Goal: Information Seeking & Learning: Learn about a topic

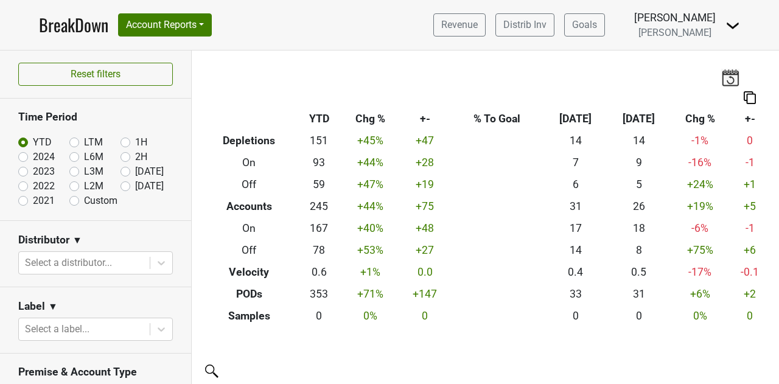
click at [62, 24] on link "BreakDown" at bounding box center [73, 25] width 69 height 26
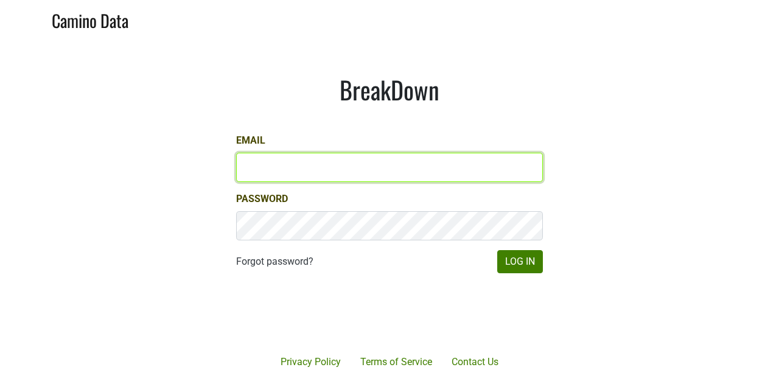
click at [313, 176] on input "Email" at bounding box center [389, 167] width 307 height 29
click at [528, 383] on com-1password-button at bounding box center [389, 384] width 779 height 0
type input "jake@colgincellars.com"
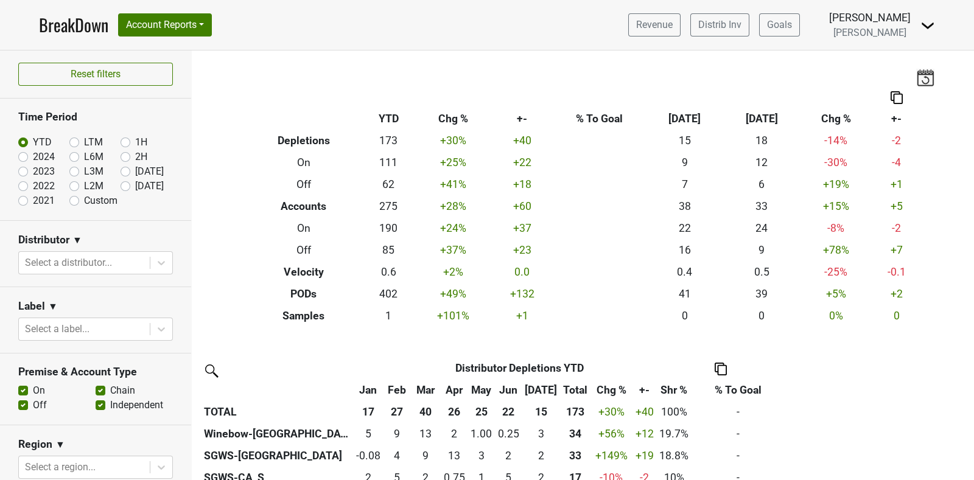
drag, startPoint x: 725, startPoint y: 0, endPoint x: 307, endPoint y: 341, distance: 540.2
click at [307, 341] on div "Filters Breakdown Type YTD Chg % +- % To Goal Jul ‘25 Jul ‘24 Chg % +- Depletio…" at bounding box center [583, 266] width 782 height 430
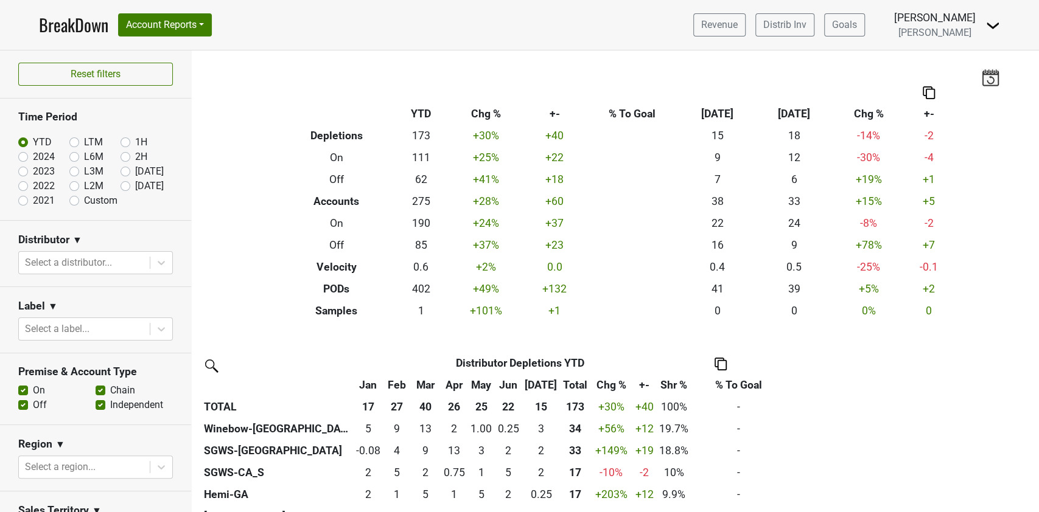
drag, startPoint x: 876, startPoint y: 1, endPoint x: 742, endPoint y: 325, distance: 350.7
click at [742, 325] on div "Filters Breakdown Type YTD Chg % +- % To Goal Jul ‘25 Jul ‘24 Chg % +- Depletio…" at bounding box center [615, 282] width 847 height 462
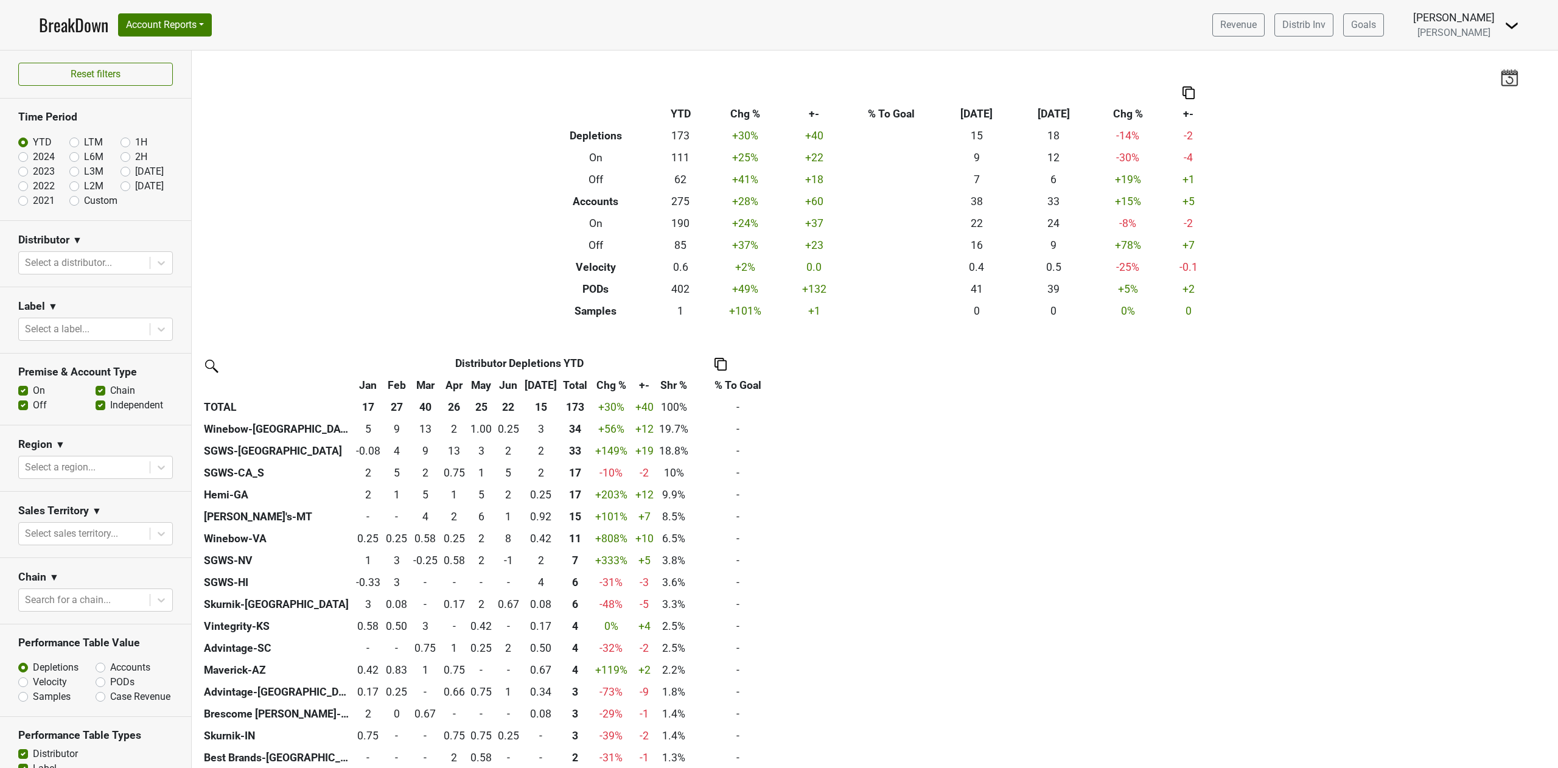
drag, startPoint x: 1003, startPoint y: 0, endPoint x: 824, endPoint y: 565, distance: 592.4
click at [778, 383] on div "Distributor Distributor Depletions YTD Jan Feb Mar Apr May Jun Jul Total Chg % …" at bounding box center [875, 637] width 1348 height 570
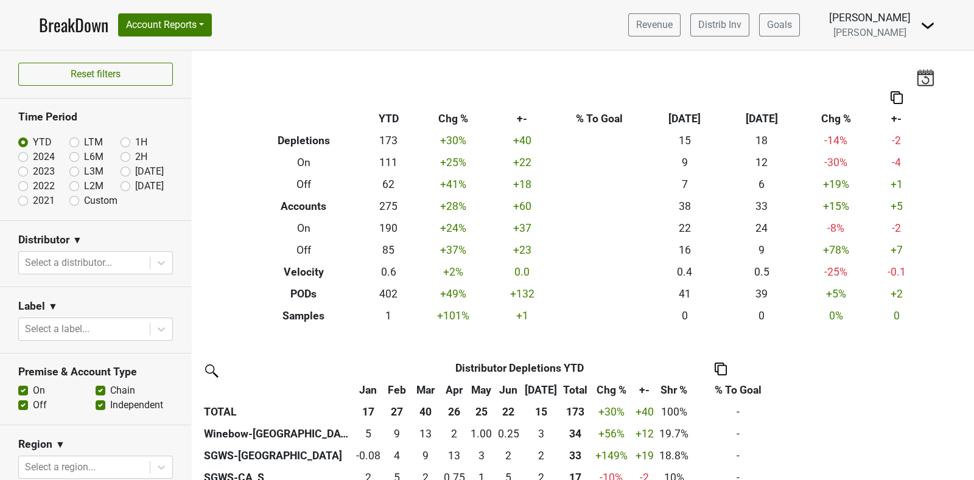
drag, startPoint x: 1521, startPoint y: 10, endPoint x: 490, endPoint y: 338, distance: 1082.0
click at [490, 338] on div "Filters Breakdown Type YTD Chg % +- % To Goal Jul ‘25 Jul ‘24 Chg % +- Depletio…" at bounding box center [583, 266] width 782 height 430
click at [155, 262] on icon at bounding box center [161, 263] width 12 height 12
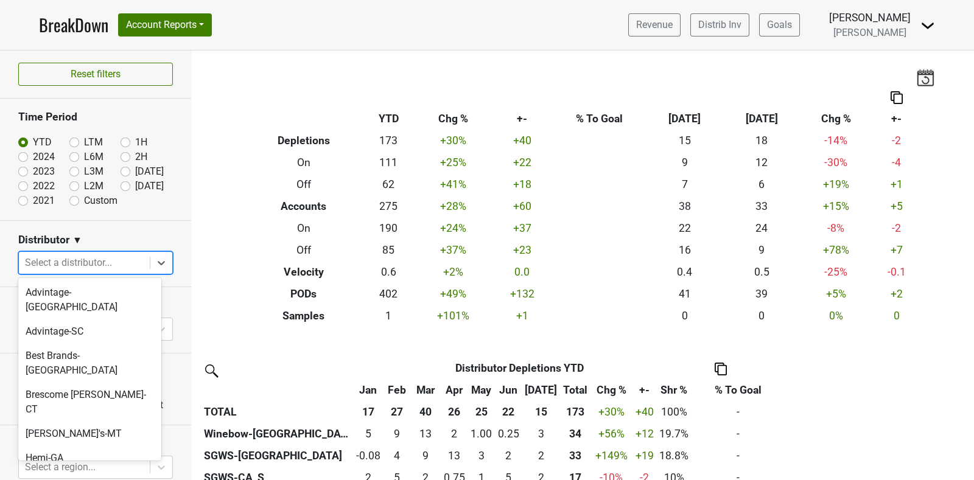
click at [86, 383] on div "Maverick-AZ" at bounding box center [89, 482] width 143 height 24
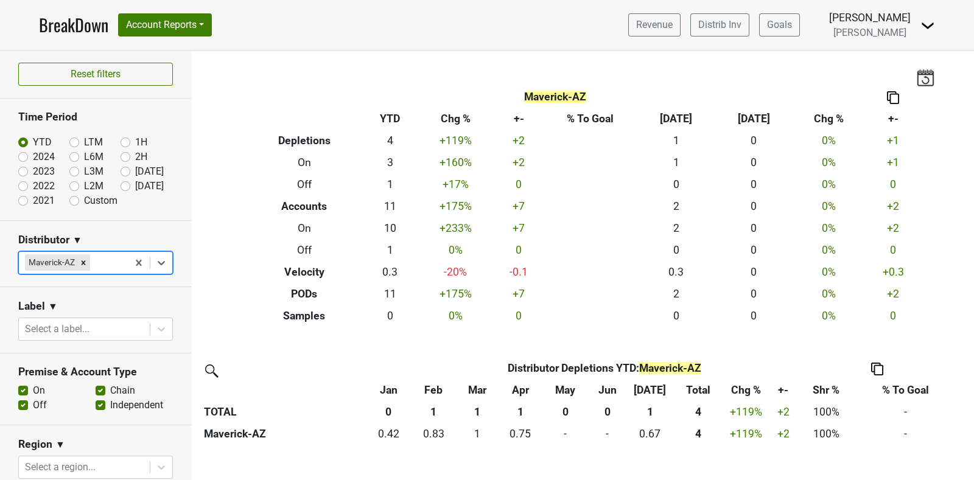
click at [33, 155] on label "2024" at bounding box center [44, 157] width 22 height 15
click at [26, 155] on input "2024" at bounding box center [42, 156] width 49 height 12
radio input "true"
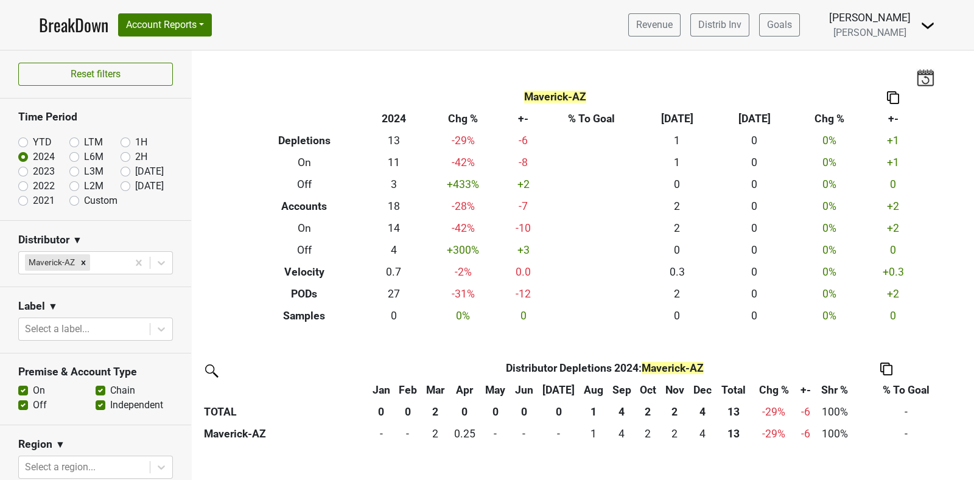
click at [33, 172] on label "2023" at bounding box center [44, 171] width 22 height 15
click at [21, 172] on input "2023" at bounding box center [42, 170] width 49 height 12
radio input "true"
click at [41, 186] on label "2022" at bounding box center [44, 186] width 22 height 15
click at [41, 186] on input "2022" at bounding box center [42, 185] width 49 height 12
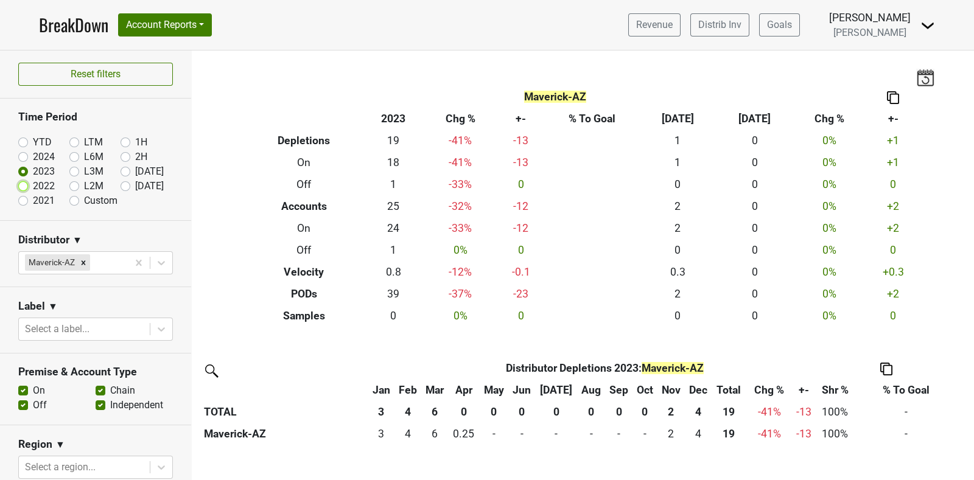
radio input "true"
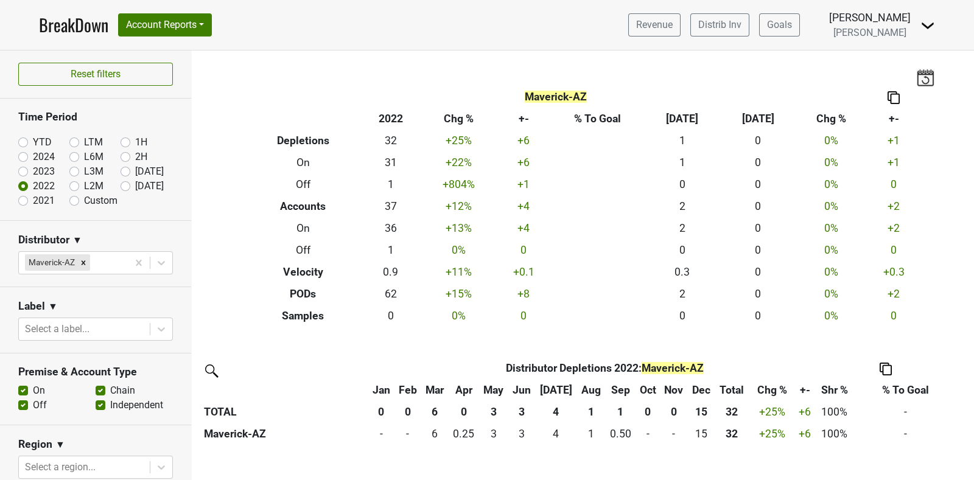
click at [37, 201] on label "2021" at bounding box center [44, 201] width 22 height 15
click at [37, 201] on input "2021" at bounding box center [42, 200] width 49 height 12
radio input "true"
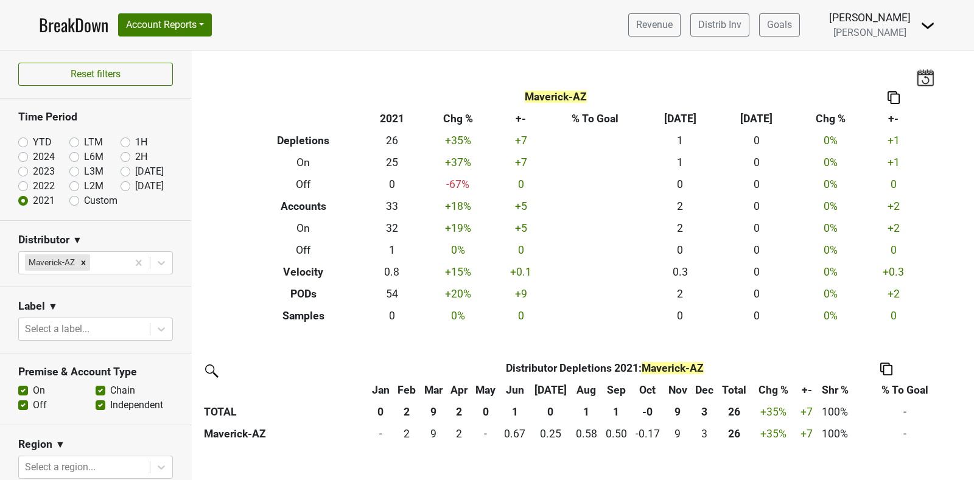
click at [45, 182] on label "2022" at bounding box center [44, 186] width 22 height 15
click at [45, 182] on input "2022" at bounding box center [42, 185] width 49 height 12
radio input "true"
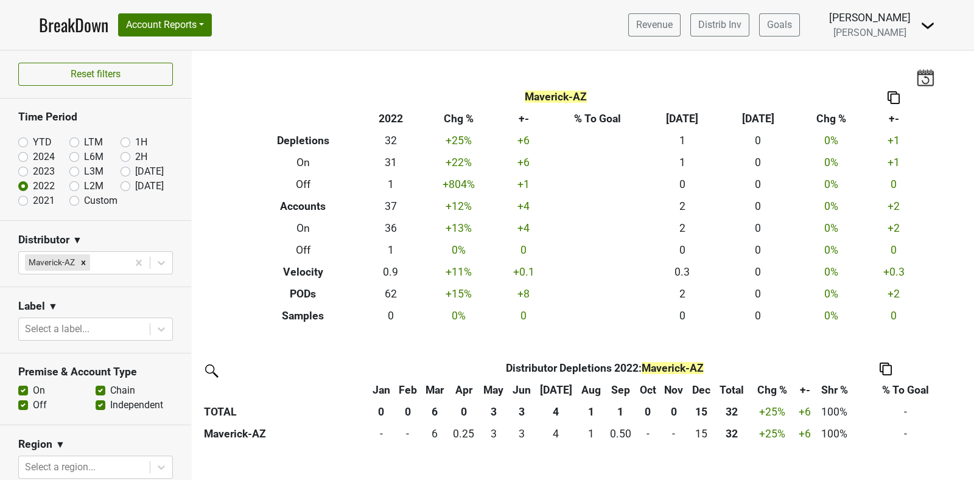
click at [39, 201] on label "2021" at bounding box center [44, 201] width 22 height 15
click at [39, 201] on input "2021" at bounding box center [42, 200] width 49 height 12
radio input "true"
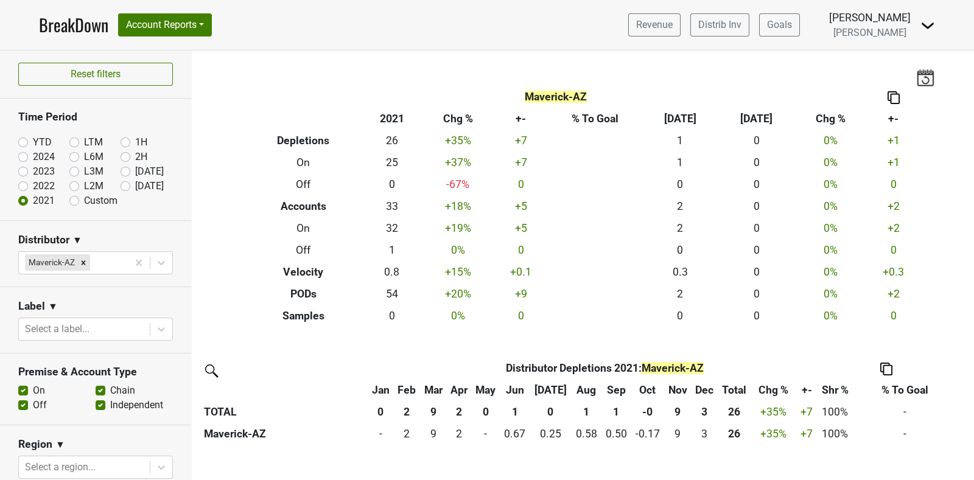
click at [33, 189] on label "2022" at bounding box center [44, 186] width 22 height 15
click at [21, 189] on input "2022" at bounding box center [42, 185] width 49 height 12
radio input "true"
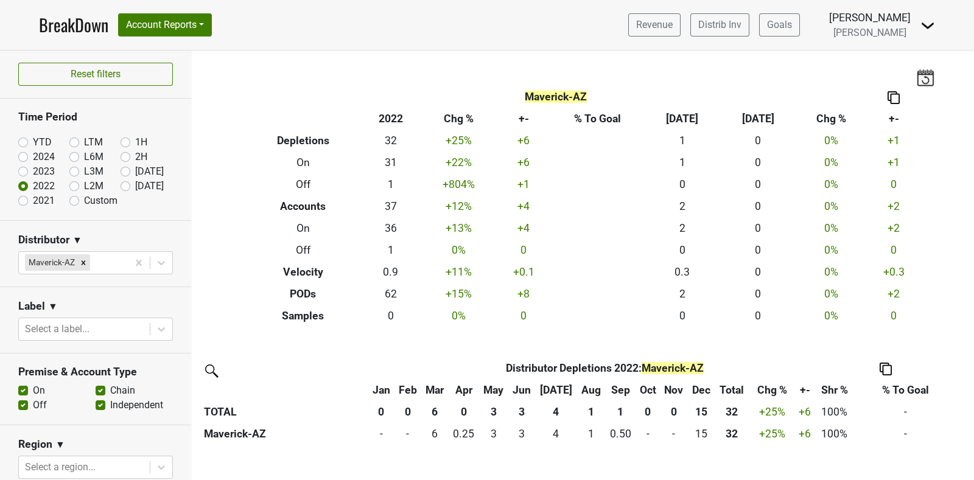
click at [33, 174] on label "2023" at bounding box center [44, 171] width 22 height 15
click at [25, 174] on input "2023" at bounding box center [42, 170] width 49 height 12
radio input "true"
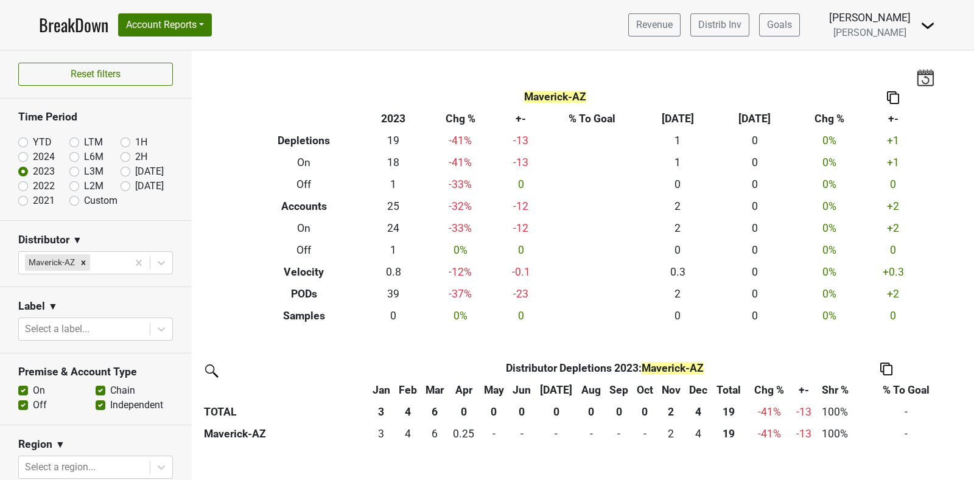
click at [33, 159] on label "2024" at bounding box center [44, 157] width 22 height 15
click at [26, 159] on input "2024" at bounding box center [42, 156] width 49 height 12
radio input "true"
click at [33, 139] on label "YTD" at bounding box center [42, 142] width 19 height 15
click at [26, 139] on input "YTD" at bounding box center [42, 141] width 49 height 12
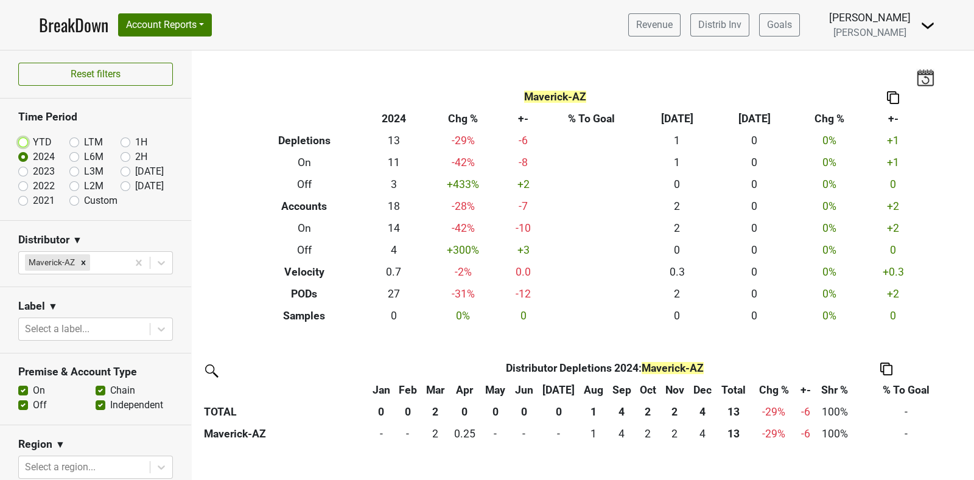
radio input "true"
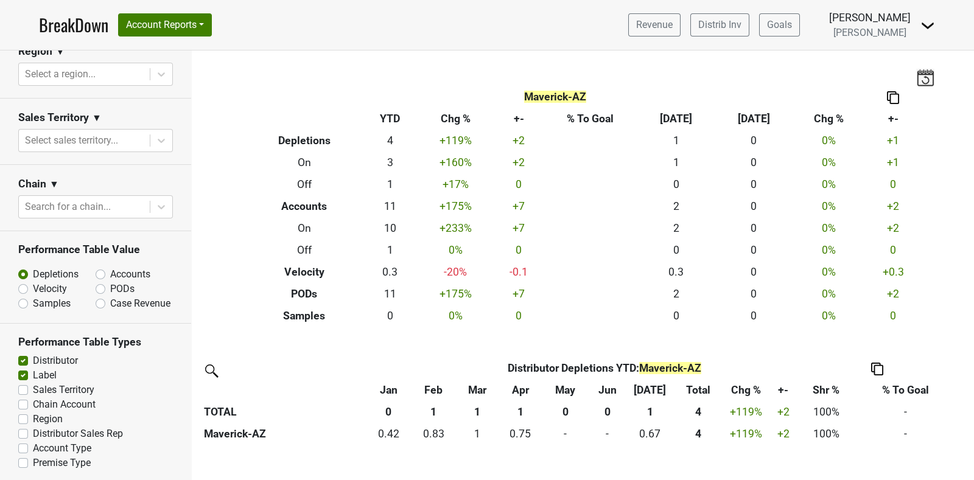
scroll to position [406, 0]
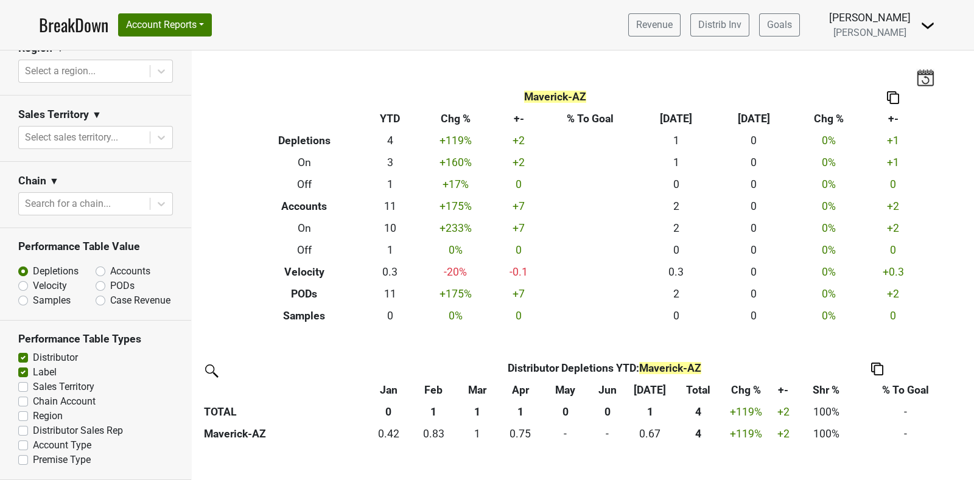
click at [778, 96] on img at bounding box center [893, 97] width 12 height 13
click at [778, 105] on th at bounding box center [892, 97] width 55 height 22
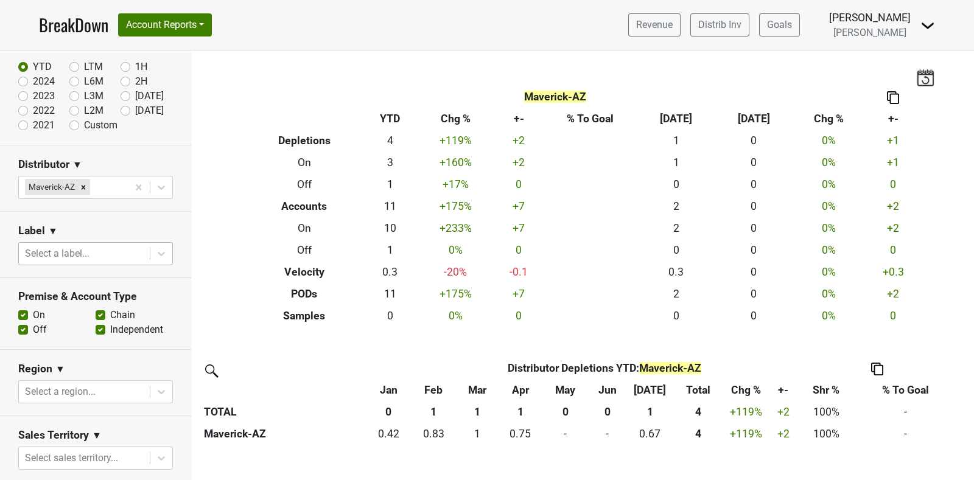
scroll to position [0, 0]
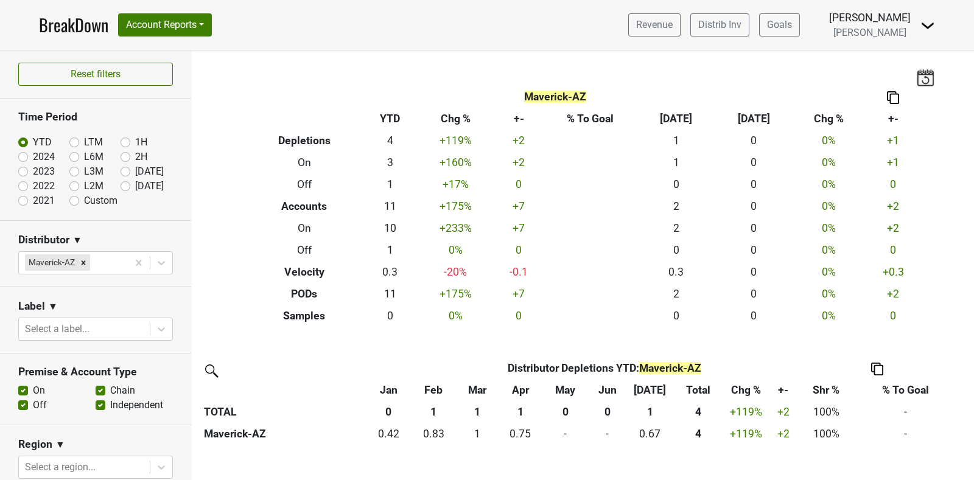
click at [74, 35] on link "BreakDown" at bounding box center [73, 25] width 69 height 26
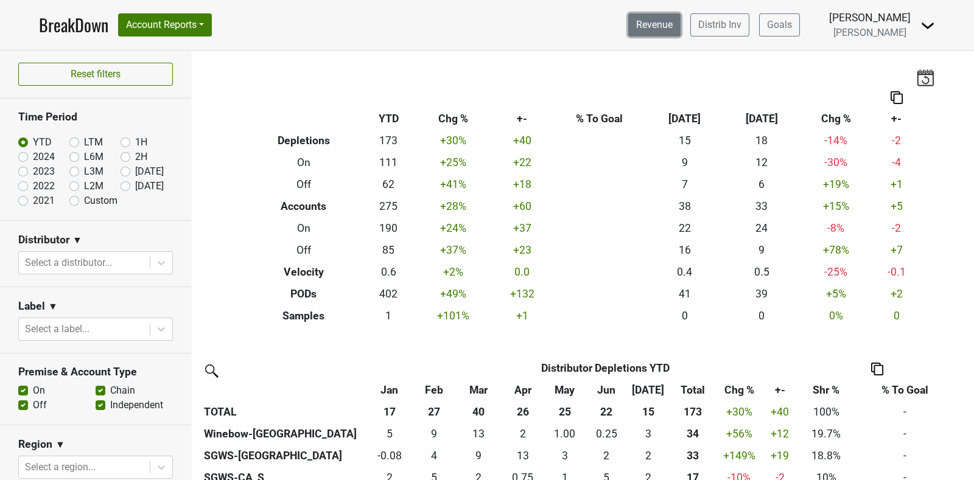
click at [659, 21] on link "Revenue" at bounding box center [654, 24] width 52 height 23
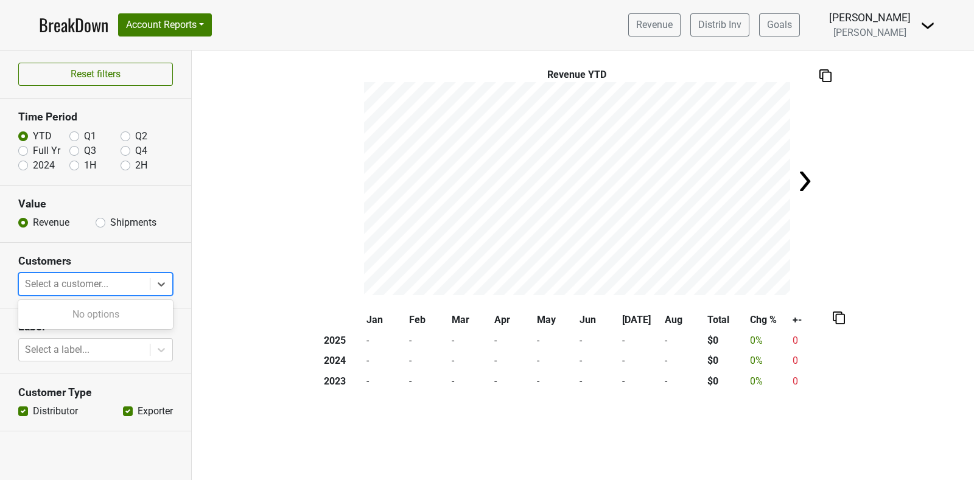
click at [129, 276] on div at bounding box center [84, 284] width 119 height 17
click at [152, 282] on div at bounding box center [161, 284] width 22 height 22
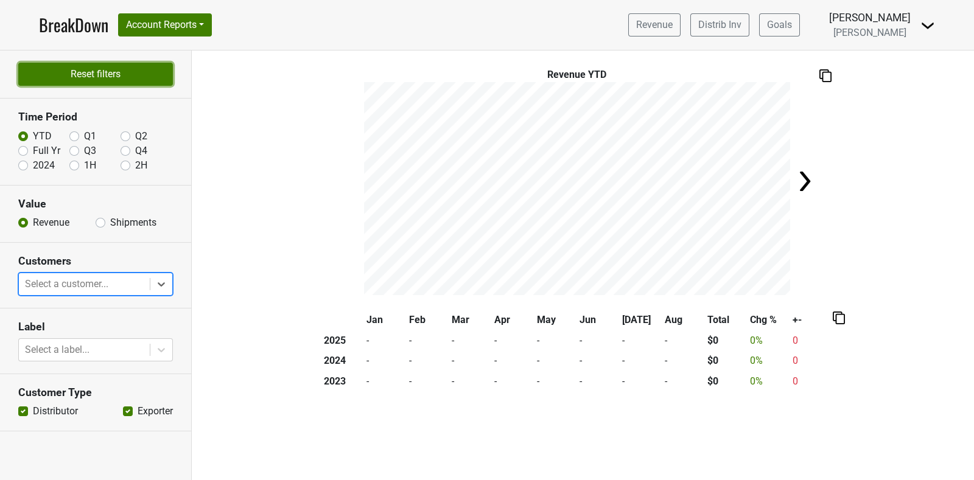
click at [103, 78] on button "Reset filters" at bounding box center [95, 74] width 155 height 23
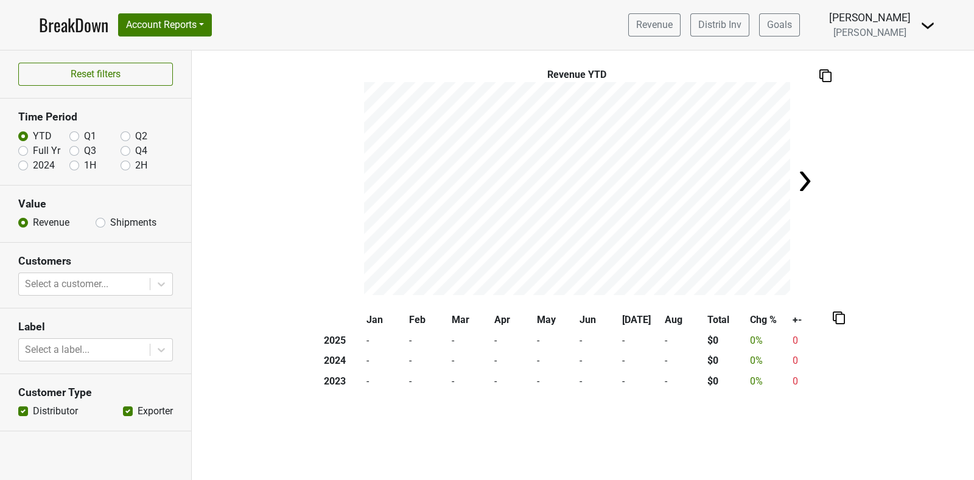
click at [829, 77] on img at bounding box center [825, 75] width 12 height 13
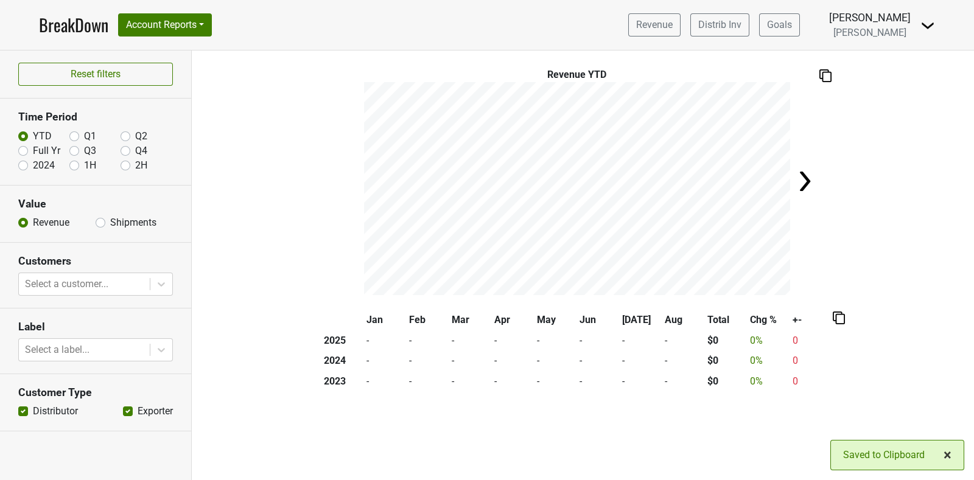
click at [949, 457] on span "×" at bounding box center [947, 455] width 8 height 17
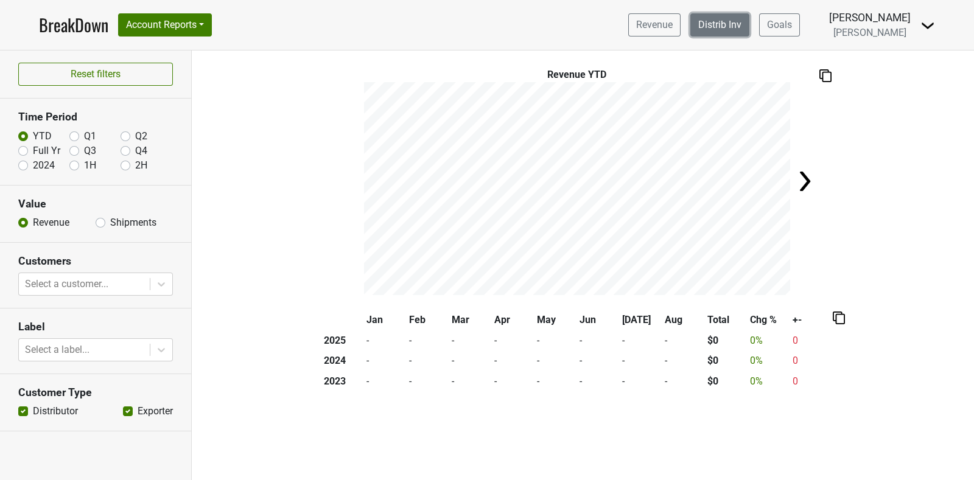
click at [727, 26] on link "Distrib Inv" at bounding box center [719, 24] width 59 height 23
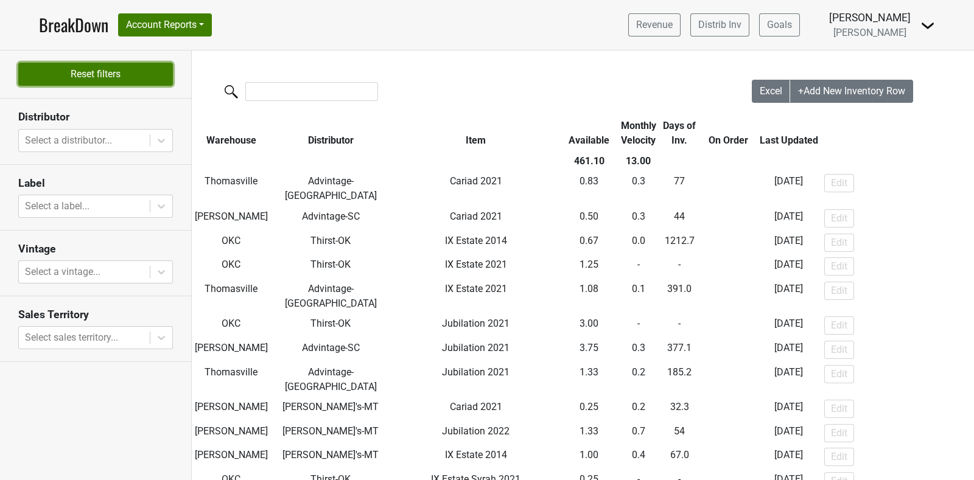
click at [77, 76] on button "Reset filters" at bounding box center [95, 74] width 155 height 23
click at [82, 24] on link "BreakDown" at bounding box center [73, 25] width 69 height 26
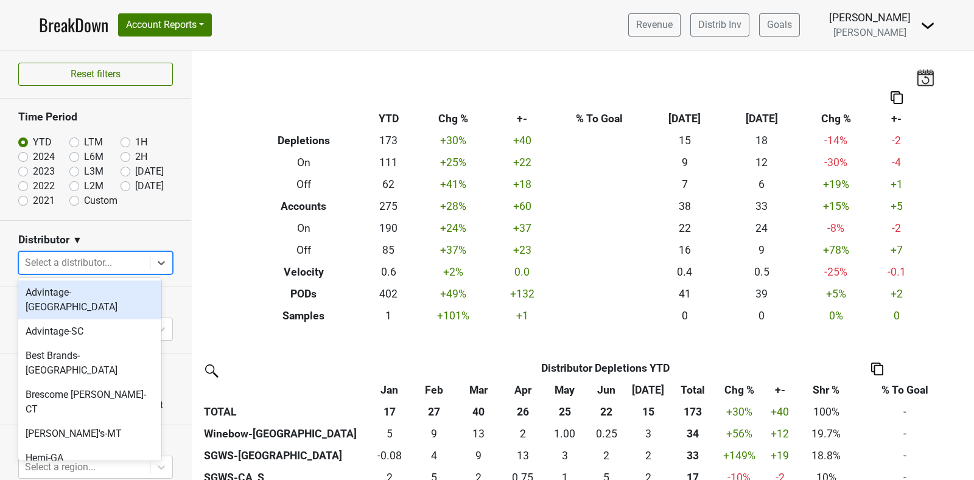
click at [108, 263] on div at bounding box center [84, 262] width 119 height 17
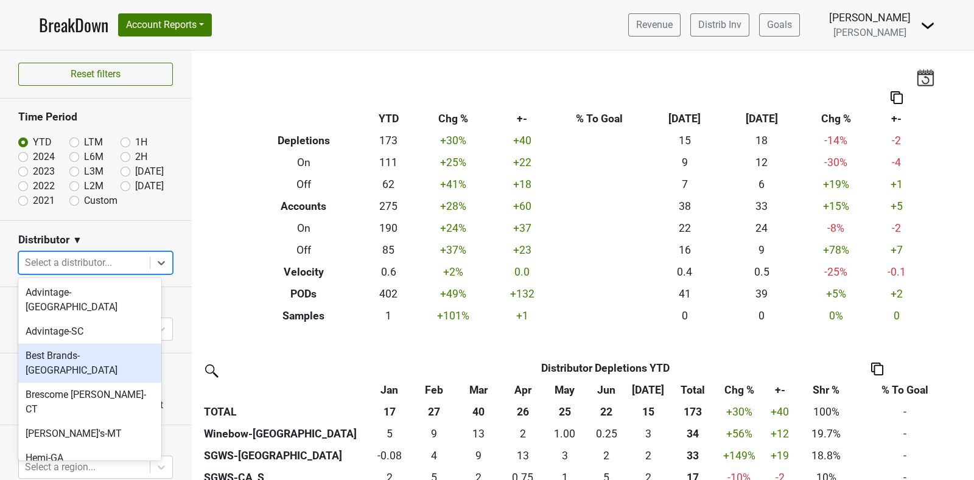
click at [107, 344] on div "Best Brands-TN" at bounding box center [89, 363] width 143 height 39
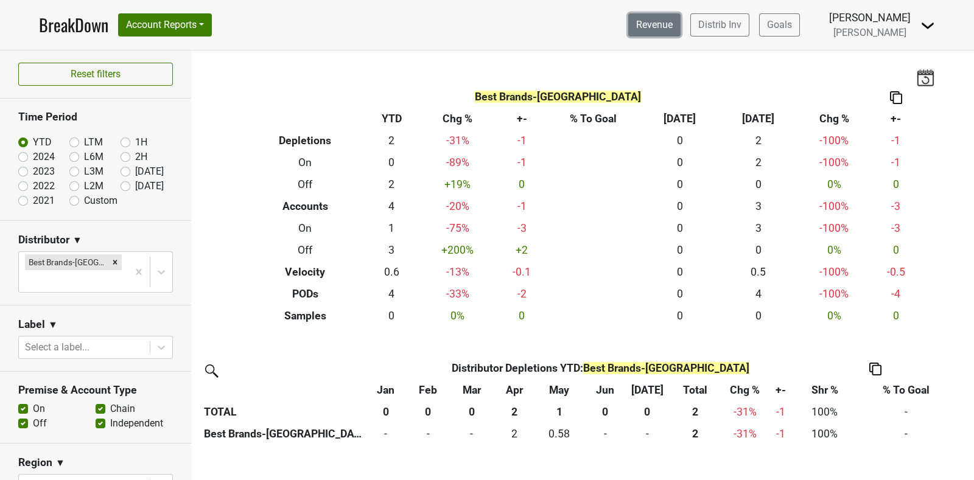
click at [679, 32] on link "Revenue" at bounding box center [654, 24] width 52 height 23
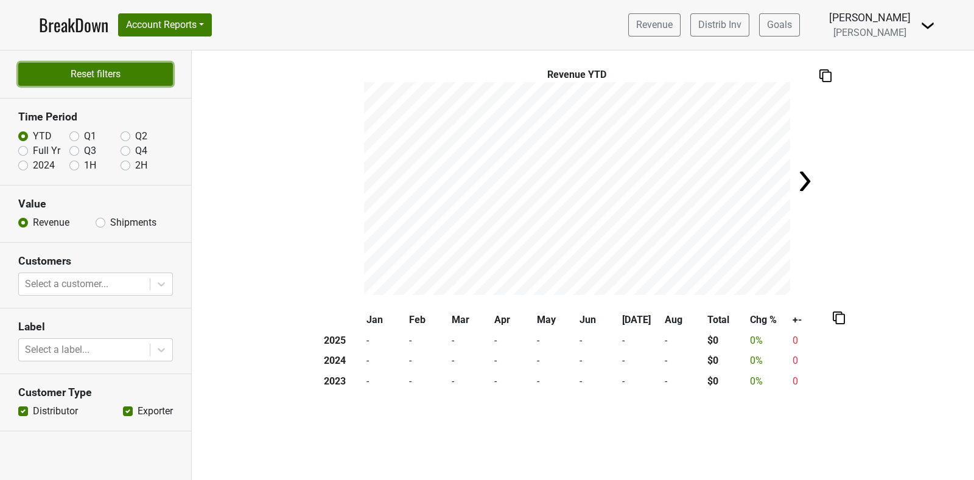
click at [69, 74] on button "Reset filters" at bounding box center [95, 74] width 155 height 23
click at [41, 150] on label "Full Yr" at bounding box center [46, 151] width 27 height 15
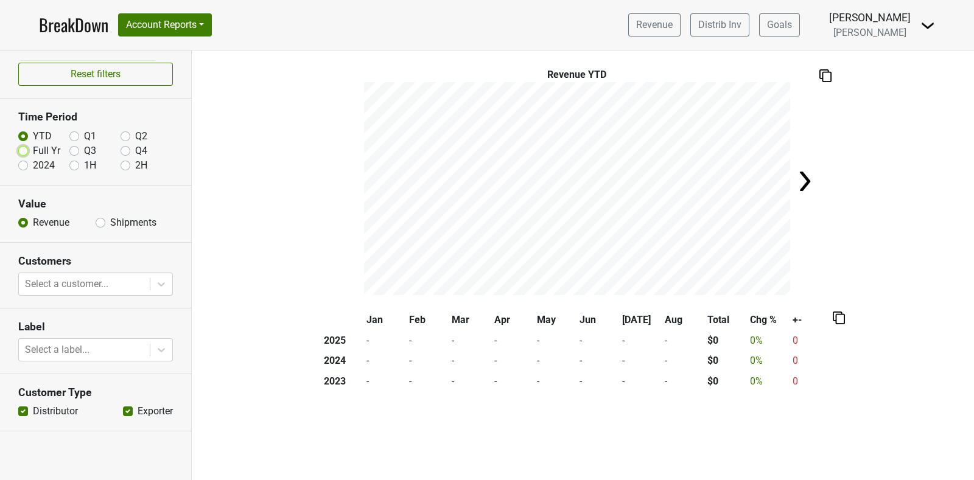
click at [28, 150] on input "Full Yr" at bounding box center [23, 150] width 10 height 12
radio input "true"
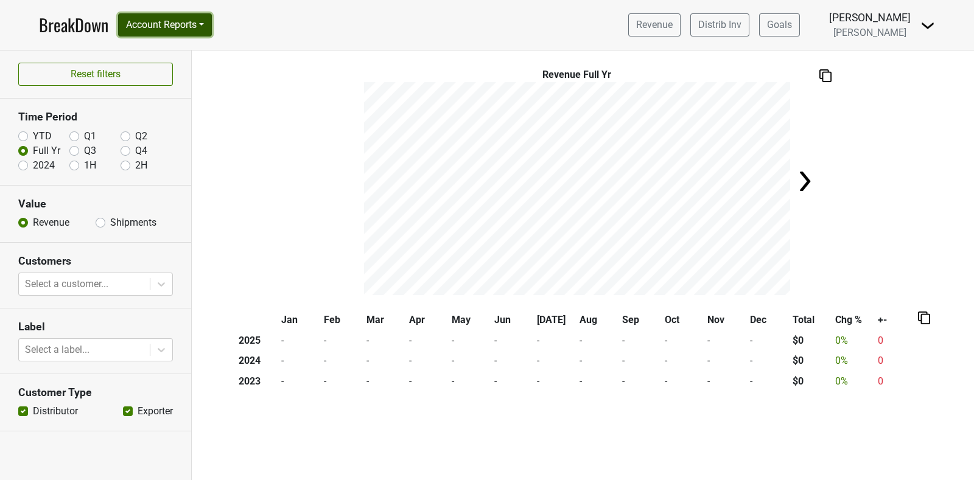
click at [194, 25] on button "Account Reports" at bounding box center [165, 24] width 94 height 23
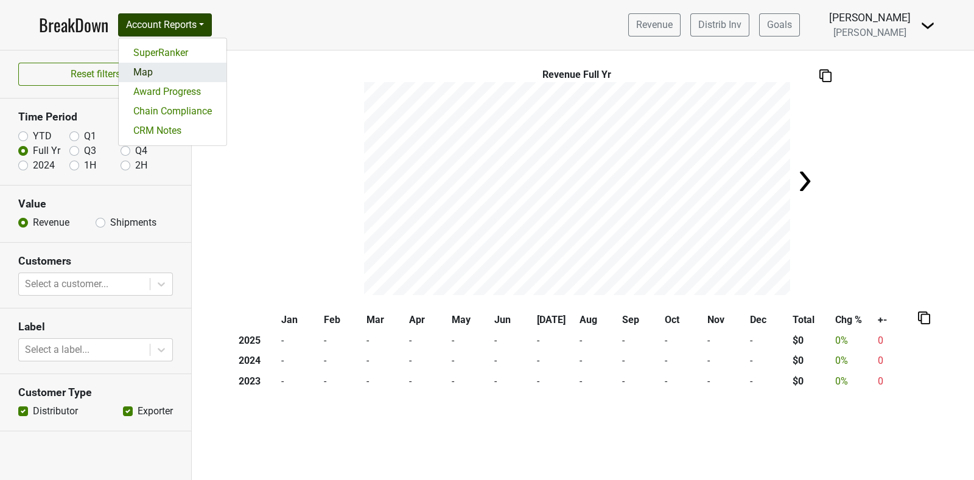
click at [140, 68] on link "Map" at bounding box center [173, 72] width 108 height 19
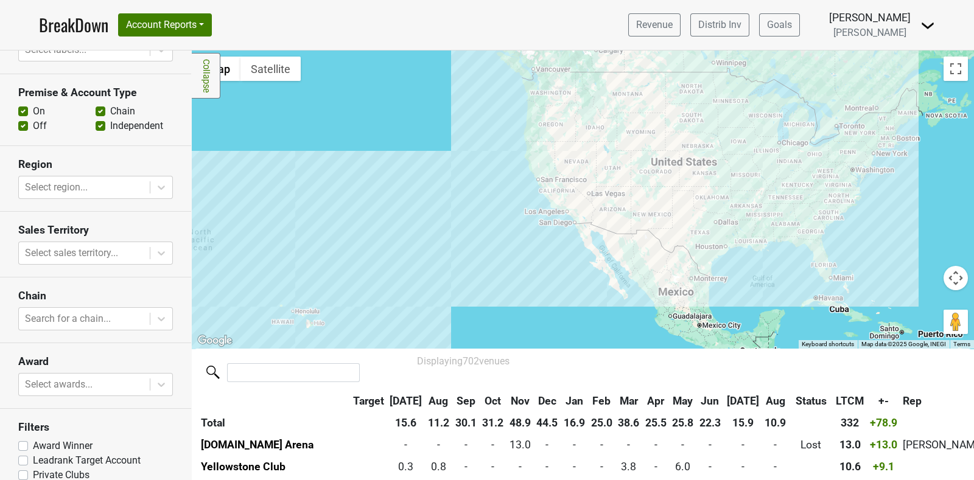
scroll to position [333, 0]
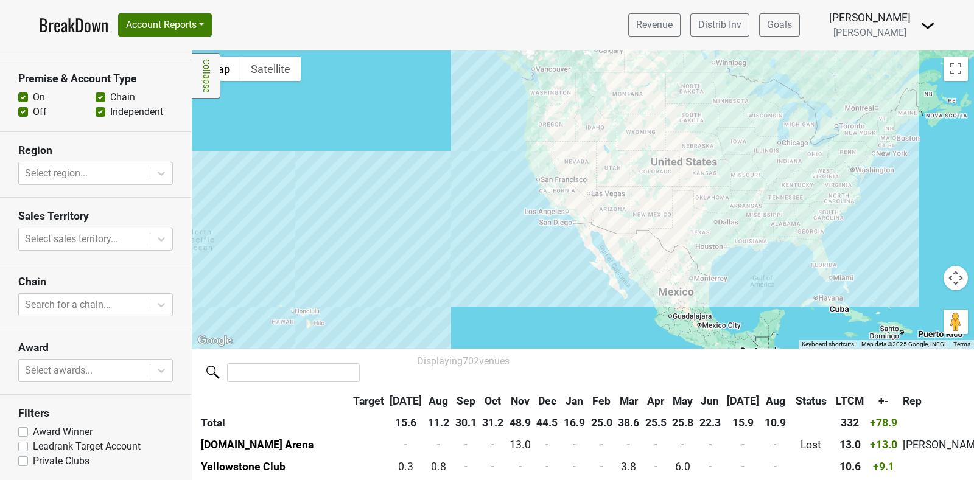
click at [97, 447] on label "Leadrank Target Account" at bounding box center [87, 446] width 108 height 15
click at [28, 447] on input "Leadrank Target Account" at bounding box center [23, 445] width 10 height 12
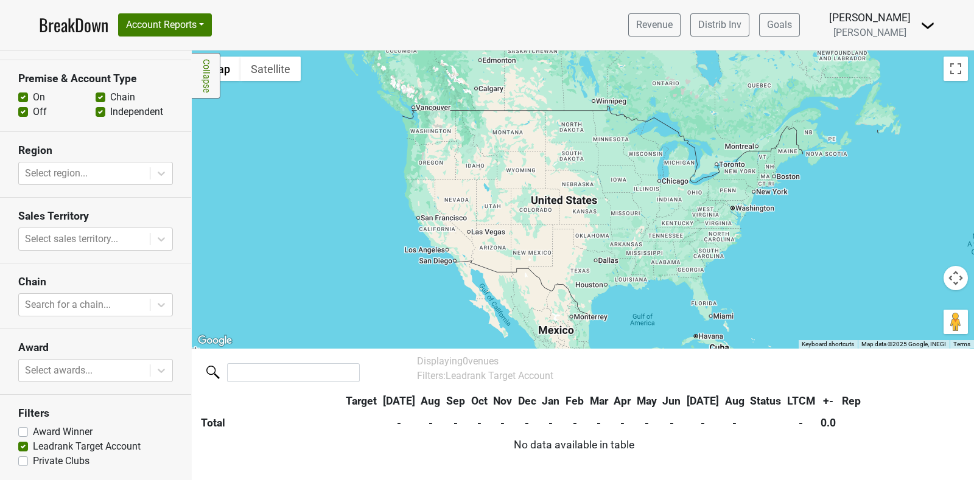
click at [97, 447] on label "Leadrank Target Account" at bounding box center [87, 446] width 108 height 15
click at [28, 447] on input "Leadrank Target Account" at bounding box center [23, 445] width 10 height 12
checkbox input "false"
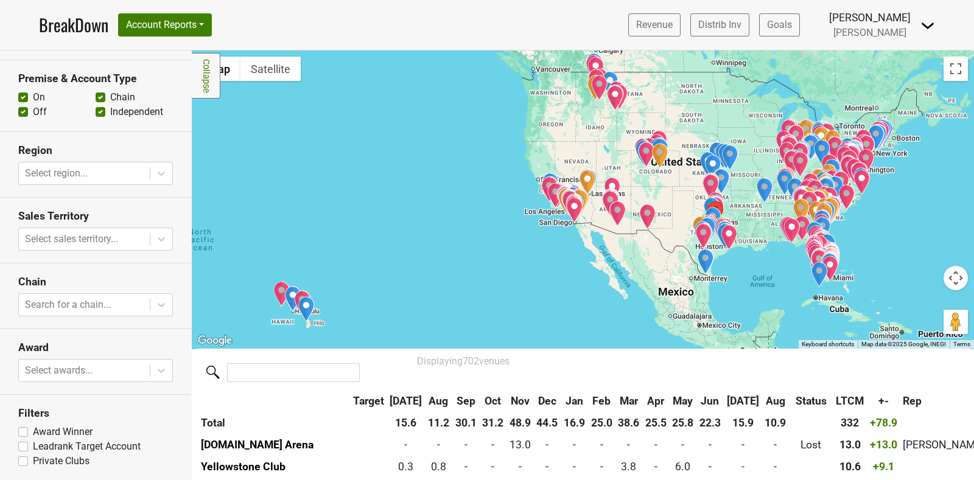
click at [67, 427] on label "Award Winner" at bounding box center [63, 432] width 60 height 15
click at [28, 427] on input "Award Winner" at bounding box center [23, 431] width 10 height 12
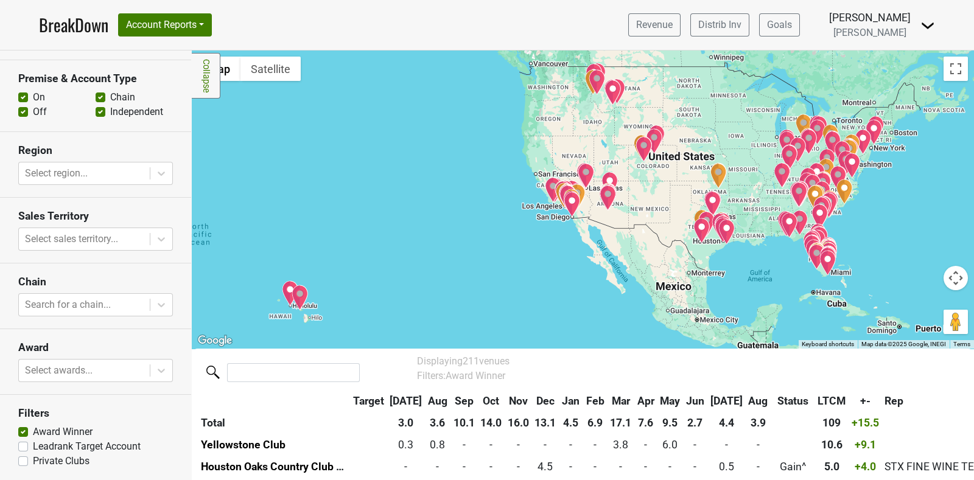
click at [67, 427] on label "Award Winner" at bounding box center [63, 432] width 60 height 15
click at [28, 427] on input "Award Winner" at bounding box center [23, 431] width 10 height 12
checkbox input "false"
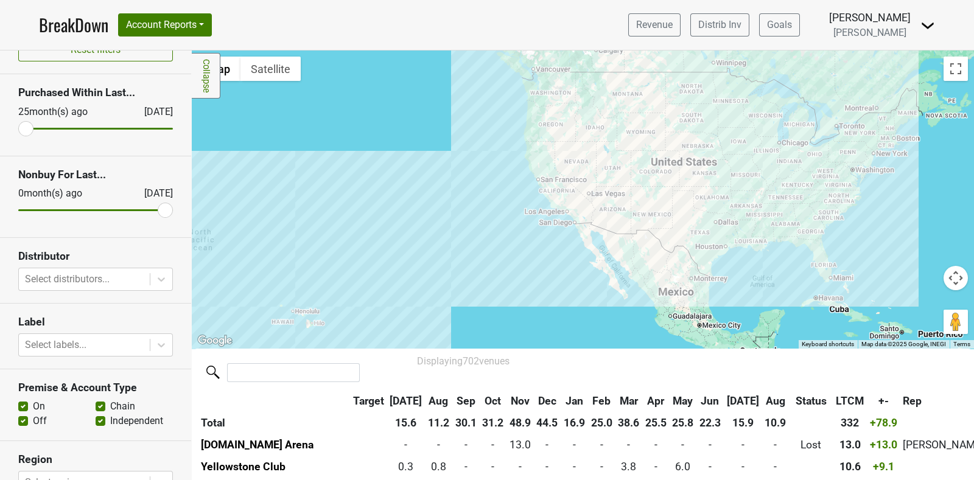
scroll to position [0, 0]
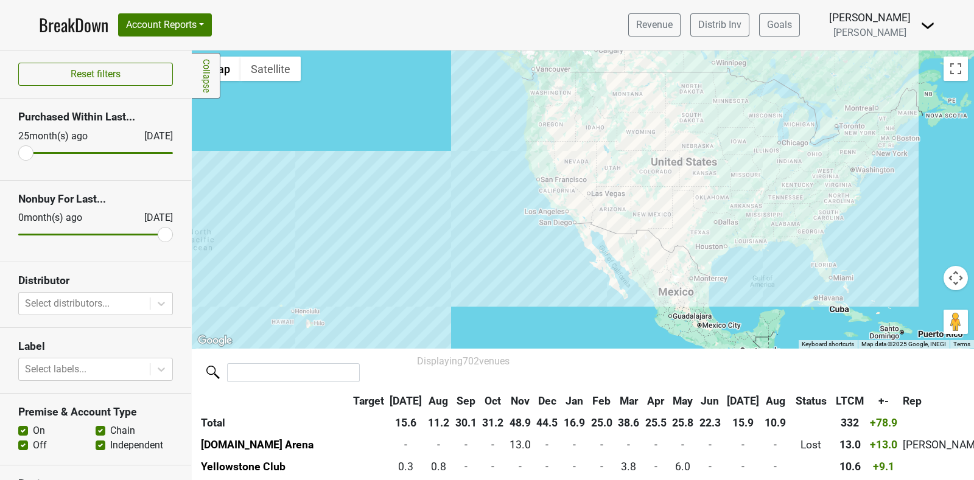
click at [81, 30] on link "BreakDown" at bounding box center [73, 25] width 69 height 26
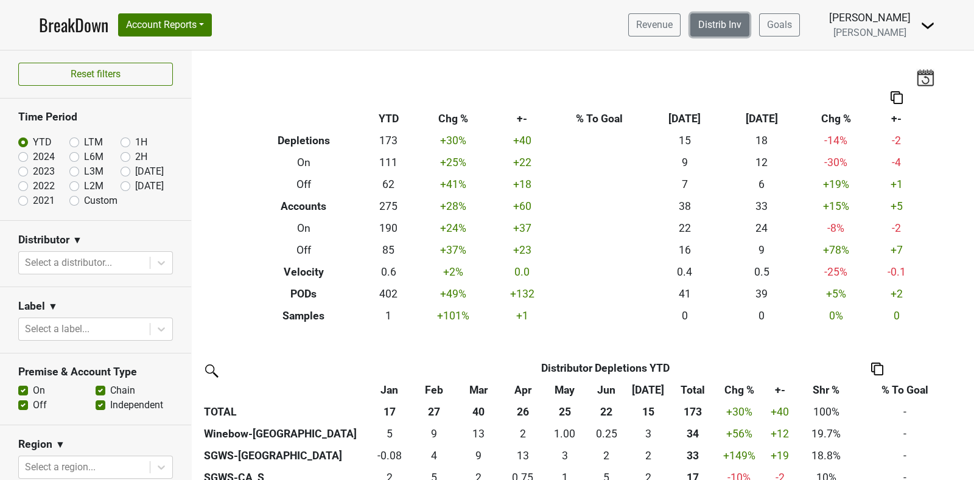
click at [749, 33] on link "Distrib Inv" at bounding box center [719, 24] width 59 height 23
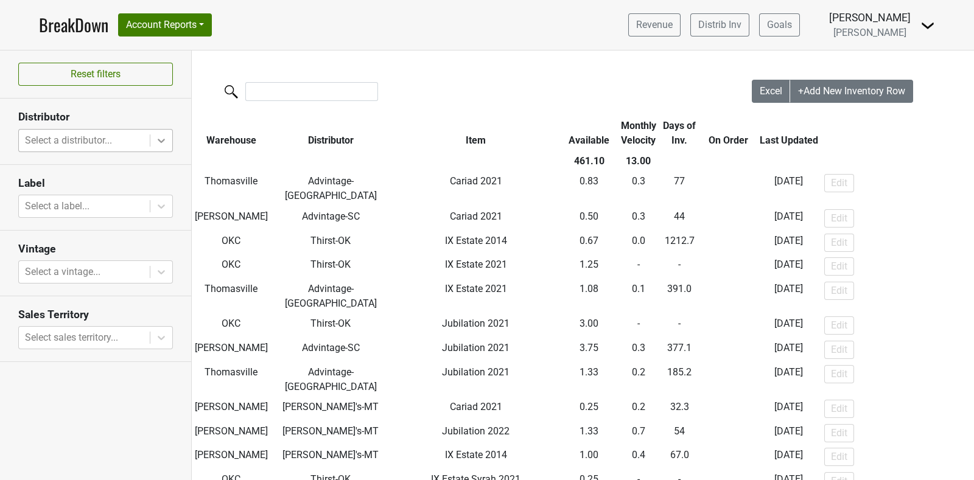
click at [156, 140] on icon at bounding box center [161, 140] width 12 height 12
click at [0, 112] on section "Distributor Select a distributor..." at bounding box center [95, 132] width 191 height 66
click at [64, 21] on link "BreakDown" at bounding box center [73, 25] width 69 height 26
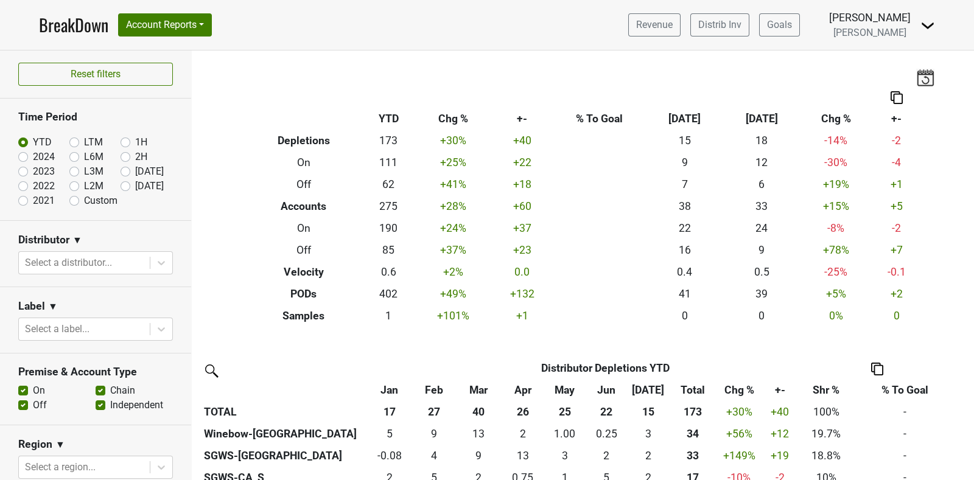
click at [33, 155] on label "2024" at bounding box center [44, 157] width 22 height 15
click at [21, 155] on input "2024" at bounding box center [42, 156] width 49 height 12
radio input "true"
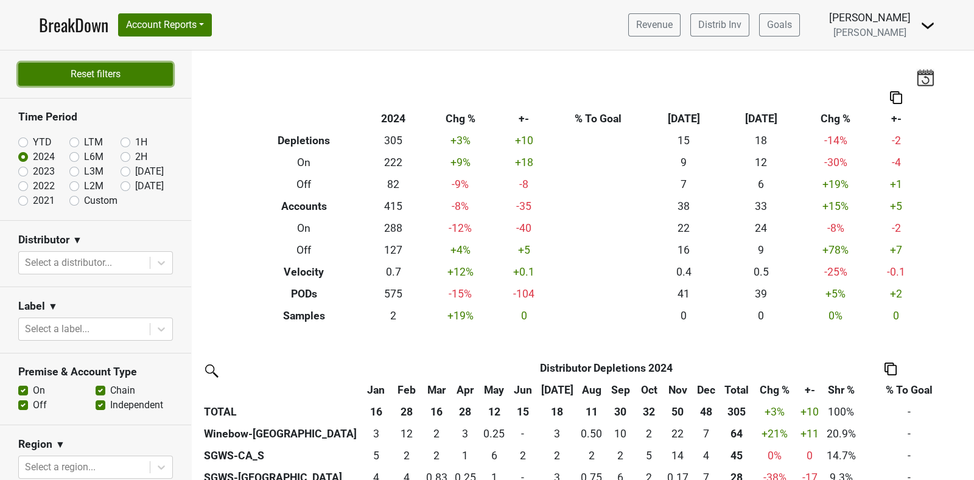
click at [110, 83] on button "Reset filters" at bounding box center [95, 74] width 155 height 23
radio input "true"
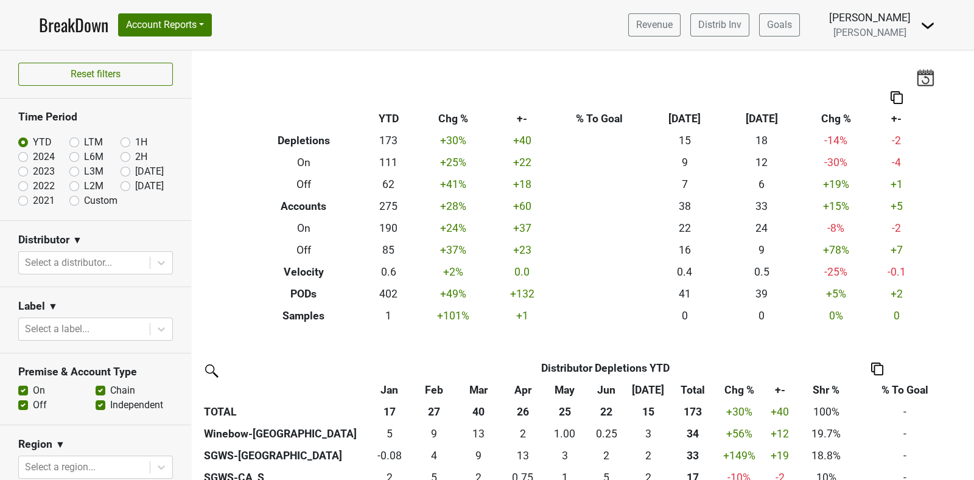
click at [33, 157] on label "2024" at bounding box center [44, 157] width 22 height 15
click at [33, 157] on input "2024" at bounding box center [42, 156] width 49 height 12
radio input "true"
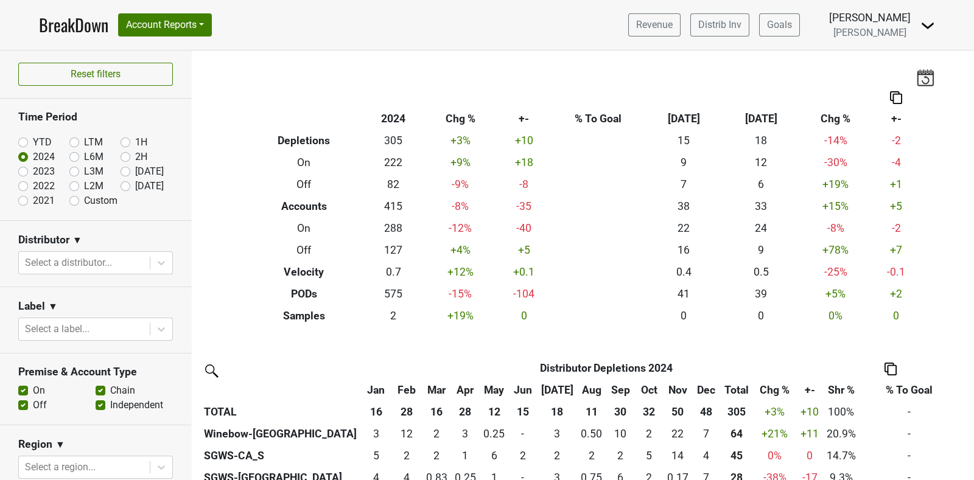
click at [33, 169] on label "2023" at bounding box center [44, 171] width 22 height 15
click at [27, 169] on input "2023" at bounding box center [42, 170] width 49 height 12
radio input "true"
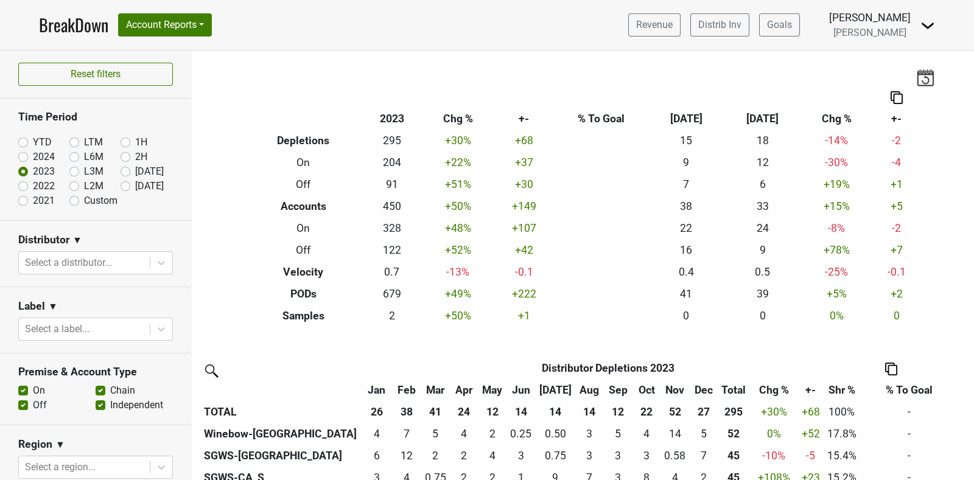
click at [33, 155] on label "2024" at bounding box center [44, 157] width 22 height 15
click at [25, 155] on input "2024" at bounding box center [42, 156] width 49 height 12
radio input "true"
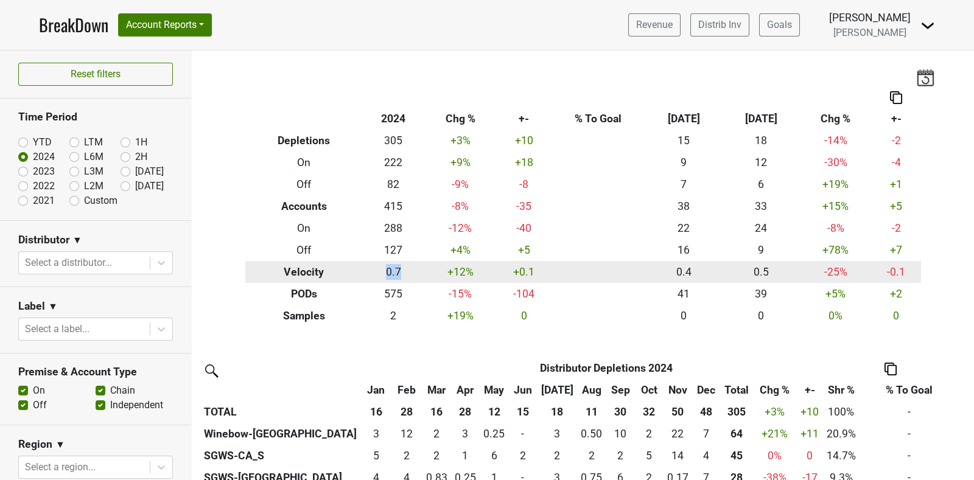
drag, startPoint x: 376, startPoint y: 271, endPoint x: 396, endPoint y: 272, distance: 19.5
click at [396, 272] on td "0.7" at bounding box center [393, 272] width 61 height 22
click at [403, 272] on td "0.7" at bounding box center [393, 272] width 61 height 22
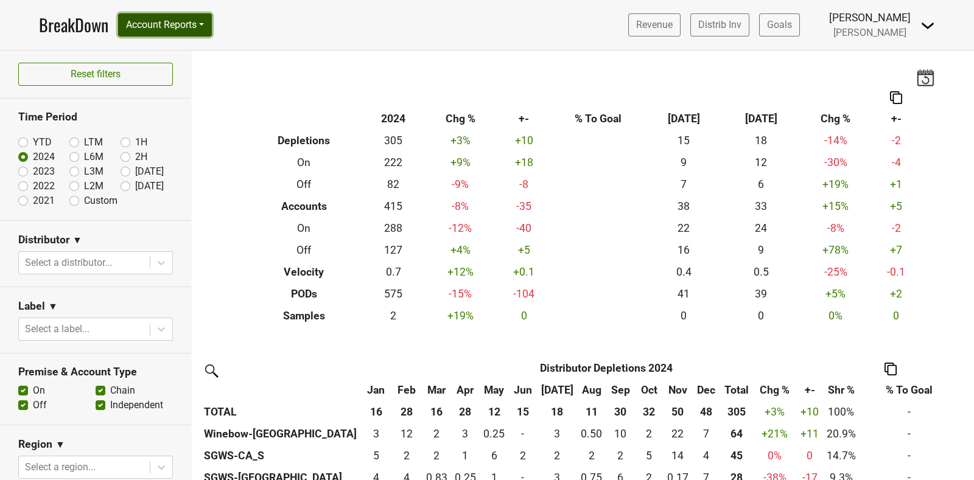
click at [210, 29] on button "Account Reports" at bounding box center [165, 24] width 94 height 23
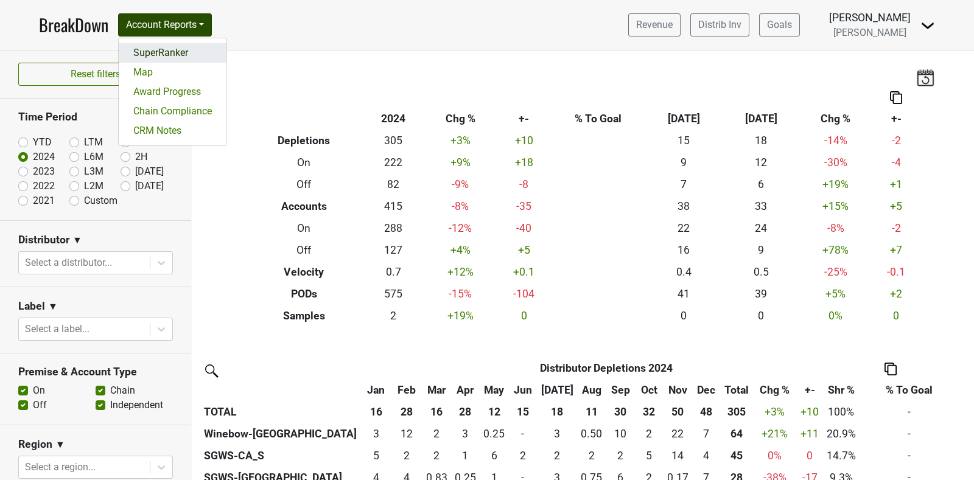
click at [173, 55] on link "SuperRanker" at bounding box center [173, 52] width 108 height 19
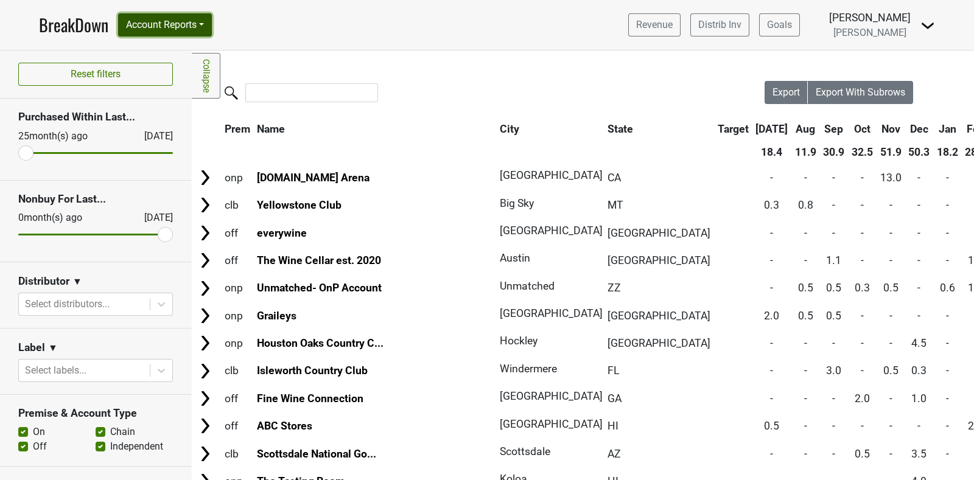
click at [166, 14] on button "Account Reports" at bounding box center [165, 24] width 94 height 23
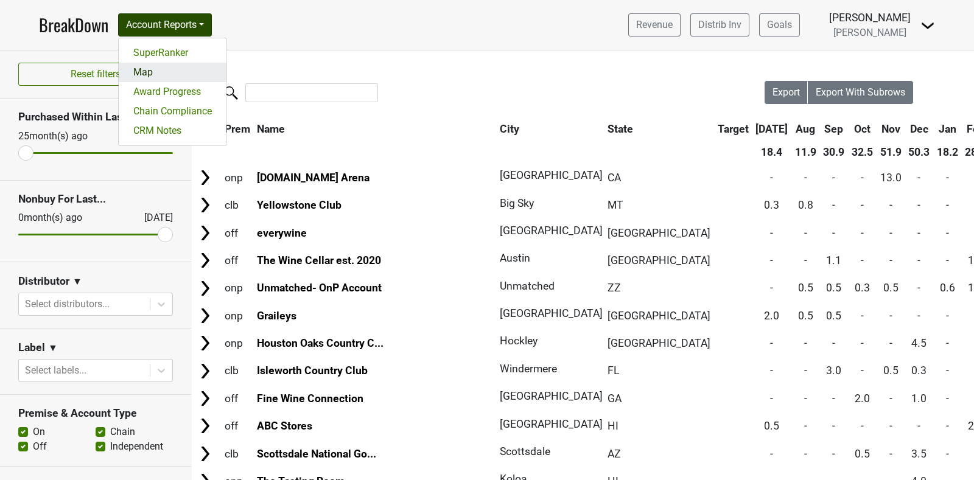
click at [167, 74] on link "Map" at bounding box center [173, 72] width 108 height 19
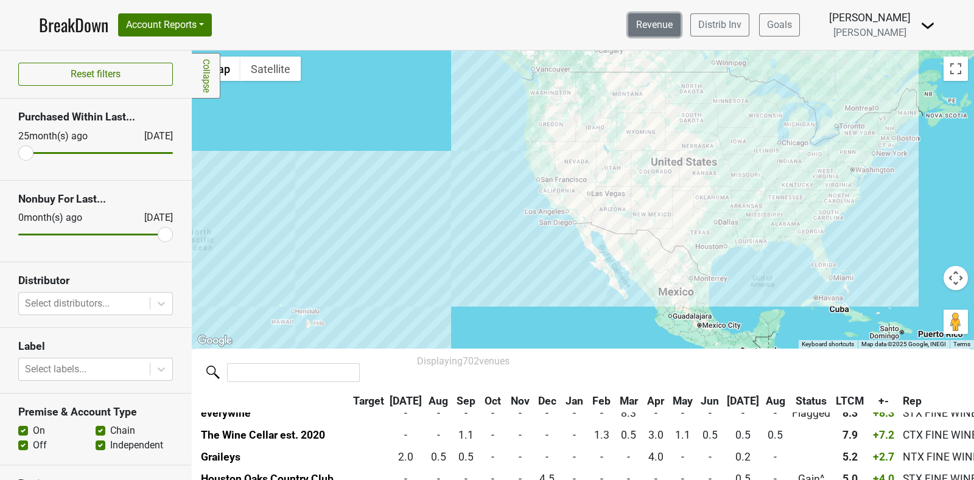
click at [680, 26] on link "Revenue" at bounding box center [654, 24] width 52 height 23
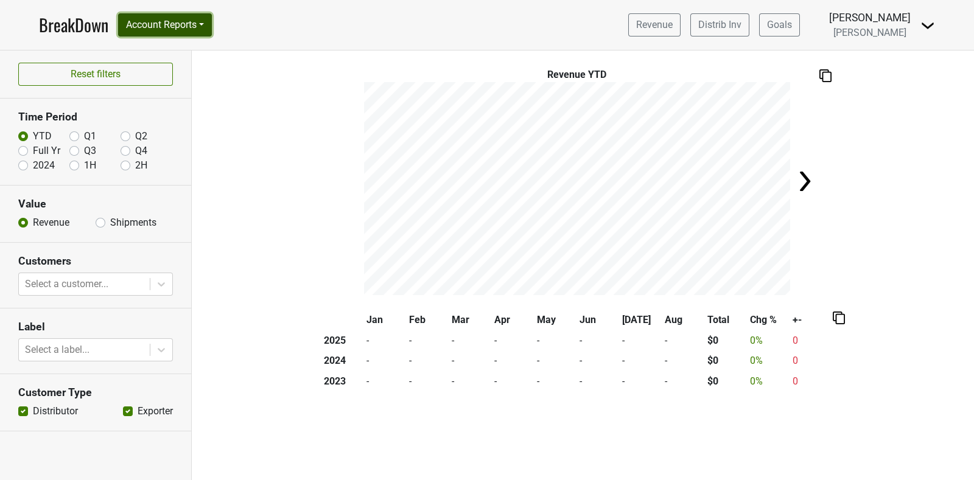
click at [212, 26] on button "Account Reports" at bounding box center [165, 24] width 94 height 23
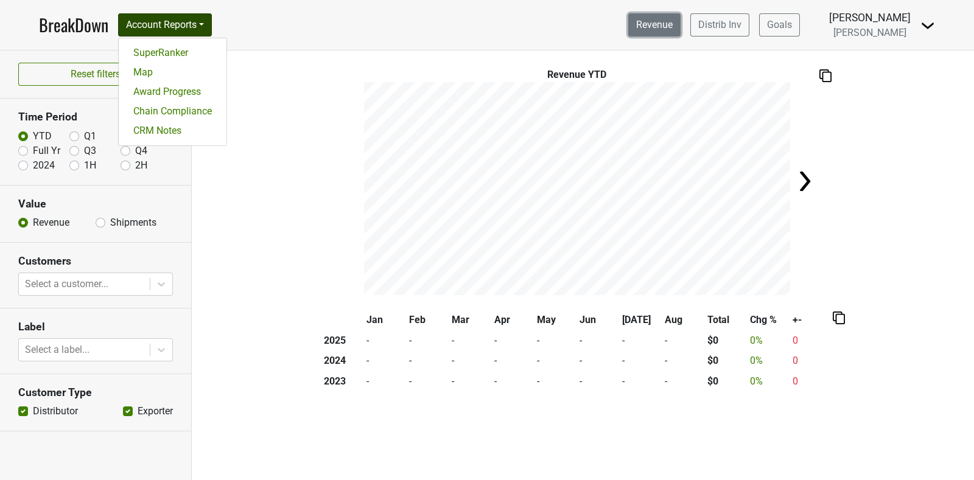
click at [680, 27] on link "Revenue" at bounding box center [654, 24] width 52 height 23
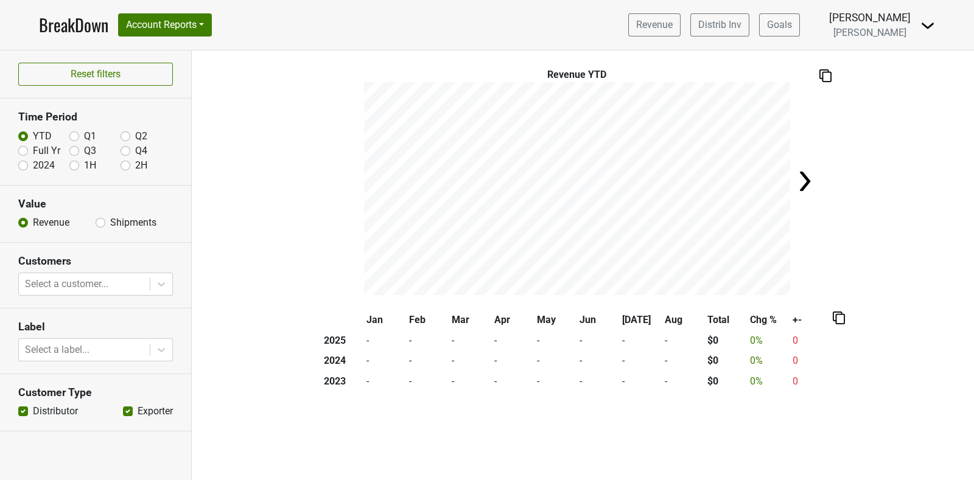
click at [801, 176] on img at bounding box center [804, 181] width 24 height 24
click at [33, 153] on label "Full Yr" at bounding box center [46, 151] width 27 height 15
click at [24, 153] on input "Full Yr" at bounding box center [23, 150] width 10 height 12
radio input "true"
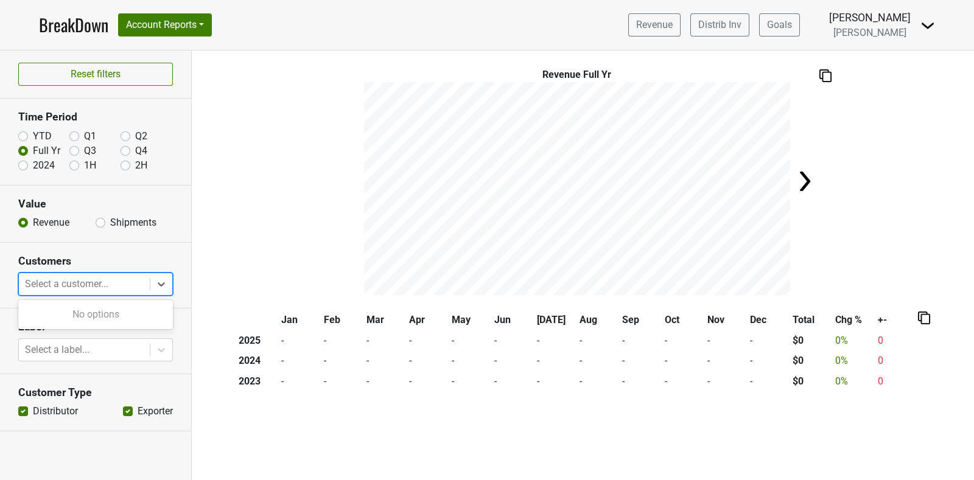
click at [122, 284] on div at bounding box center [84, 284] width 119 height 17
click at [61, 20] on link "BreakDown" at bounding box center [73, 25] width 69 height 26
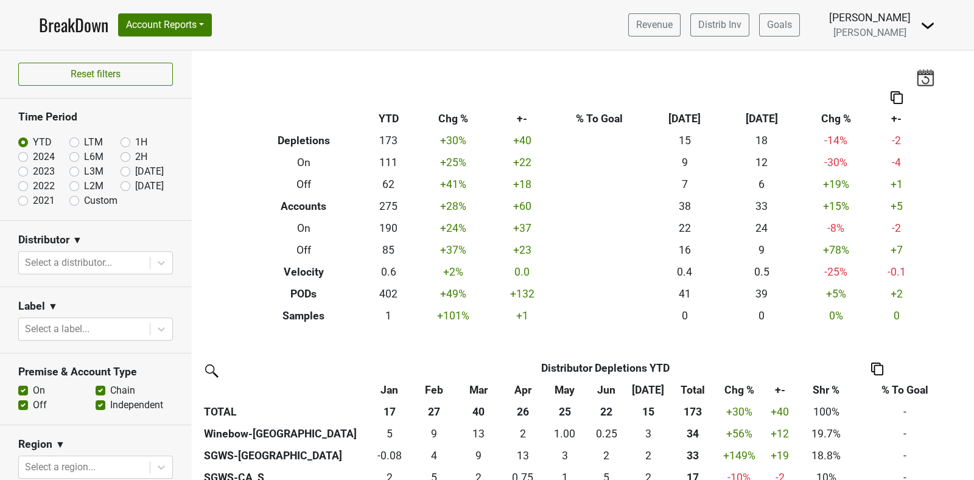
click at [928, 24] on img at bounding box center [927, 25] width 15 height 15
click at [800, 23] on link "Goals" at bounding box center [779, 24] width 41 height 23
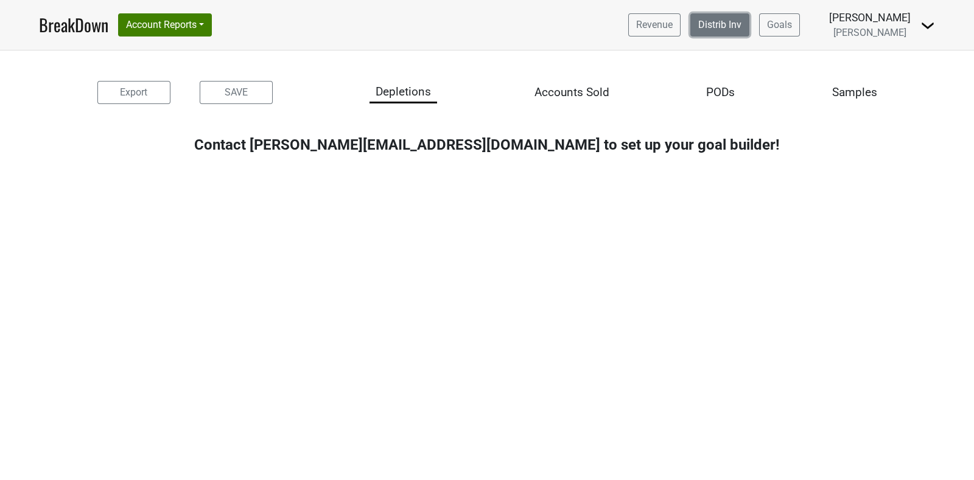
click at [741, 23] on link "Distrib Inv" at bounding box center [719, 24] width 59 height 23
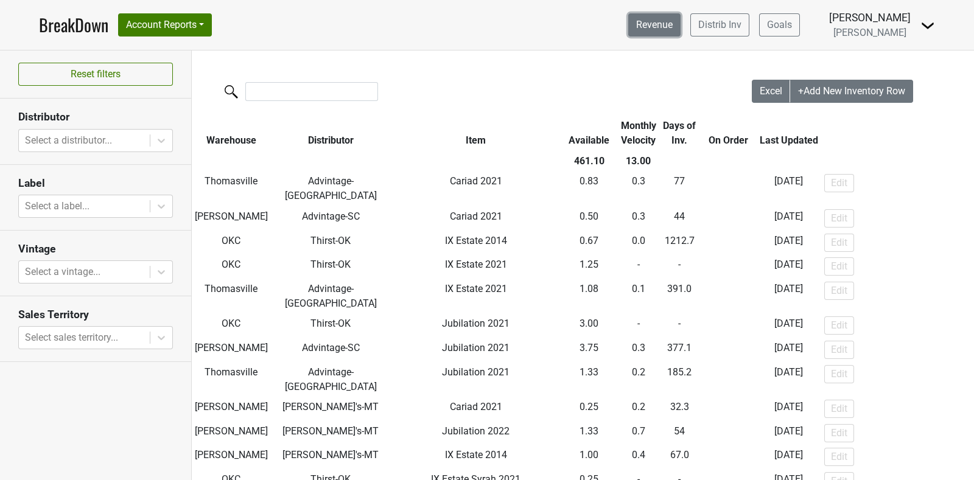
click at [680, 26] on link "Revenue" at bounding box center [654, 24] width 52 height 23
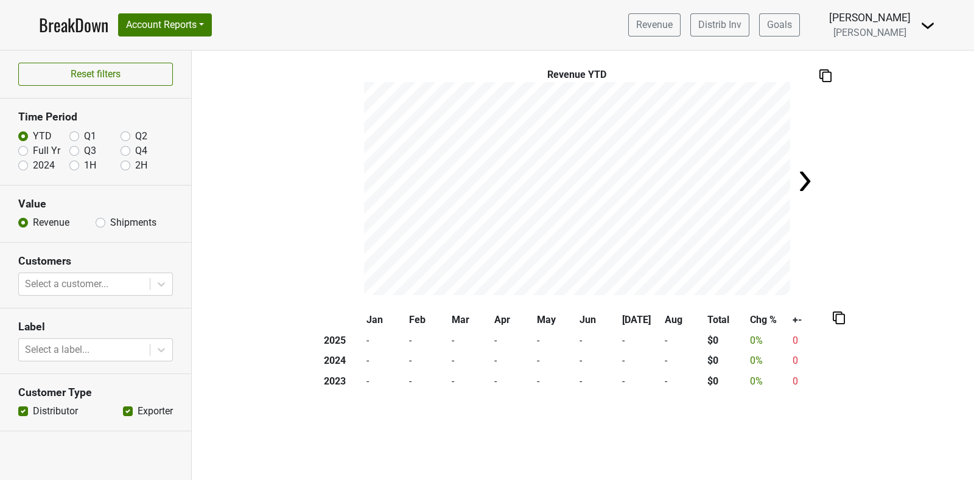
click at [802, 175] on img at bounding box center [804, 181] width 24 height 24
click at [343, 173] on img at bounding box center [349, 181] width 24 height 24
click at [110, 223] on label "Shipments" at bounding box center [133, 222] width 46 height 15
click at [96, 223] on input "Shipments" at bounding box center [101, 221] width 10 height 12
radio input "true"
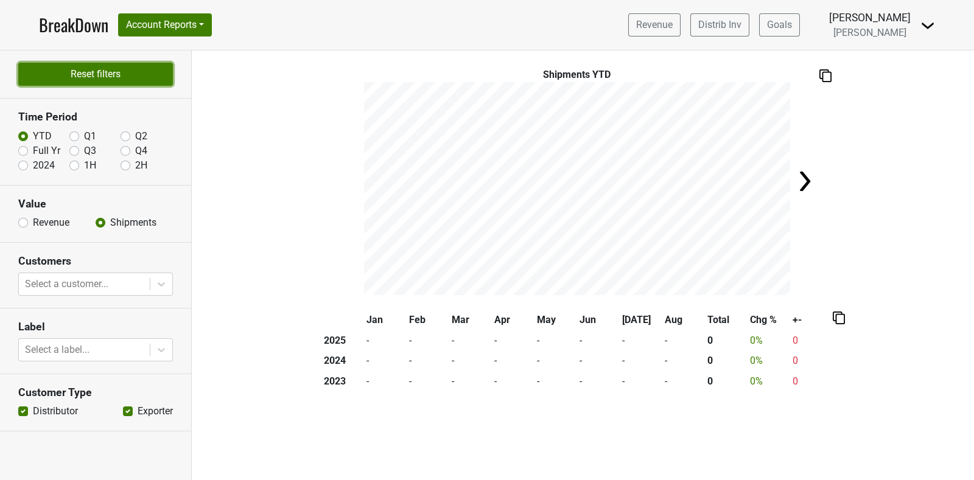
click at [124, 71] on button "Reset filters" at bounding box center [95, 74] width 155 height 23
radio input "true"
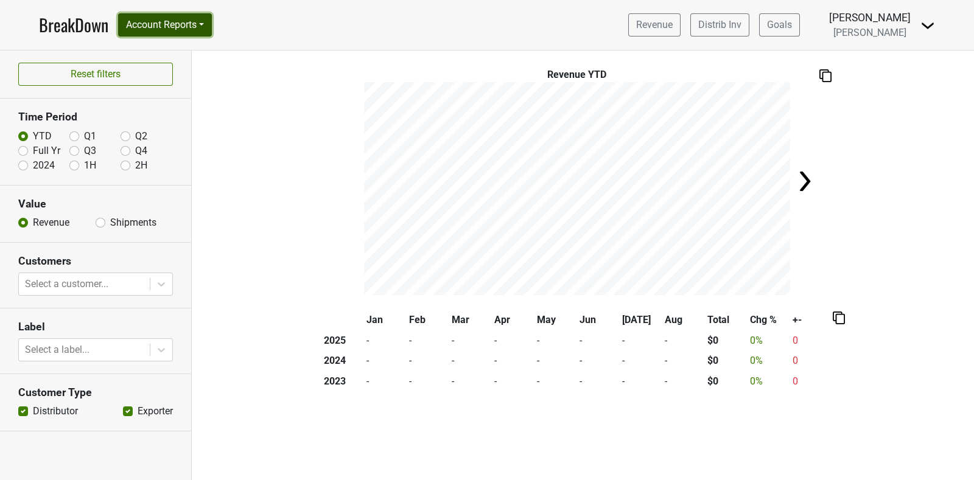
click at [180, 23] on button "Account Reports" at bounding box center [165, 24] width 94 height 23
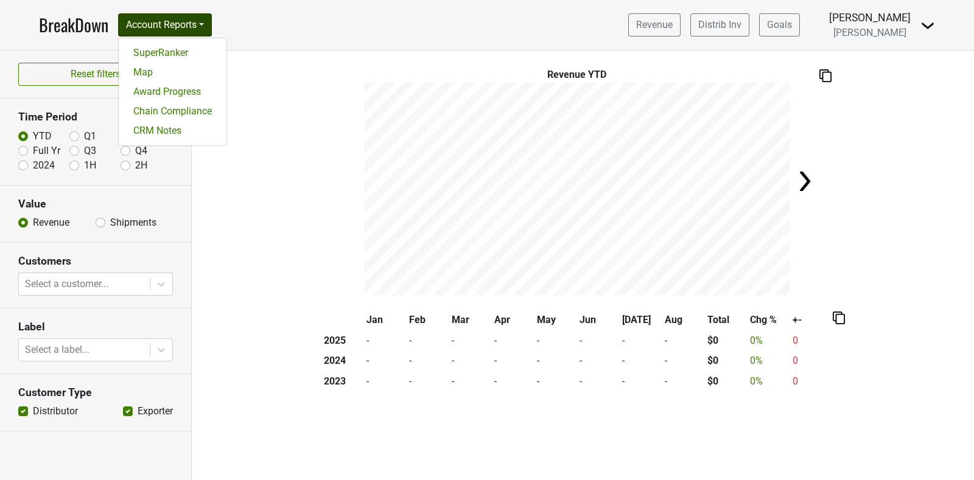
click at [0, 158] on section "Time Period YTD Q1 Q2 Full Yr Q3 Q4 2024 1H 2H" at bounding box center [95, 142] width 191 height 86
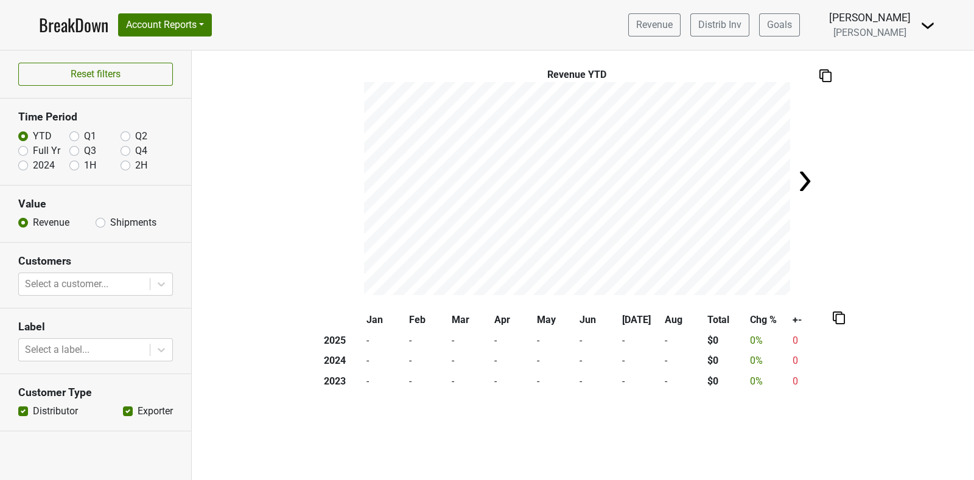
click at [923, 26] on img at bounding box center [927, 25] width 15 height 15
click at [882, 68] on link "Logout" at bounding box center [886, 68] width 96 height 19
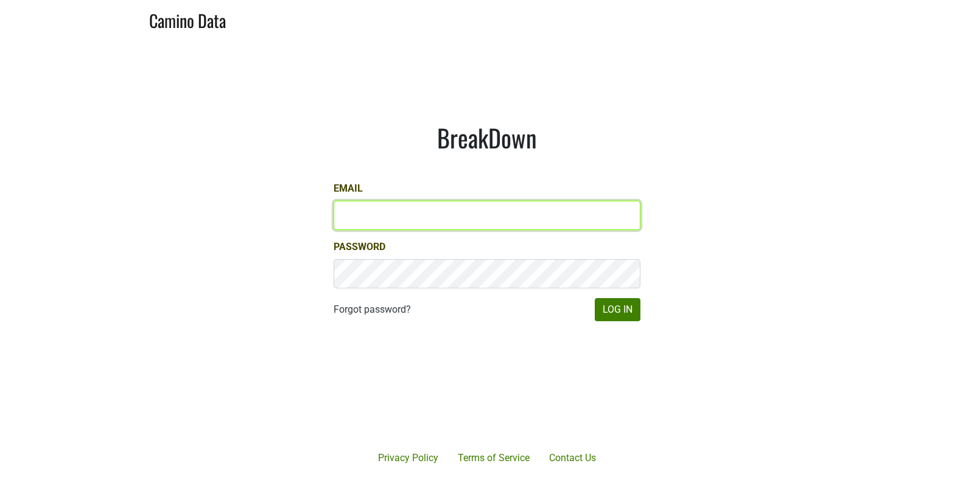
click at [455, 217] on input "Email" at bounding box center [486, 215] width 307 height 29
click at [415, 218] on input "Email" at bounding box center [486, 215] width 307 height 29
type input "neil@colgincellars.com"
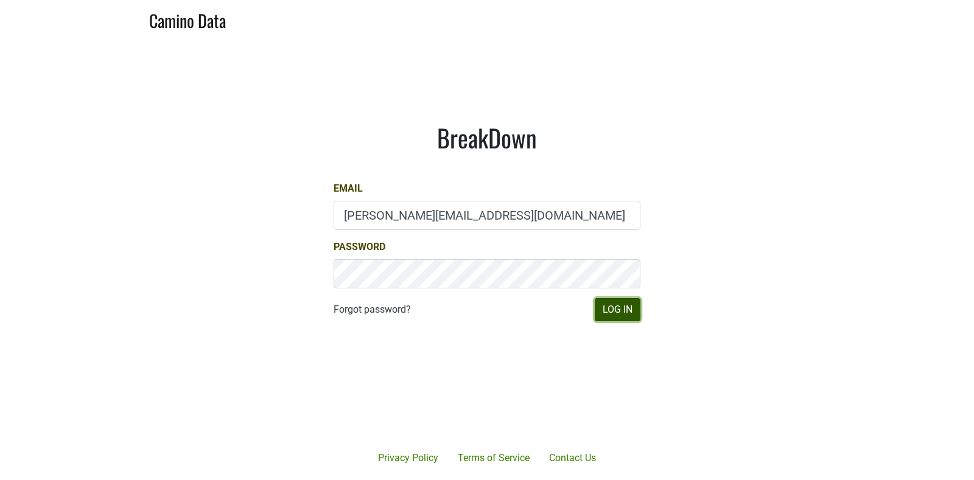
click at [630, 315] on button "Log In" at bounding box center [618, 309] width 46 height 23
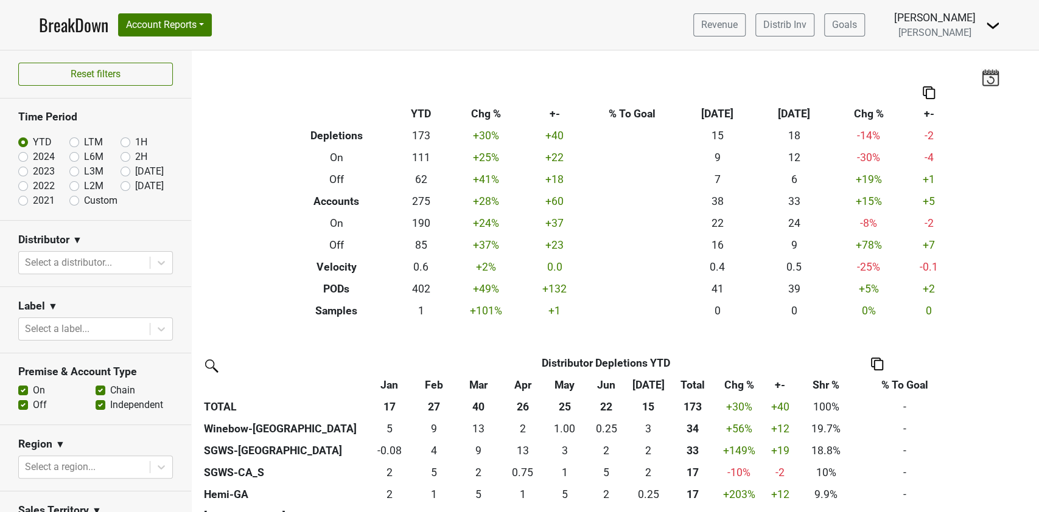
drag, startPoint x: 911, startPoint y: 6, endPoint x: 459, endPoint y: 75, distance: 457.4
click at [459, 75] on div "Filters Breakdown Type YTD Chg % +- % To Goal [DATE] ‘[DATE] Chg % +- Depletion…" at bounding box center [615, 282] width 847 height 462
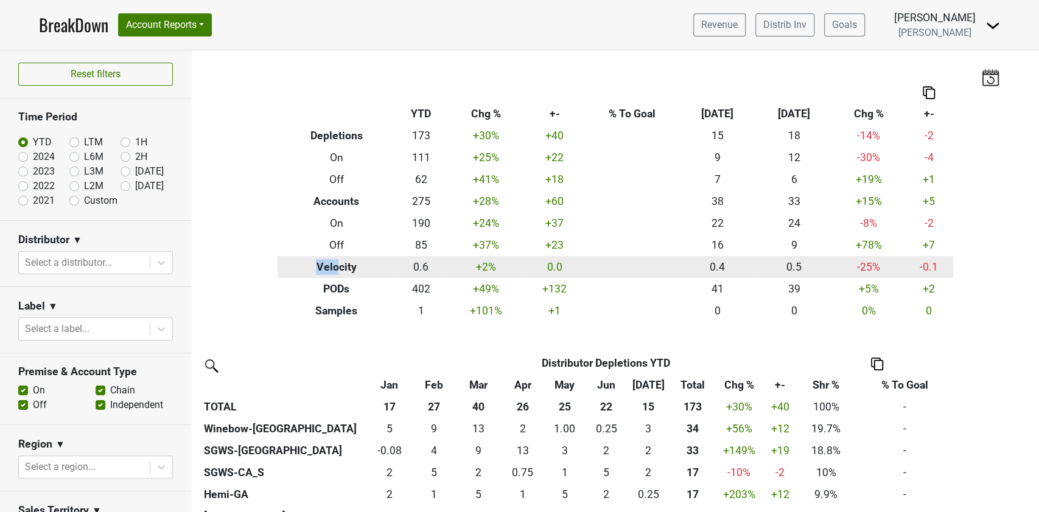
drag, startPoint x: 307, startPoint y: 265, endPoint x: 332, endPoint y: 265, distance: 25.6
click at [332, 265] on th "Velocity" at bounding box center [335, 267] width 117 height 22
click at [355, 263] on th "Velocity" at bounding box center [335, 267] width 117 height 22
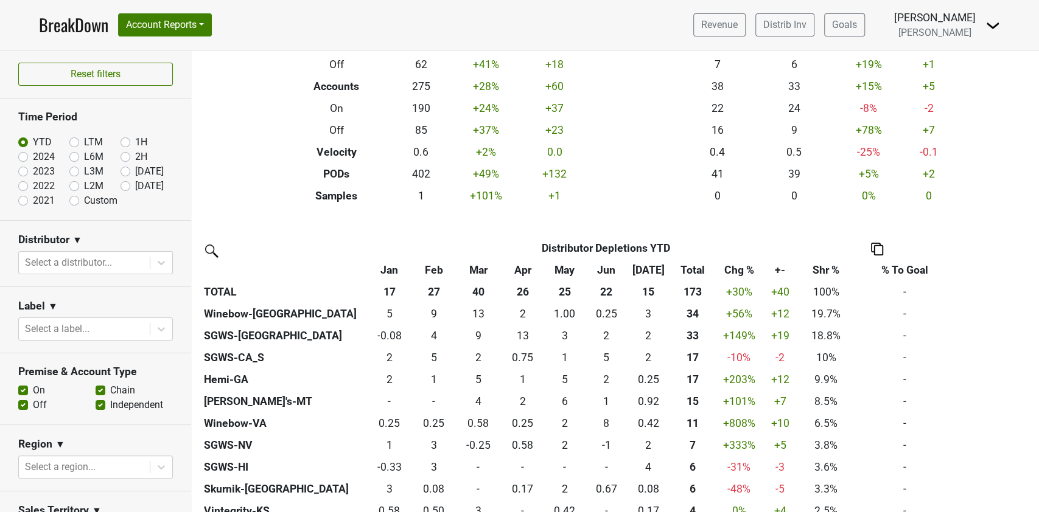
scroll to position [162, 0]
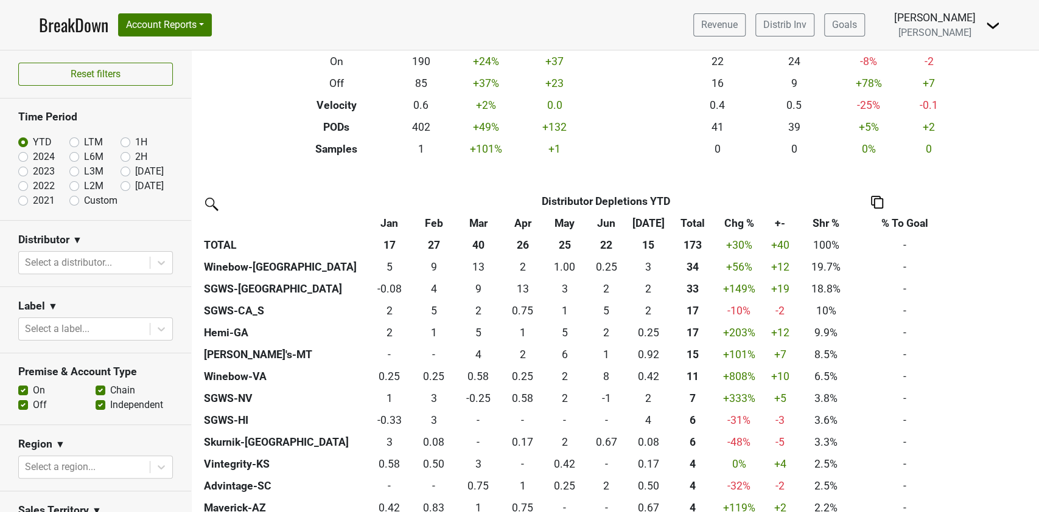
click at [686, 220] on th "Total" at bounding box center [692, 223] width 47 height 22
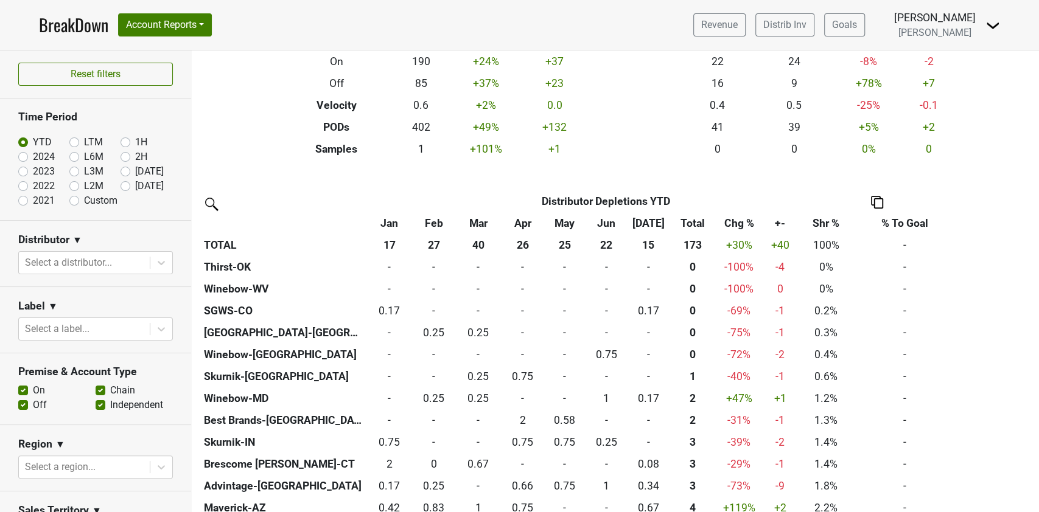
click at [686, 220] on th "Total" at bounding box center [692, 223] width 47 height 22
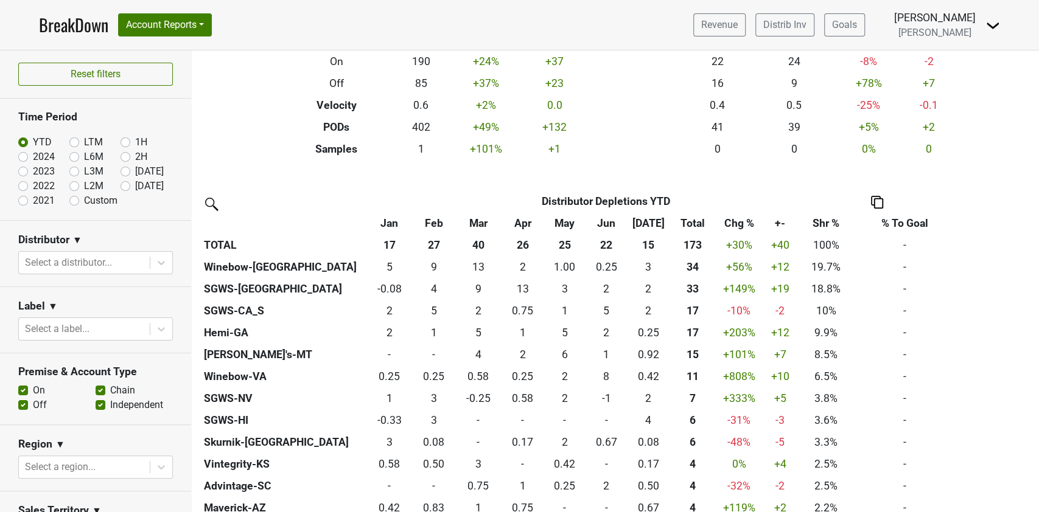
click at [643, 225] on th "[DATE]" at bounding box center [648, 223] width 42 height 22
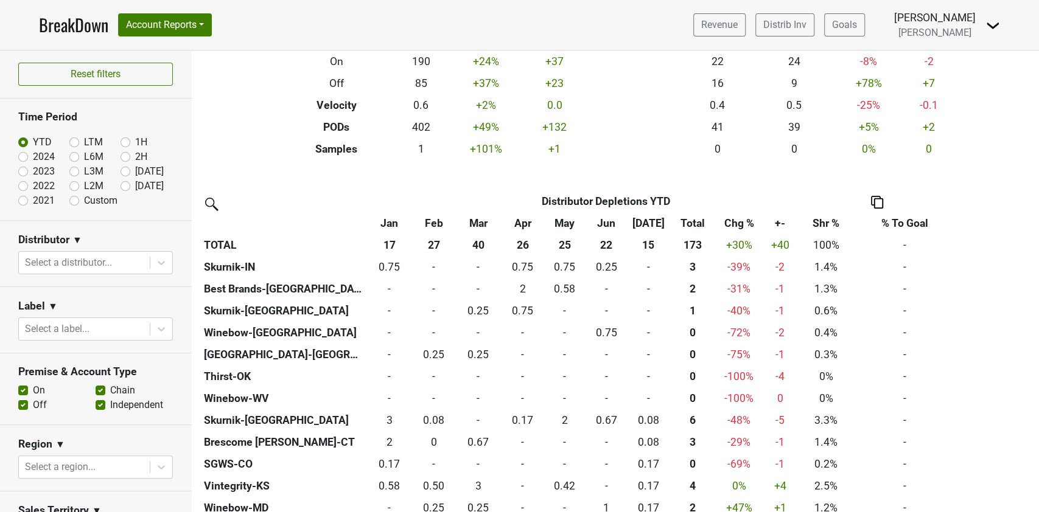
click at [643, 225] on th "[DATE]" at bounding box center [648, 223] width 42 height 22
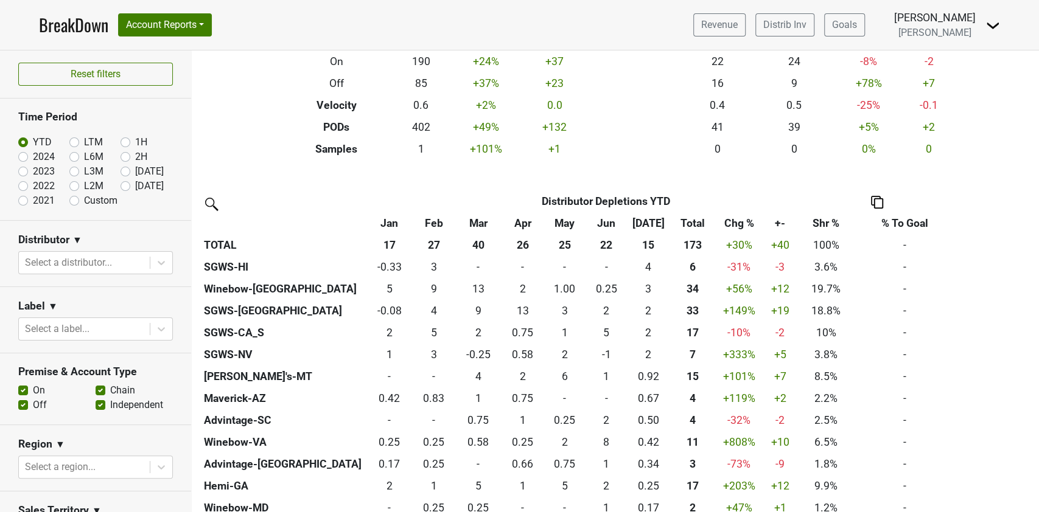
click at [643, 222] on th "[DATE]" at bounding box center [648, 223] width 42 height 22
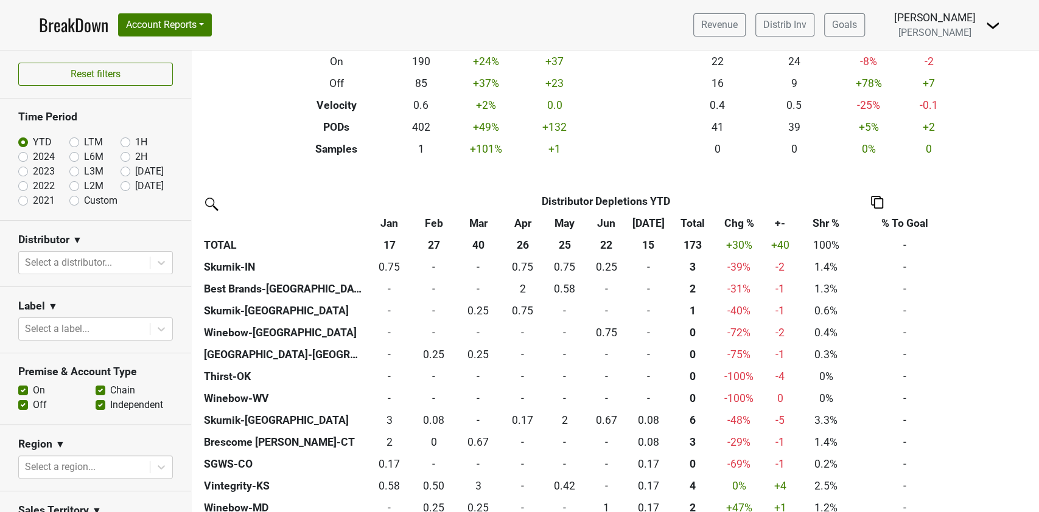
click at [643, 222] on th "[DATE]" at bounding box center [648, 223] width 42 height 22
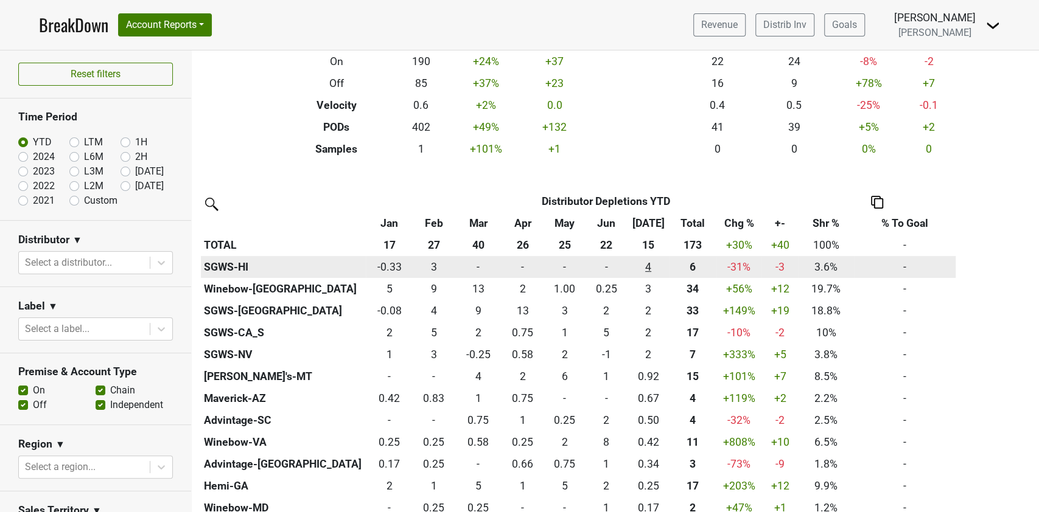
click at [652, 265] on div "3.5 4" at bounding box center [648, 267] width 36 height 16
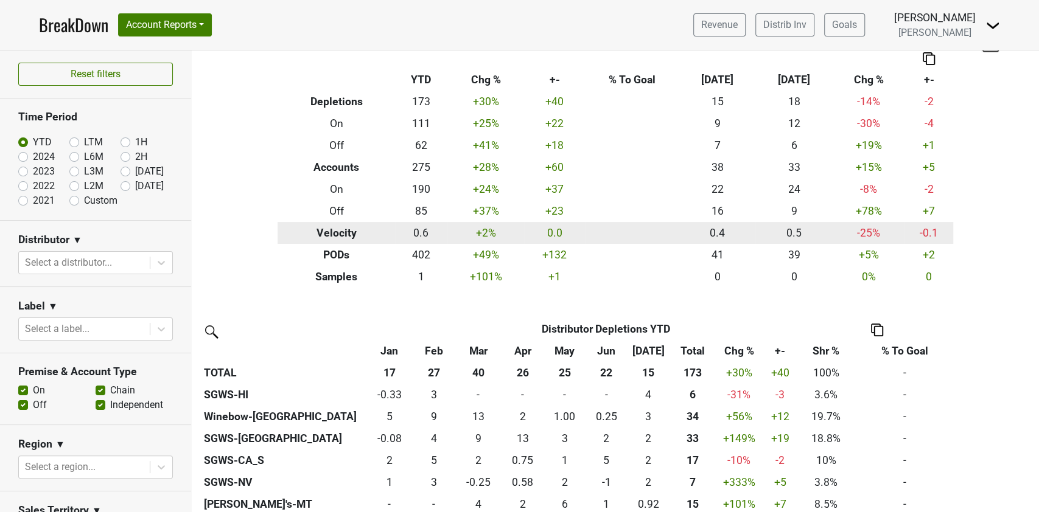
scroll to position [0, 0]
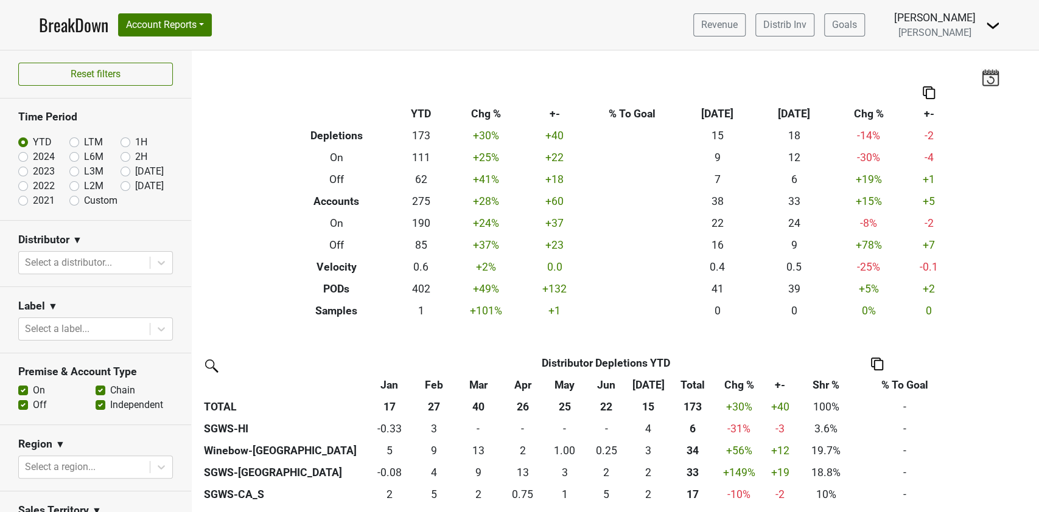
click at [33, 156] on label "2024" at bounding box center [44, 157] width 22 height 15
click at [23, 156] on input "2024" at bounding box center [42, 156] width 49 height 12
radio input "true"
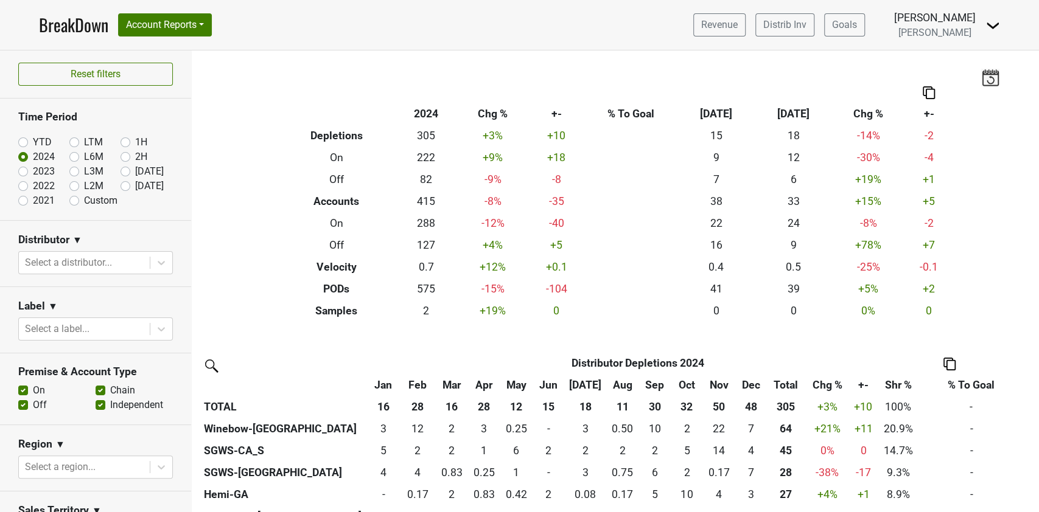
click at [110, 392] on label "Chain" at bounding box center [122, 390] width 25 height 15
click at [96, 392] on input "Chain" at bounding box center [101, 389] width 10 height 12
checkbox input "false"
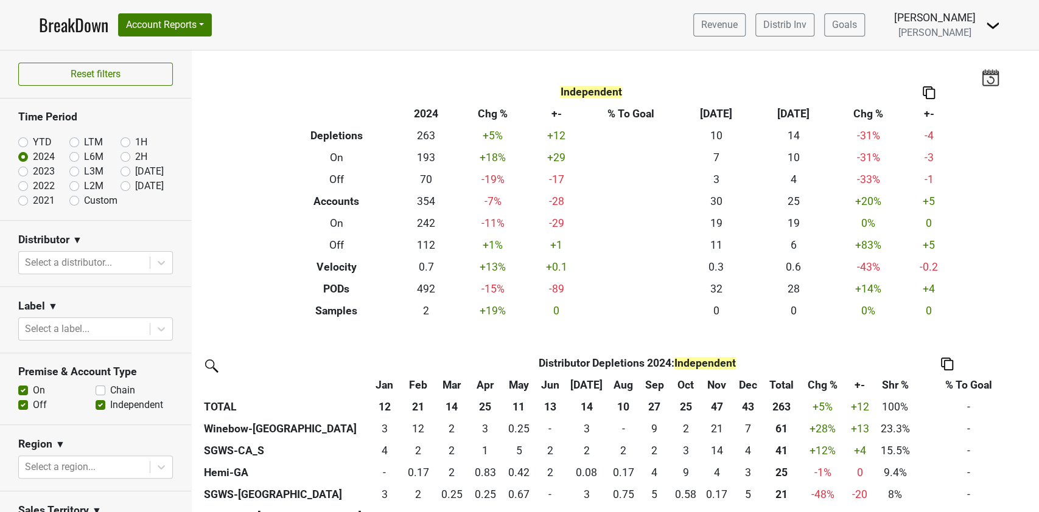
click at [33, 403] on label "Off" at bounding box center [40, 405] width 14 height 15
click at [26, 403] on input "Off" at bounding box center [23, 404] width 10 height 12
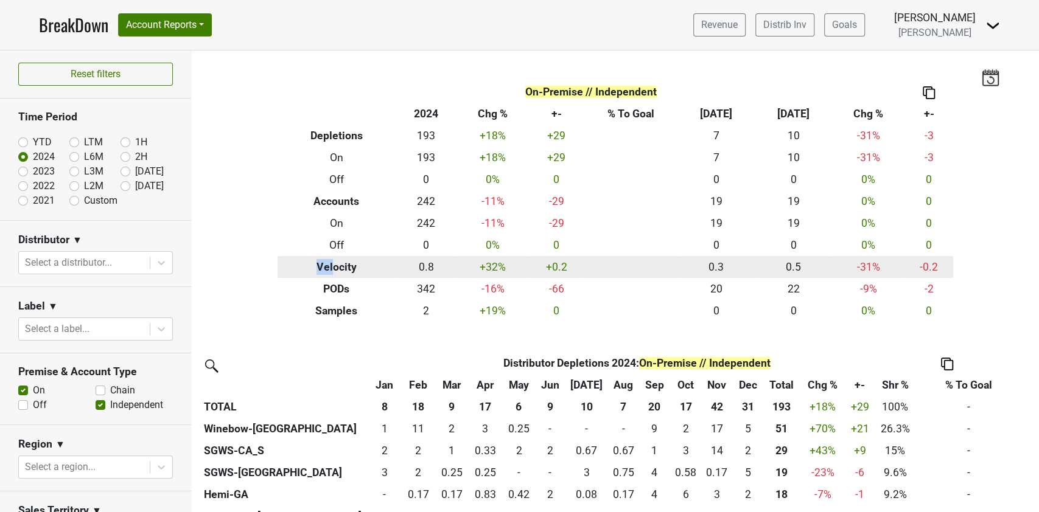
drag, startPoint x: 296, startPoint y: 263, endPoint x: 327, endPoint y: 268, distance: 32.1
click at [327, 268] on th "Velocity" at bounding box center [336, 267] width 118 height 22
drag, startPoint x: 425, startPoint y: 268, endPoint x: 412, endPoint y: 268, distance: 13.4
click at [412, 268] on td "0.8" at bounding box center [426, 267] width 61 height 22
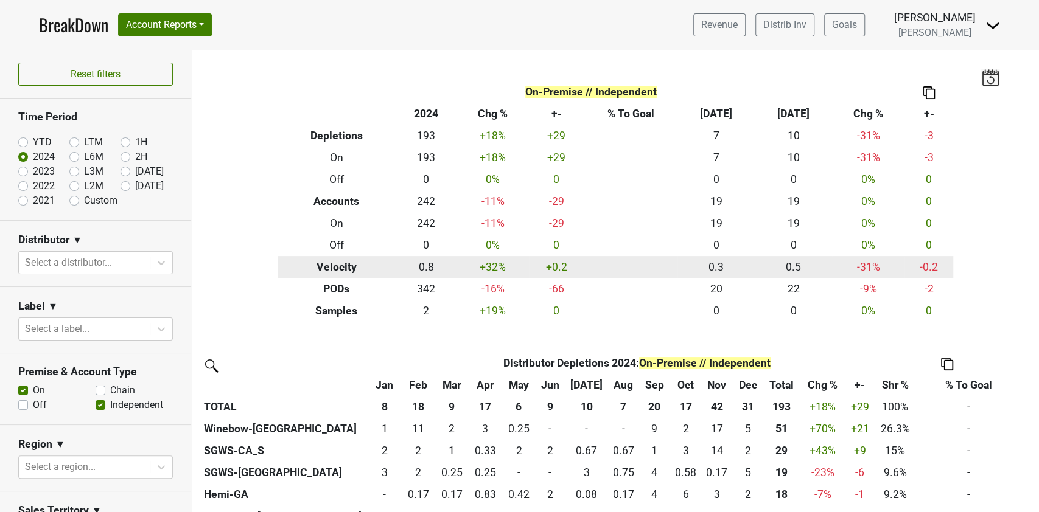
click at [350, 271] on th "Velocity" at bounding box center [336, 267] width 118 height 22
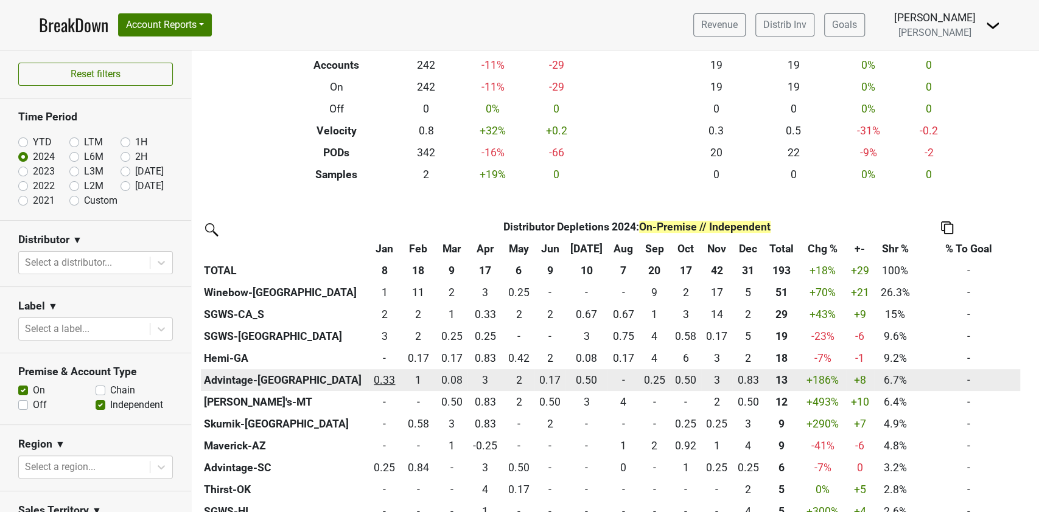
scroll to position [162, 0]
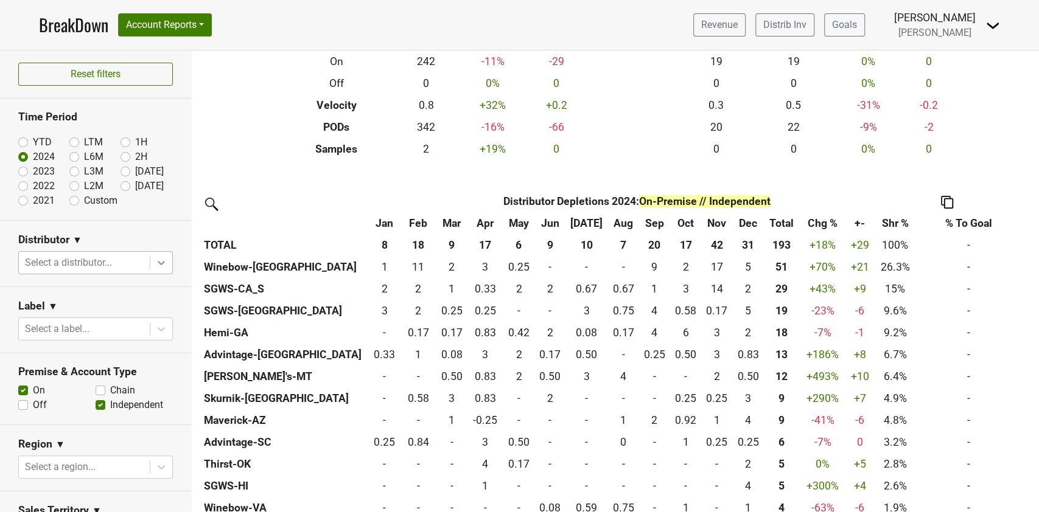
click at [155, 260] on icon at bounding box center [161, 263] width 12 height 12
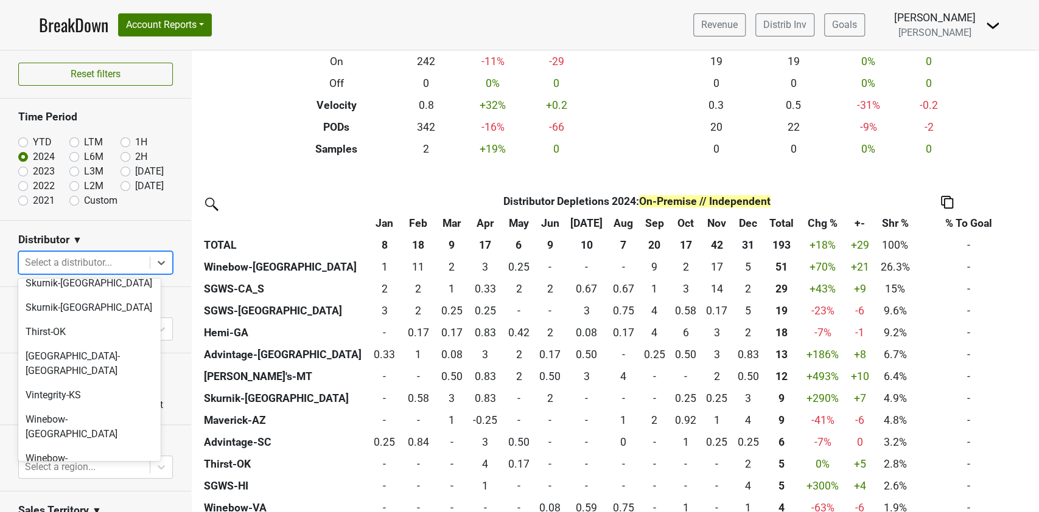
scroll to position [430, 0]
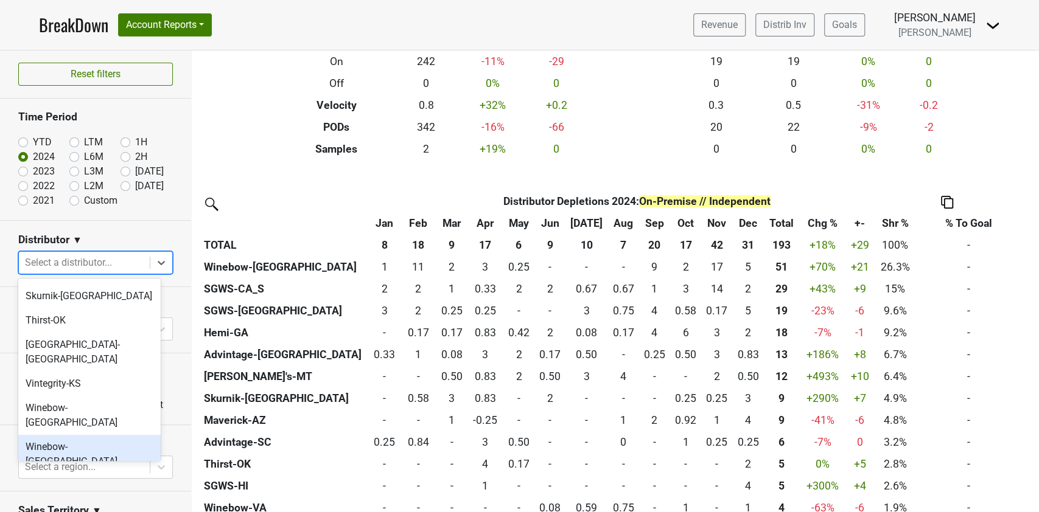
click at [67, 435] on div "Winebow-FL" at bounding box center [89, 454] width 142 height 39
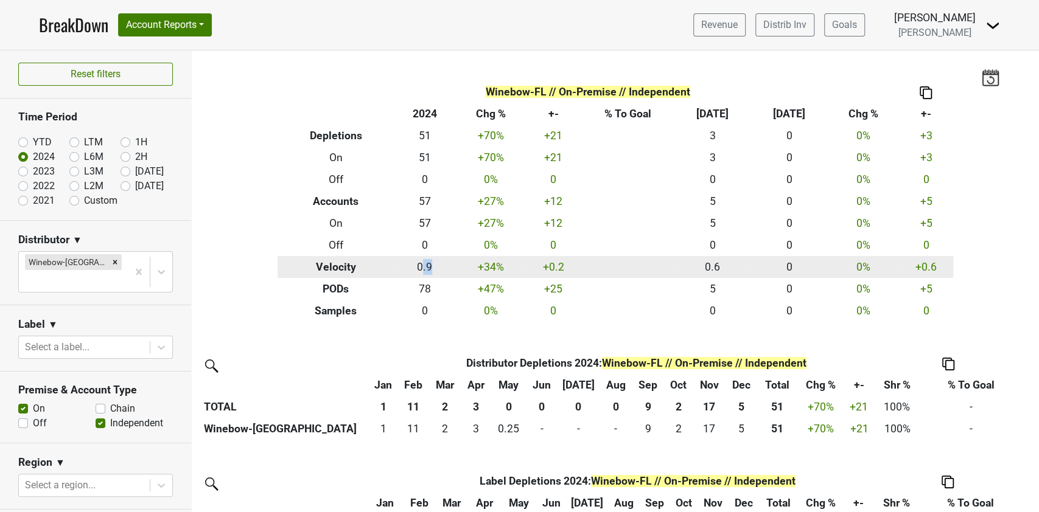
drag, startPoint x: 416, startPoint y: 265, endPoint x: 426, endPoint y: 262, distance: 10.8
click at [425, 262] on td "0.9" at bounding box center [424, 267] width 60 height 22
click at [427, 270] on td "0.9" at bounding box center [424, 267] width 60 height 22
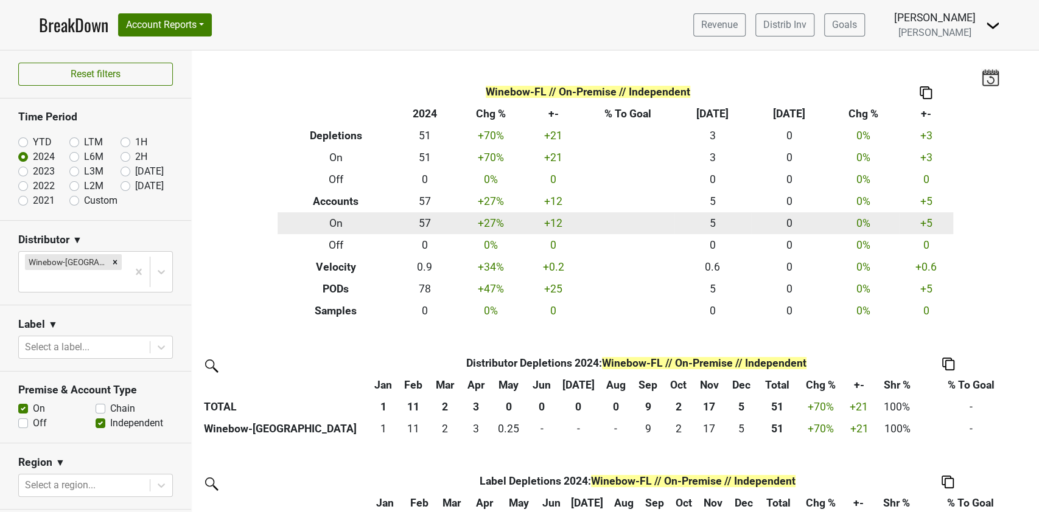
click at [547, 227] on td "+12" at bounding box center [553, 223] width 54 height 22
drag, startPoint x: 536, startPoint y: 225, endPoint x: 559, endPoint y: 225, distance: 23.7
click at [559, 225] on td "+12" at bounding box center [553, 223] width 54 height 22
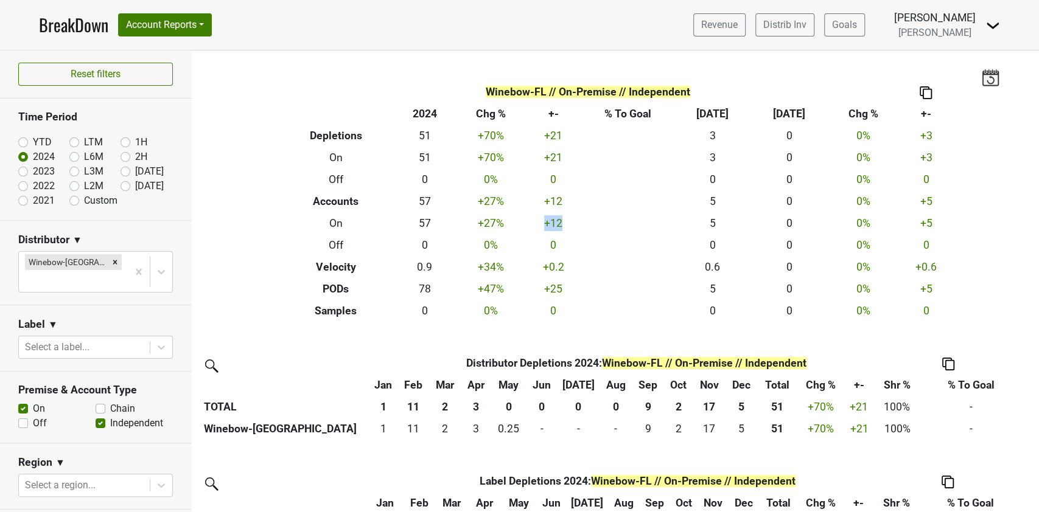
click at [33, 416] on label "Off" at bounding box center [40, 423] width 14 height 15
click at [26, 416] on input "Off" at bounding box center [23, 422] width 10 height 12
checkbox input "true"
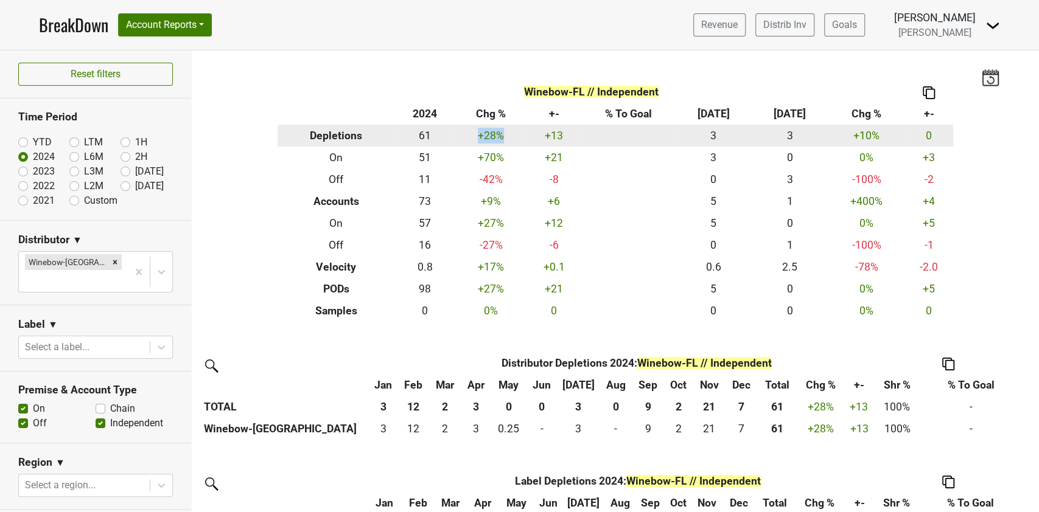
drag, startPoint x: 471, startPoint y: 134, endPoint x: 501, endPoint y: 133, distance: 30.4
click at [501, 133] on td "+28 %" at bounding box center [491, 136] width 72 height 22
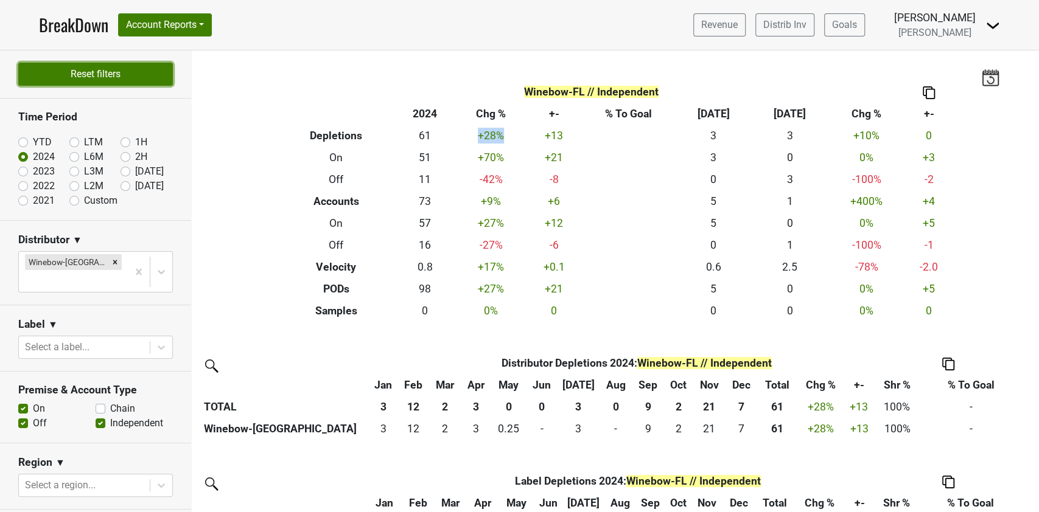
click at [92, 79] on button "Reset filters" at bounding box center [95, 74] width 155 height 23
radio input "true"
checkbox input "true"
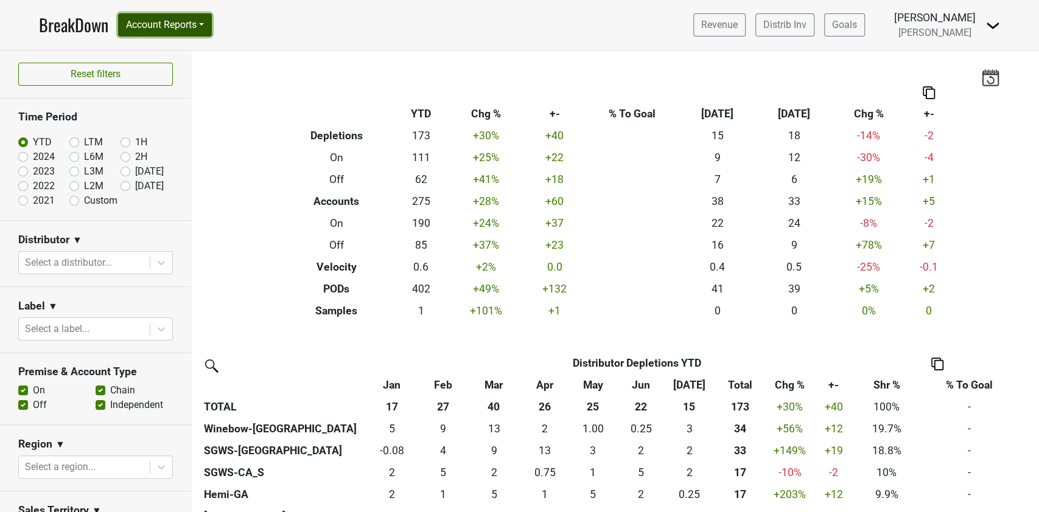
click at [166, 24] on button "Account Reports" at bounding box center [165, 24] width 94 height 23
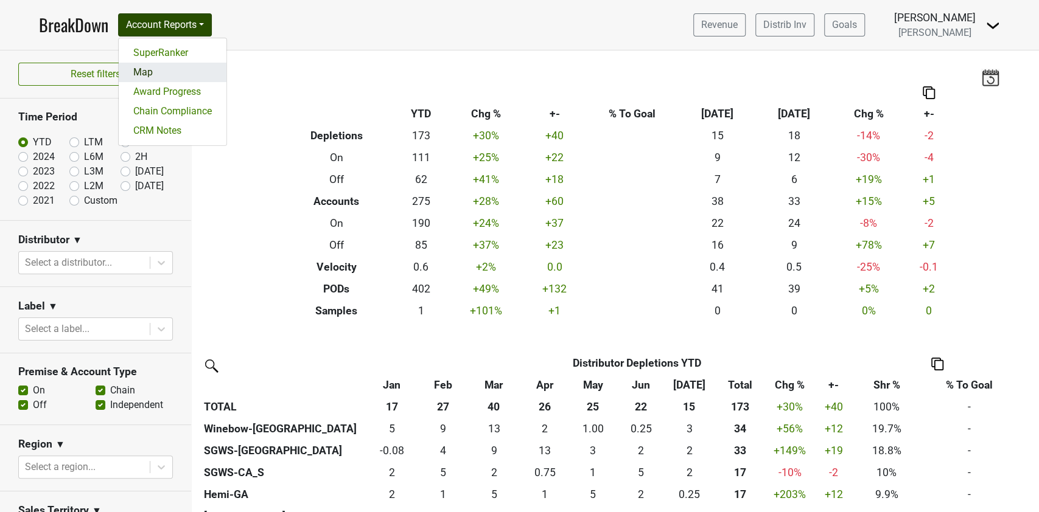
click at [157, 75] on link "Map" at bounding box center [173, 72] width 108 height 19
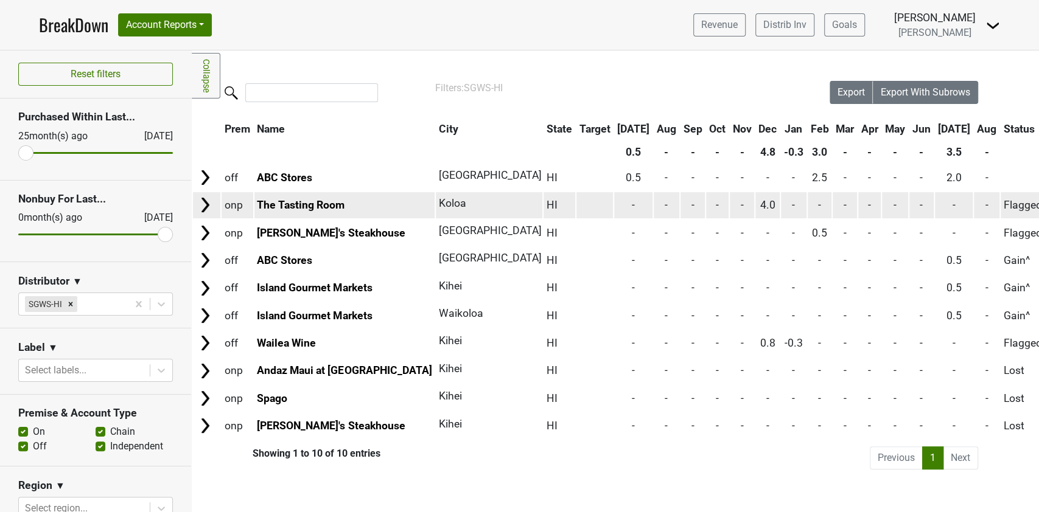
click at [760, 208] on span "4.0" at bounding box center [767, 205] width 15 height 12
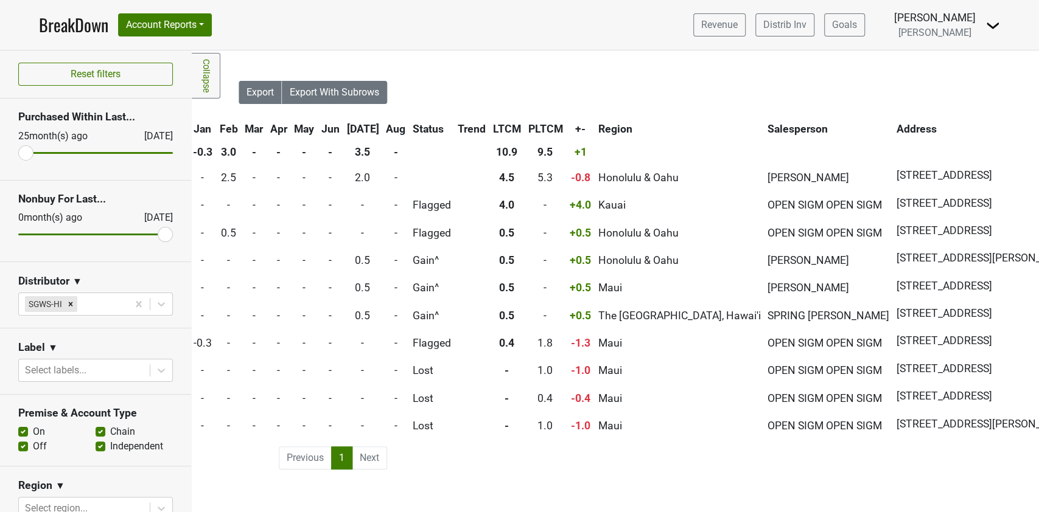
scroll to position [0, 606]
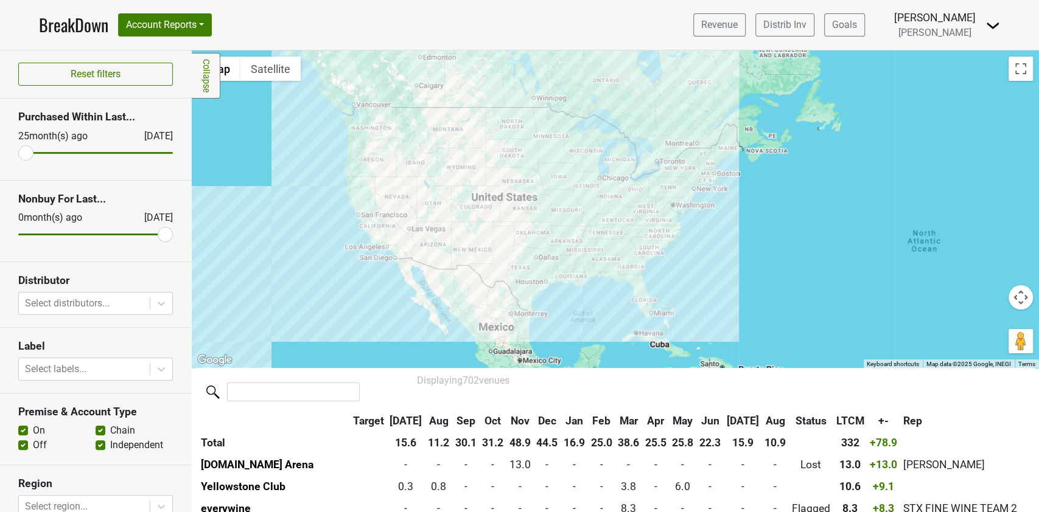
drag, startPoint x: 935, startPoint y: 301, endPoint x: 721, endPoint y: 326, distance: 215.1
click at [721, 326] on div at bounding box center [615, 210] width 847 height 318
click at [1008, 299] on button "Map camera controls" at bounding box center [1020, 297] width 24 height 24
click at [680, 295] on div at bounding box center [615, 210] width 847 height 318
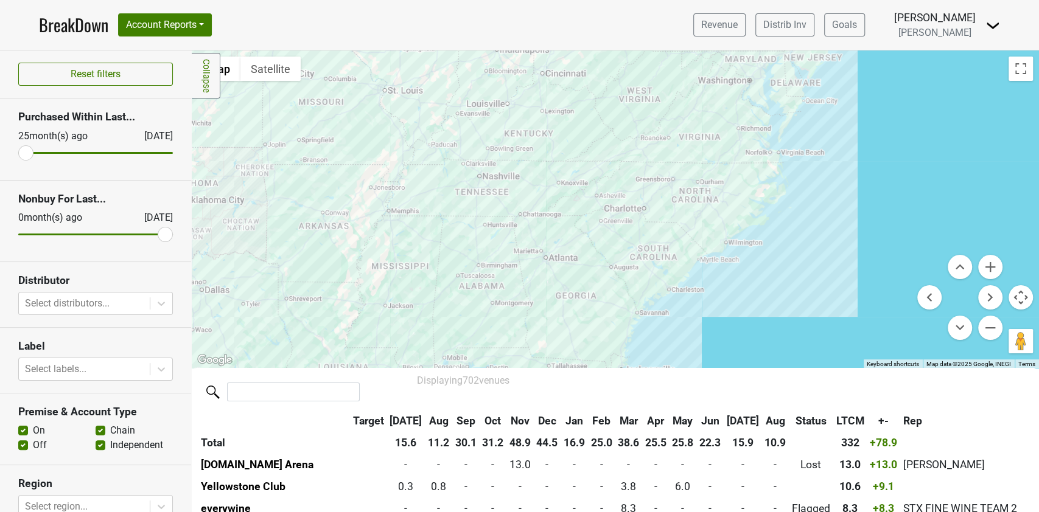
drag, startPoint x: 638, startPoint y: 187, endPoint x: 735, endPoint y: 316, distance: 161.1
click at [735, 316] on div at bounding box center [615, 210] width 847 height 318
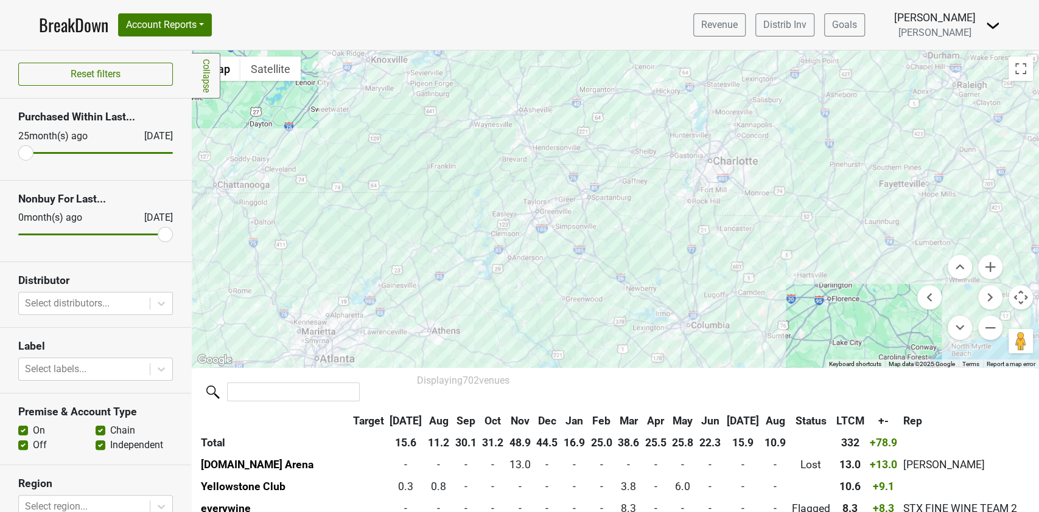
drag, startPoint x: 675, startPoint y: 251, endPoint x: 680, endPoint y: 255, distance: 6.5
click at [680, 255] on div at bounding box center [615, 210] width 847 height 318
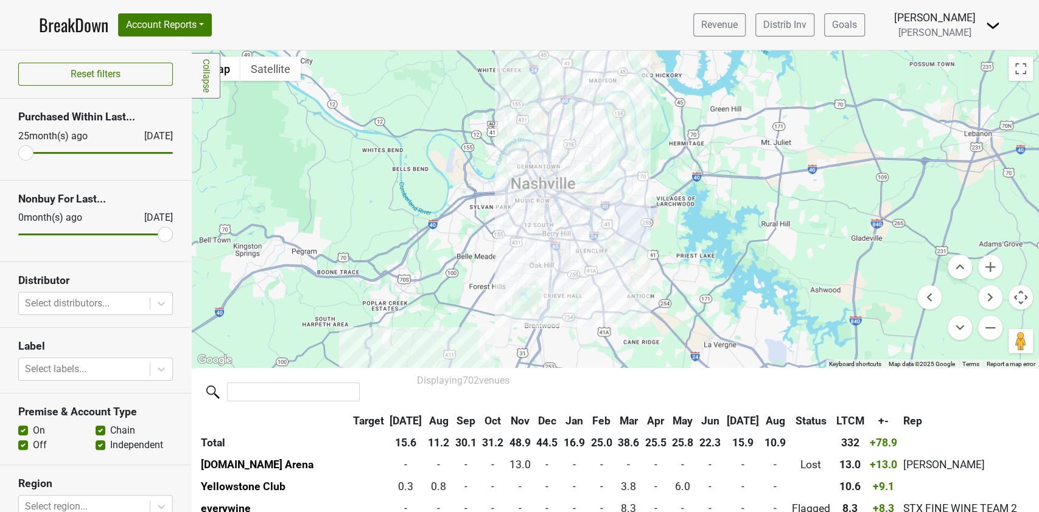
drag, startPoint x: 613, startPoint y: 197, endPoint x: 719, endPoint y: 360, distance: 194.8
click at [719, 360] on div at bounding box center [615, 210] width 847 height 318
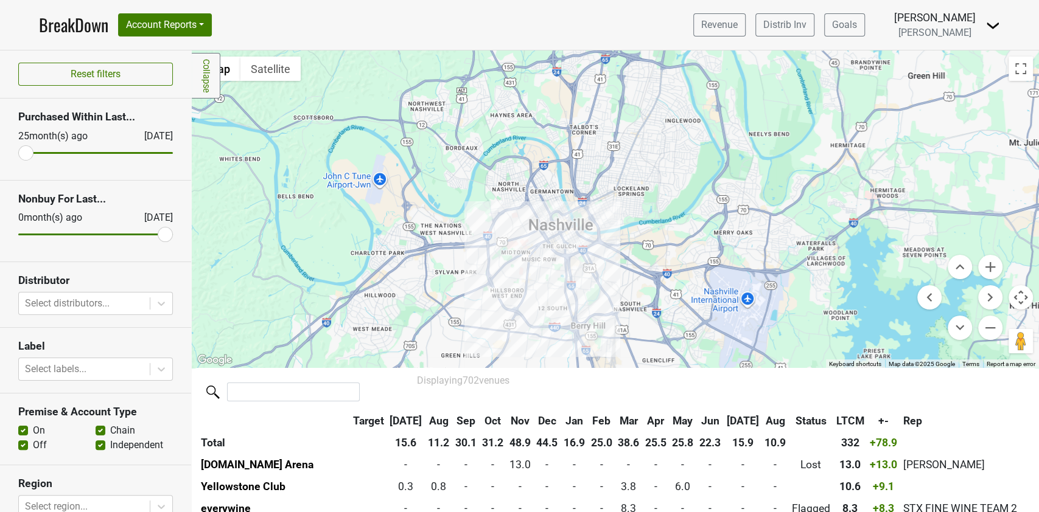
drag, startPoint x: 503, startPoint y: 173, endPoint x: 526, endPoint y: 274, distance: 103.6
click at [526, 274] on div at bounding box center [615, 210] width 847 height 318
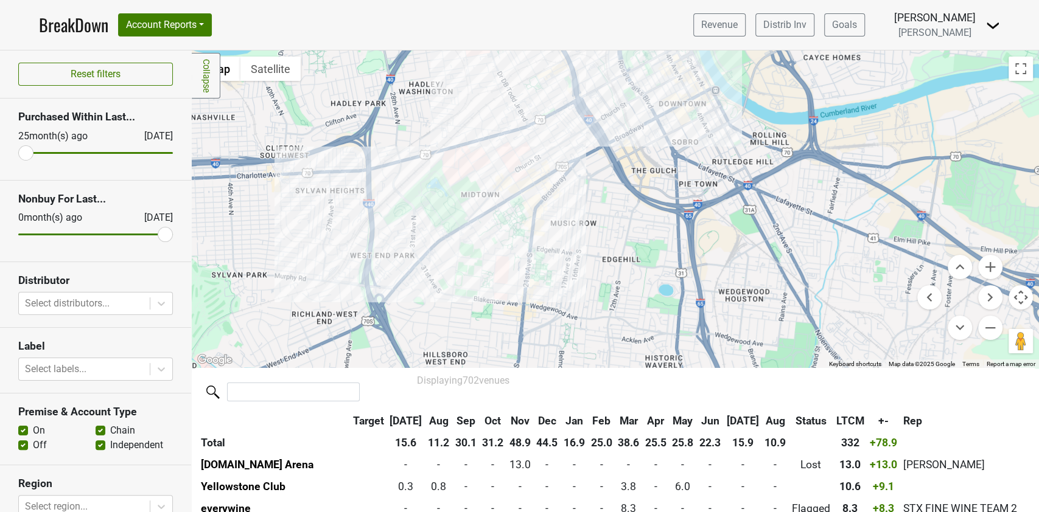
drag, startPoint x: 597, startPoint y: 273, endPoint x: 600, endPoint y: 279, distance: 7.4
click at [601, 280] on div at bounding box center [615, 210] width 847 height 318
click at [567, 148] on div at bounding box center [615, 210] width 847 height 318
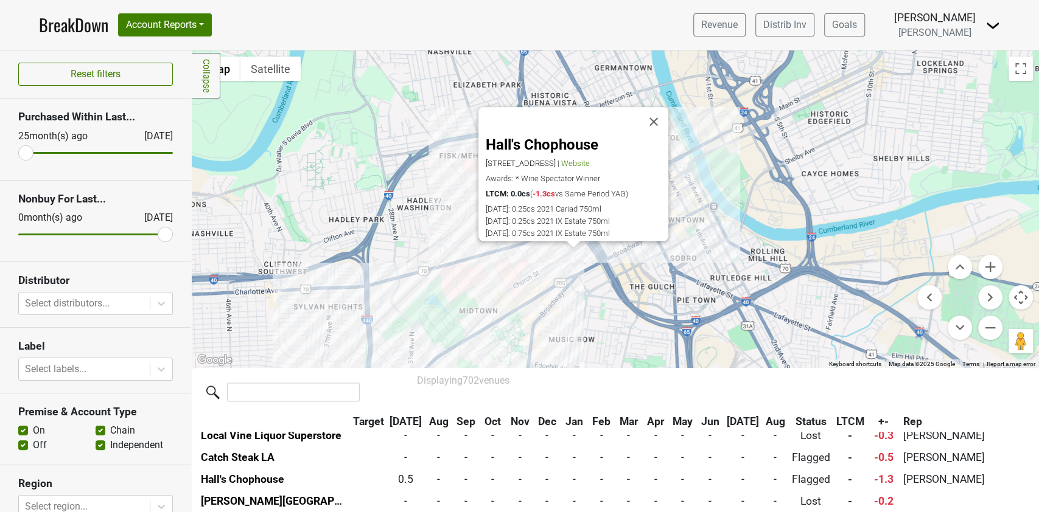
scroll to position [14056, 0]
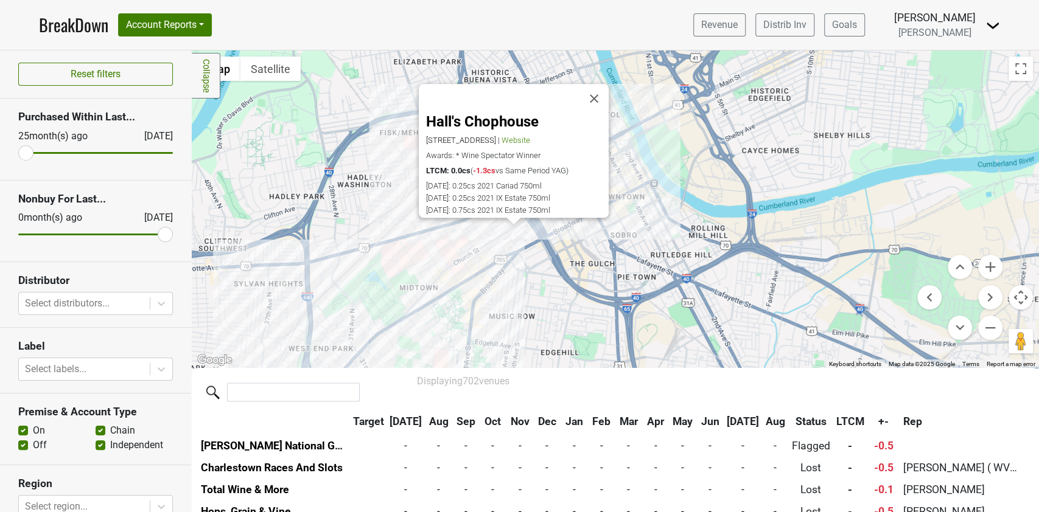
drag, startPoint x: 730, startPoint y: 319, endPoint x: 669, endPoint y: 295, distance: 65.3
click at [669, 295] on div "Hall's Chophouse 1600 West End Ave Suite 101, Nashville, TN 37203 | Website Awa…" at bounding box center [615, 210] width 847 height 318
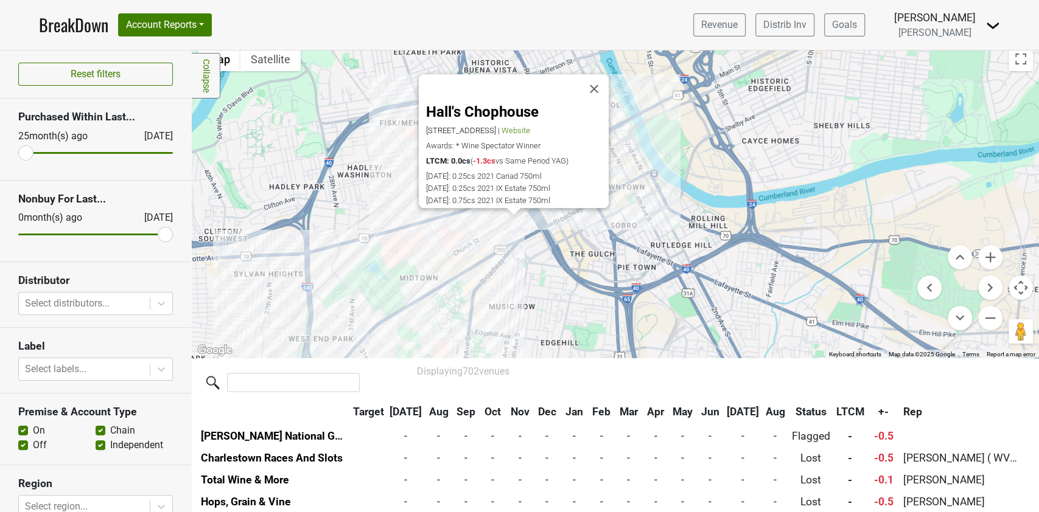
scroll to position [0, 0]
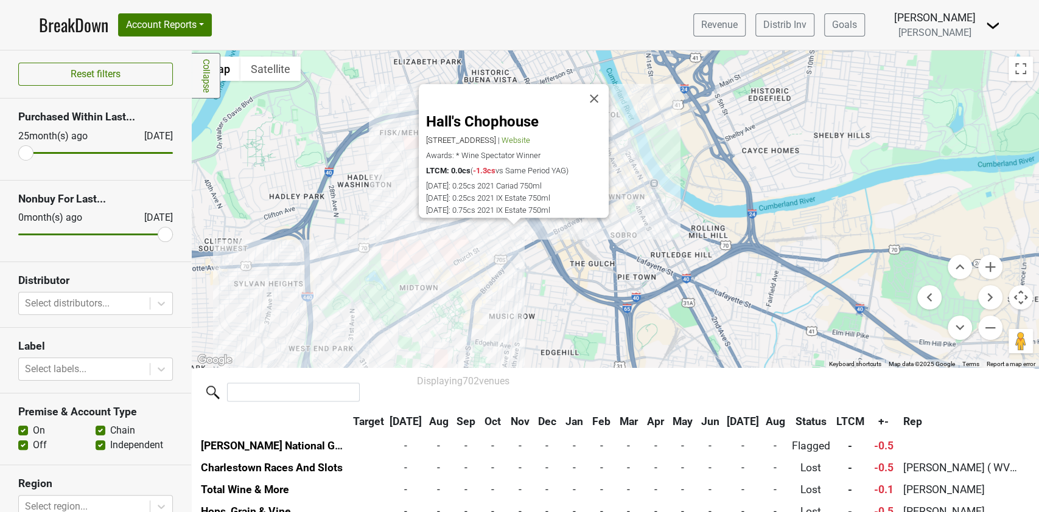
click at [565, 233] on div "Hall's Chophouse 1600 West End Ave Suite 101, Nashville, TN 37203 | Website Awa…" at bounding box center [615, 210] width 847 height 318
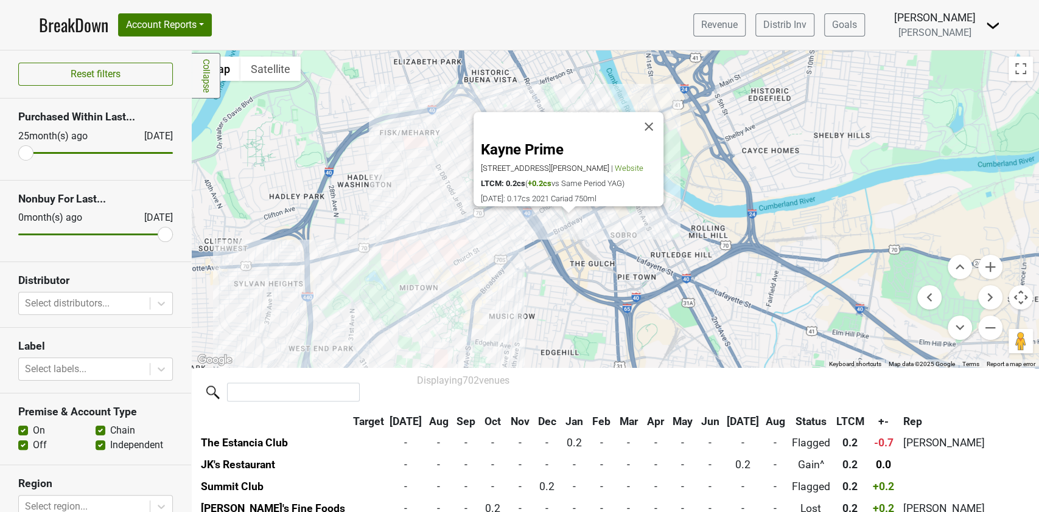
scroll to position [7751, 0]
click at [593, 225] on div "Kayne Prime 1103 McGavock St, Nashville, TN 37203 | Website LTCM: 0.2cs ( +0.2c…" at bounding box center [615, 210] width 847 height 318
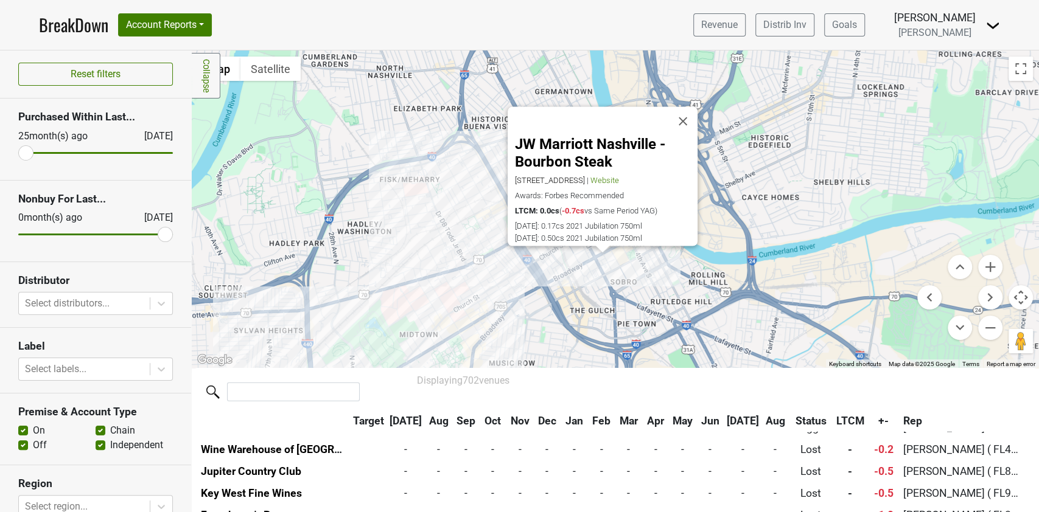
scroll to position [11888, 0]
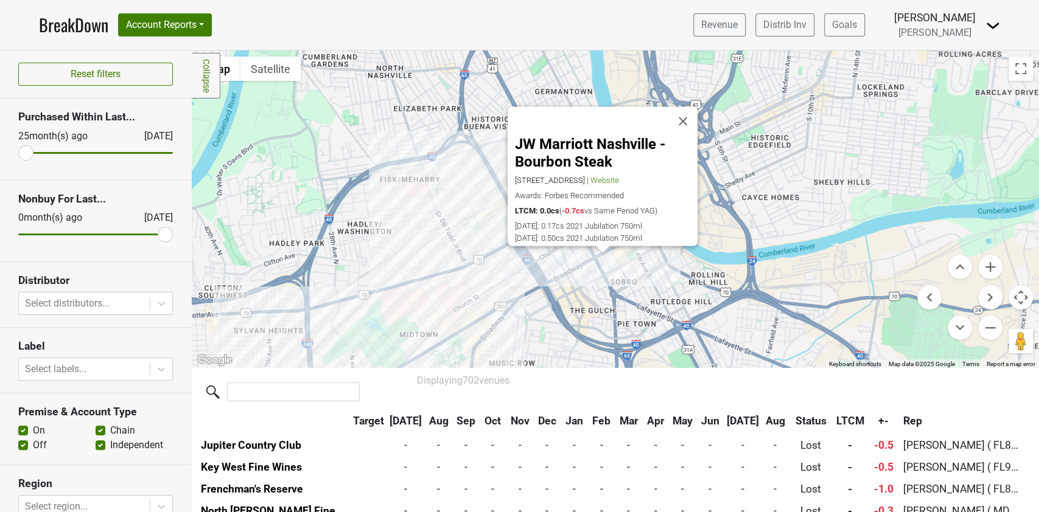
click at [642, 260] on div "JW Marriott Nashville - Bourbon Steak 201 8th Avenue South, Nashville, TN 37203…" at bounding box center [615, 210] width 847 height 318
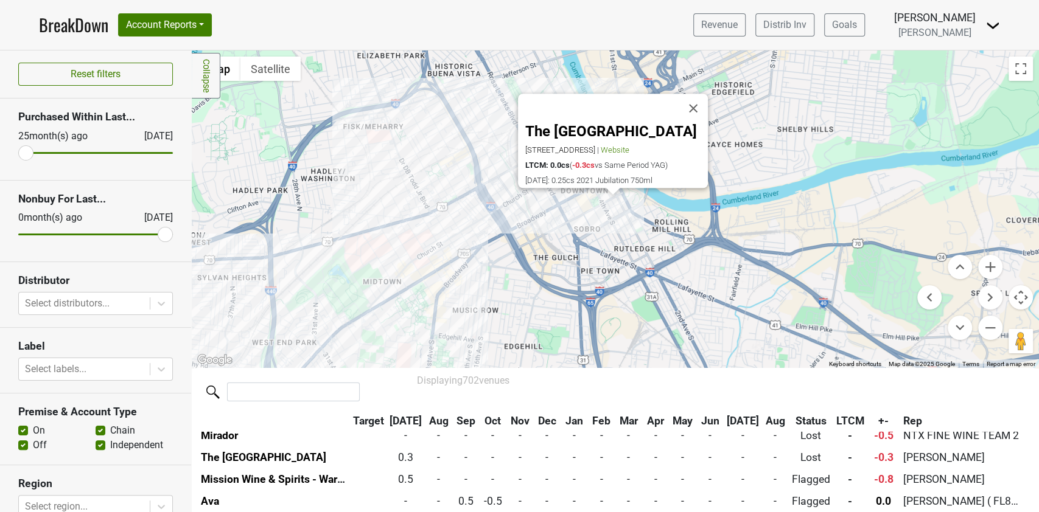
scroll to position [15320, 0]
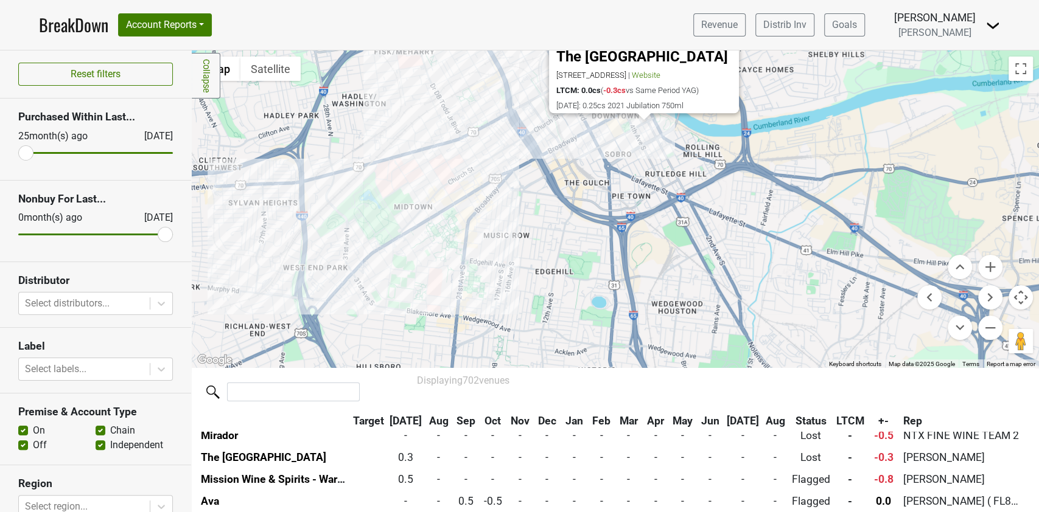
drag, startPoint x: 632, startPoint y: 346, endPoint x: 626, endPoint y: 215, distance: 131.0
click at [626, 215] on div "The Bell Tower 400 4th Ave S, Nashville, TN 37201 | Website LTCM: 0.0cs ( -0.3c…" at bounding box center [615, 210] width 847 height 318
click at [301, 296] on div "The Bell Tower 400 4th Ave S, Nashville, TN 37201 | Website LTCM: 0.0cs ( -0.3c…" at bounding box center [615, 210] width 847 height 318
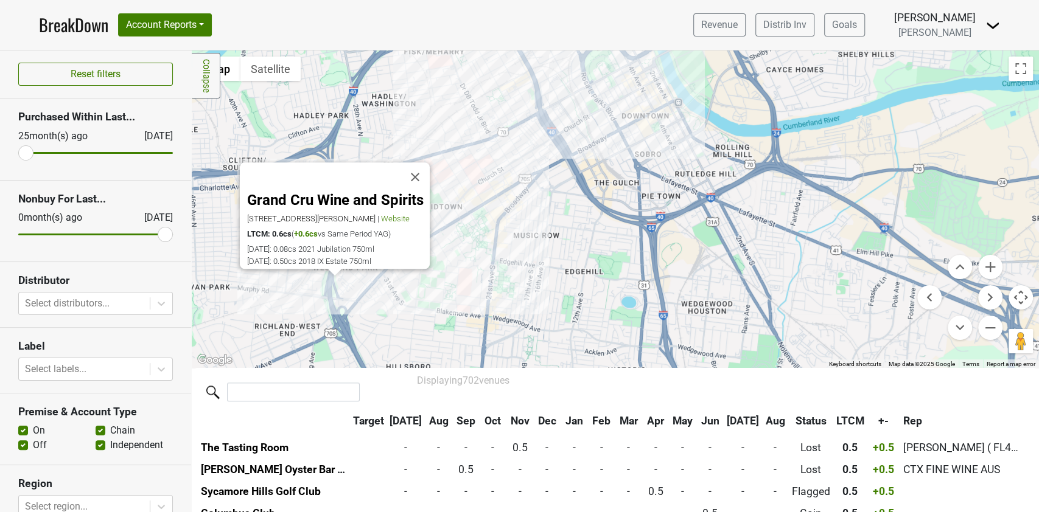
click at [571, 264] on div "Grand Cru Wine and Spirits 3433 Murphy Rd, Nashville, TN 37203 | Website LTCM: …" at bounding box center [615, 210] width 847 height 318
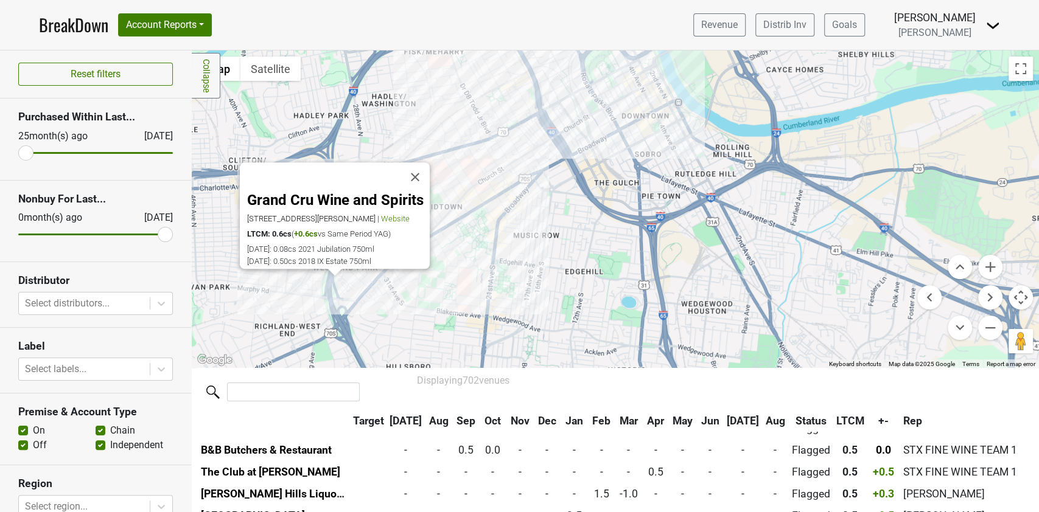
scroll to position [3023, 0]
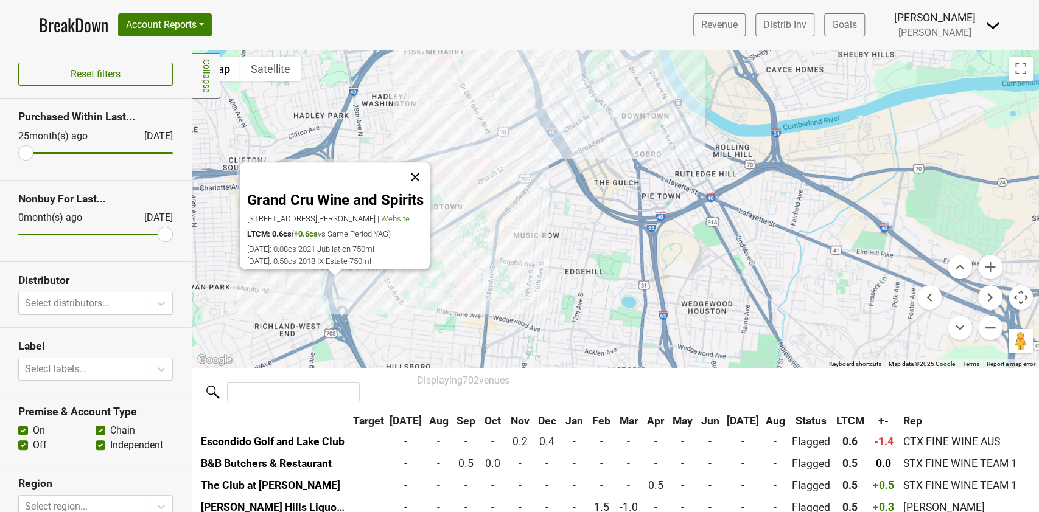
click at [420, 165] on button "Close" at bounding box center [414, 177] width 29 height 29
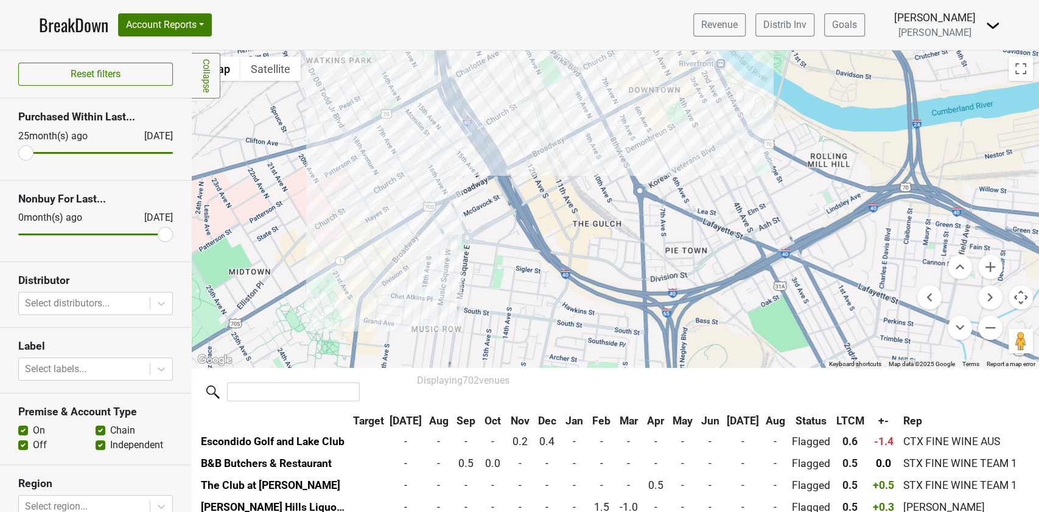
drag, startPoint x: 619, startPoint y: 203, endPoint x: 598, endPoint y: 290, distance: 89.1
click at [598, 290] on div at bounding box center [615, 210] width 847 height 318
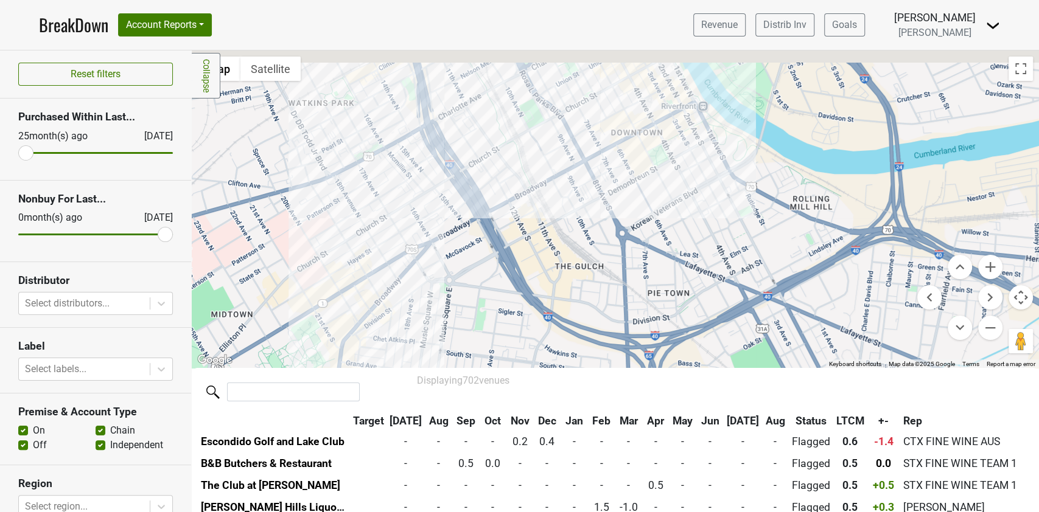
drag, startPoint x: 660, startPoint y: 161, endPoint x: 636, endPoint y: 183, distance: 32.3
click at [636, 183] on div at bounding box center [615, 210] width 847 height 318
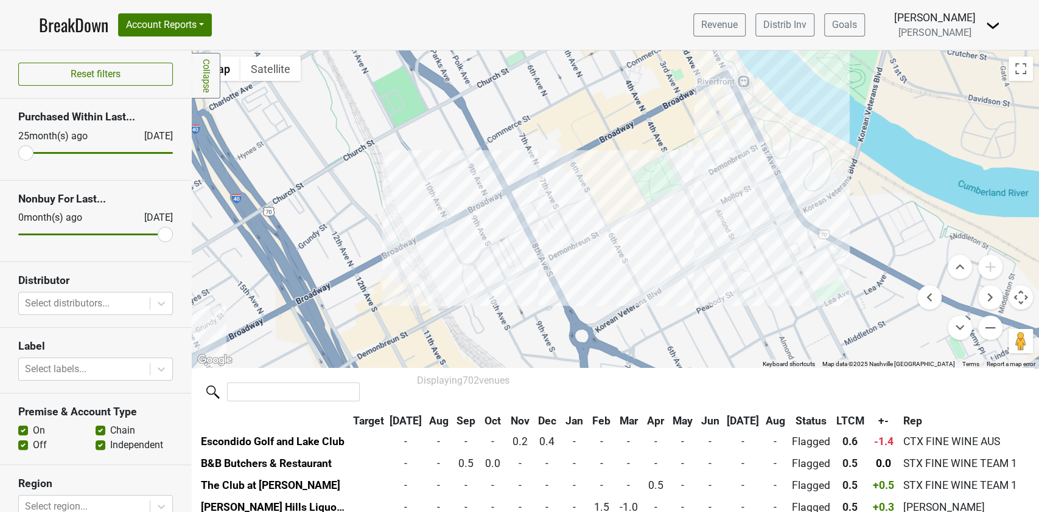
drag, startPoint x: 605, startPoint y: 136, endPoint x: 607, endPoint y: 164, distance: 28.1
click at [607, 163] on div at bounding box center [615, 210] width 847 height 318
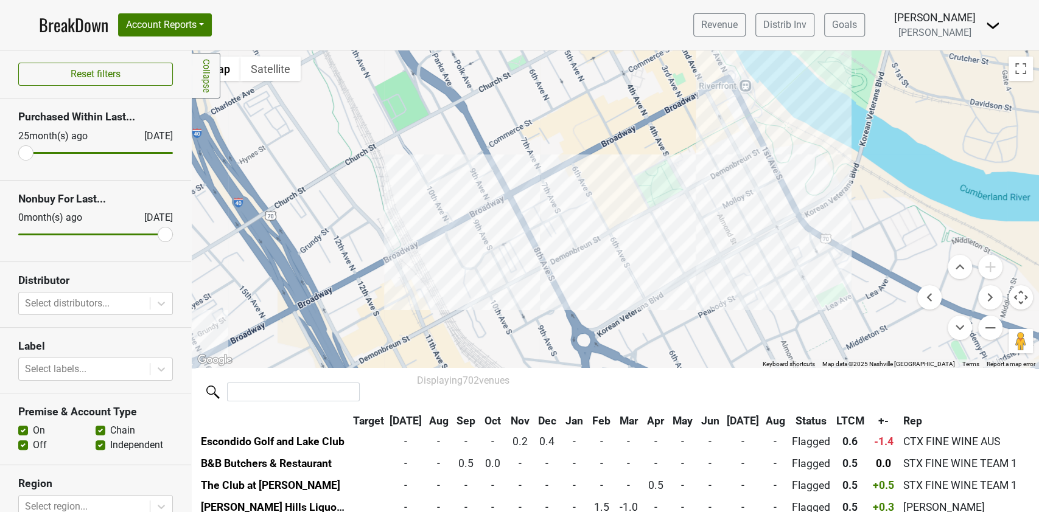
click at [727, 248] on div at bounding box center [615, 210] width 847 height 318
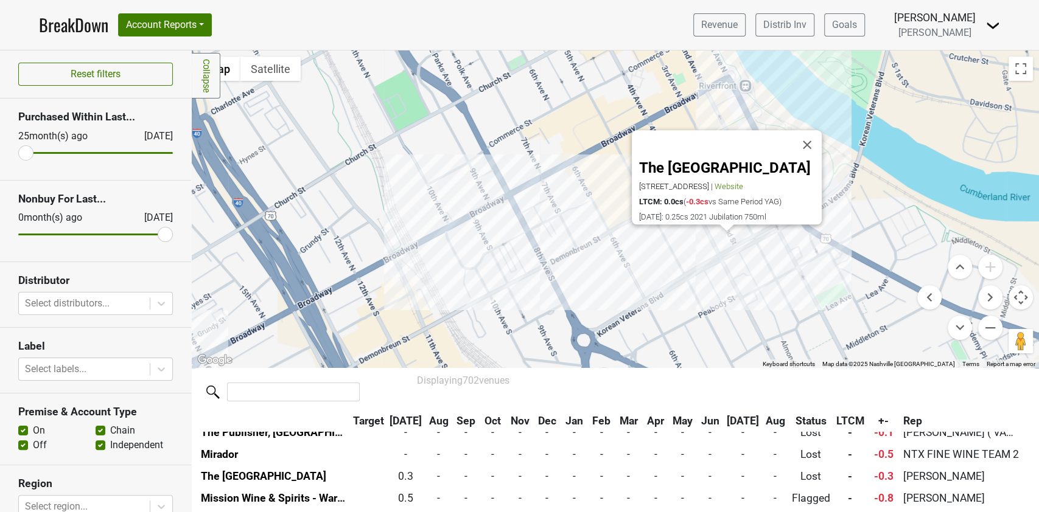
scroll to position [15320, 0]
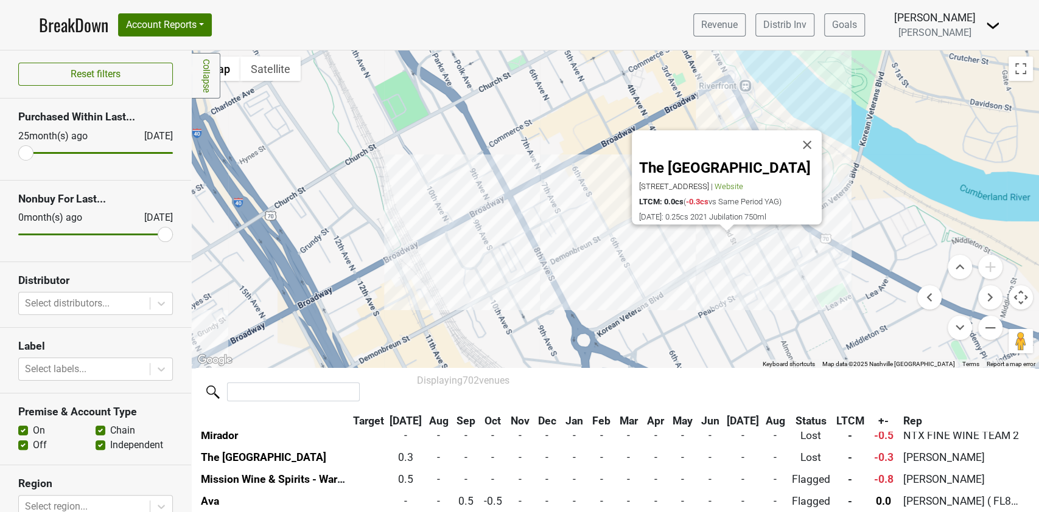
click at [617, 276] on div "The Bell Tower 400 4th Ave S, Nashville, TN 37201 | Website LTCM: 0.0cs ( -0.3c…" at bounding box center [615, 210] width 847 height 318
click at [842, 232] on div "The Bell Tower 400 4th Ave S, Nashville, TN 37201 | Website LTCM: 0.0cs ( -0.3c…" at bounding box center [615, 210] width 847 height 318
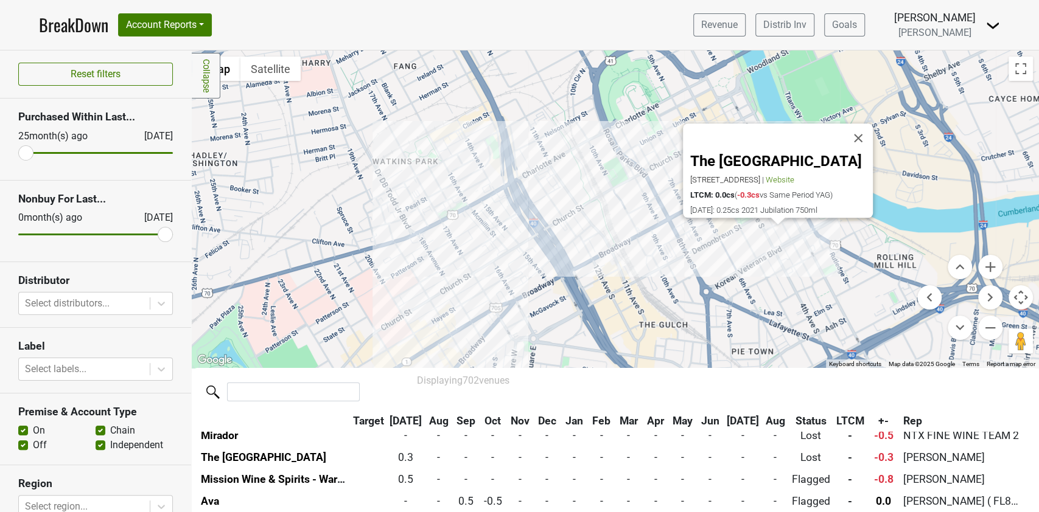
drag, startPoint x: 706, startPoint y: 288, endPoint x: 706, endPoint y: 273, distance: 14.6
click at [706, 273] on div "The Bell Tower 400 4th Ave S, Nashville, TN 37201 | Website LTCM: 0.0cs ( -0.3c…" at bounding box center [615, 210] width 847 height 318
click at [854, 128] on button "Close" at bounding box center [857, 138] width 29 height 29
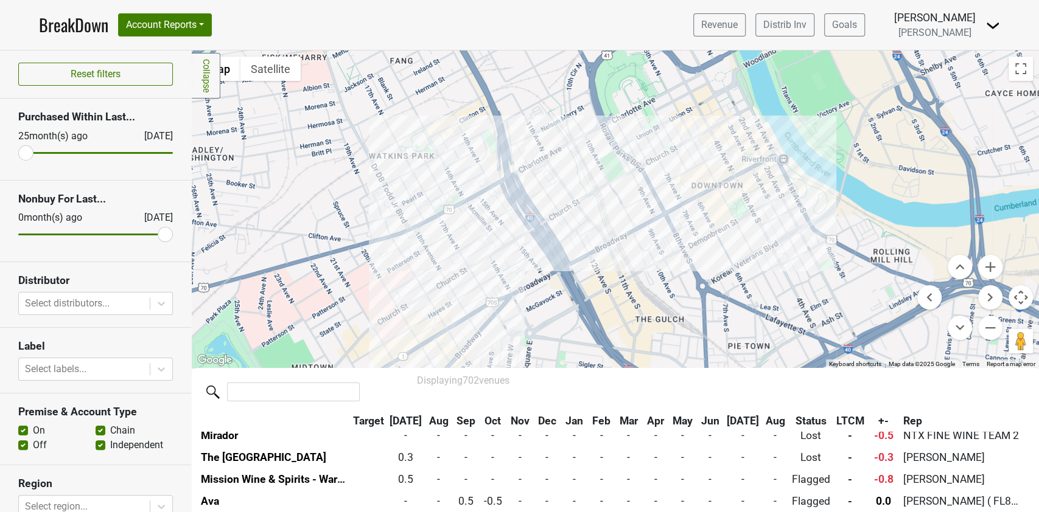
drag, startPoint x: 747, startPoint y: 265, endPoint x: 741, endPoint y: 257, distance: 9.6
click at [741, 257] on div at bounding box center [615, 210] width 847 height 318
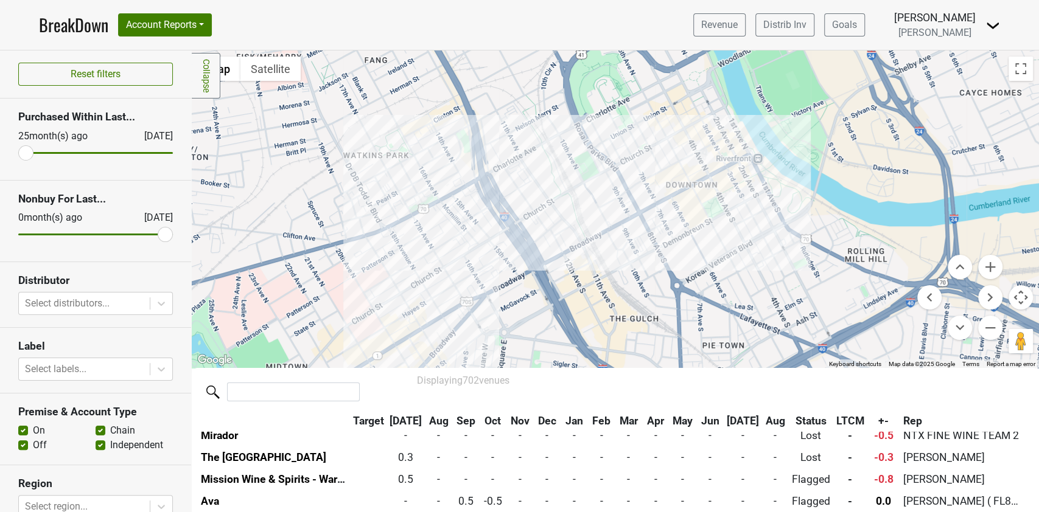
drag, startPoint x: 762, startPoint y: 282, endPoint x: 736, endPoint y: 282, distance: 26.8
click at [736, 282] on div at bounding box center [615, 210] width 847 height 318
click at [22, 152] on input "range" at bounding box center [95, 153] width 155 height 2
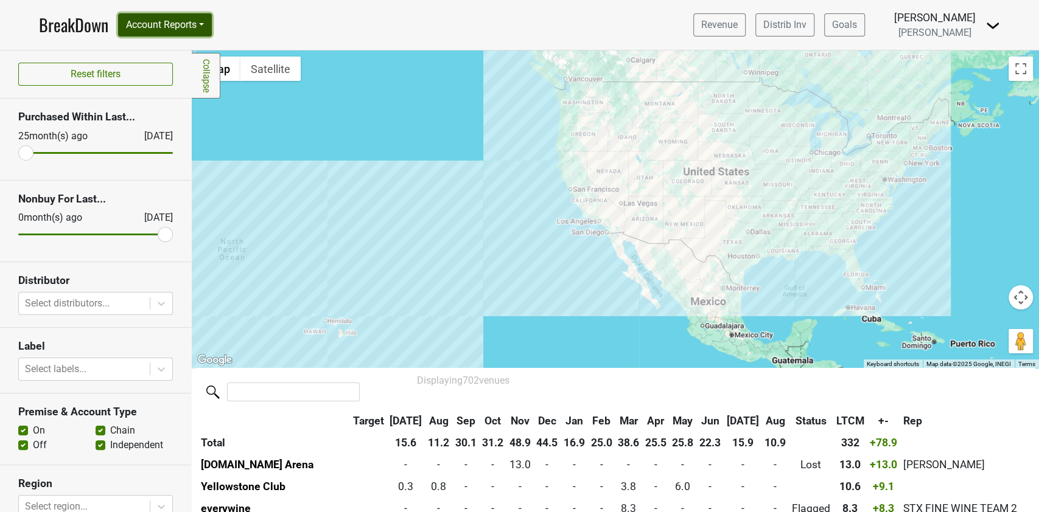
click at [192, 23] on button "Account Reports" at bounding box center [165, 24] width 94 height 23
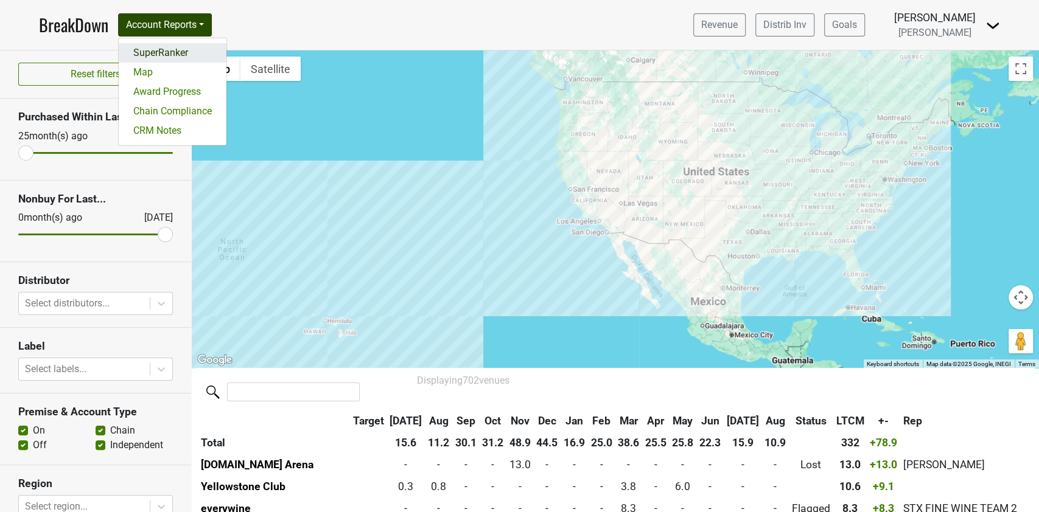
click at [177, 51] on link "SuperRanker" at bounding box center [173, 52] width 108 height 19
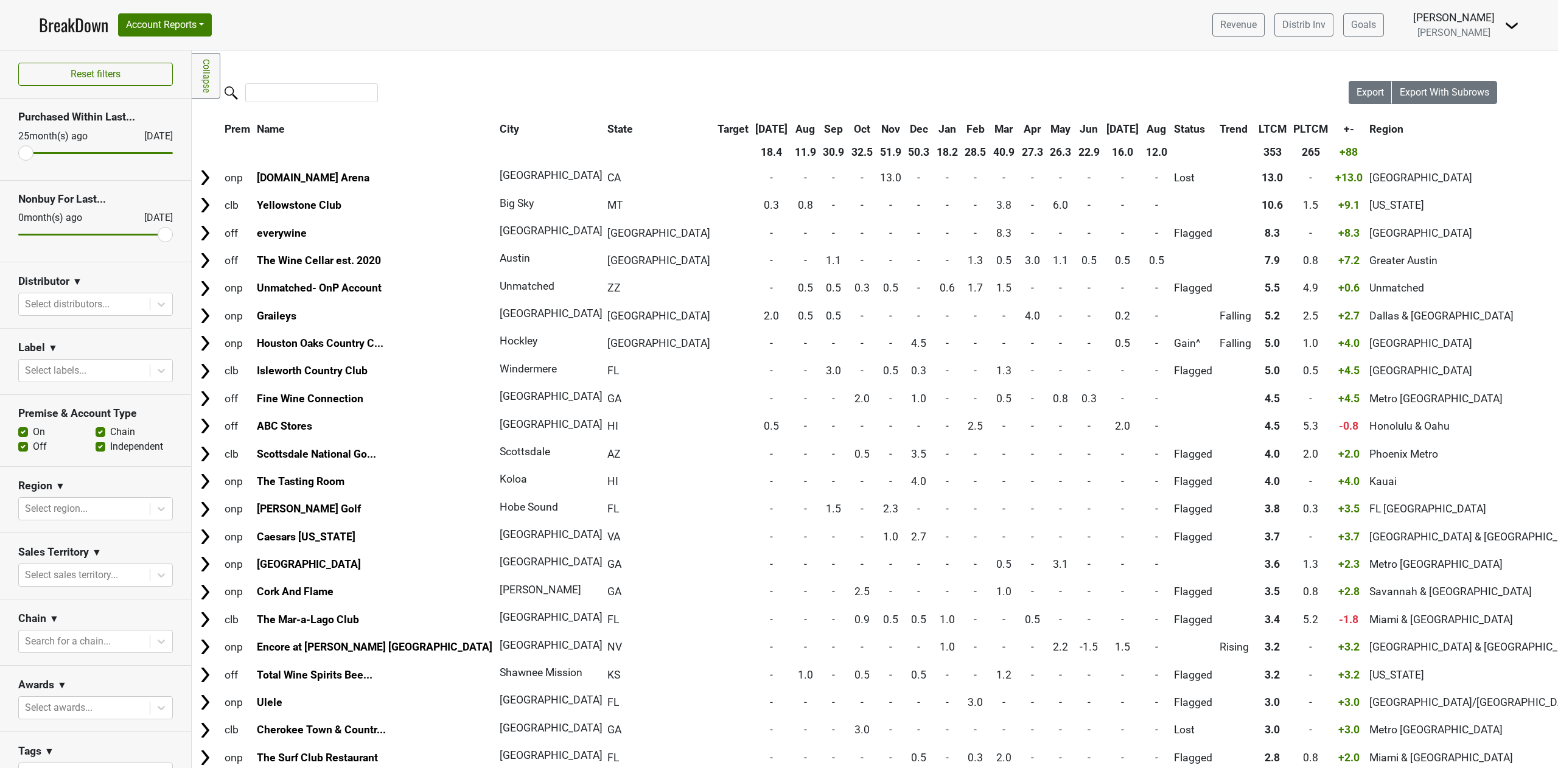
drag, startPoint x: 1038, startPoint y: 2, endPoint x: 753, endPoint y: 56, distance: 289.8
click at [753, 56] on div "Filters Collapse Loading, please wait... Please wait, your file is being downlo…" at bounding box center [875, 409] width 1366 height 717
click at [1038, 129] on span "+-" at bounding box center [1349, 129] width 10 height 12
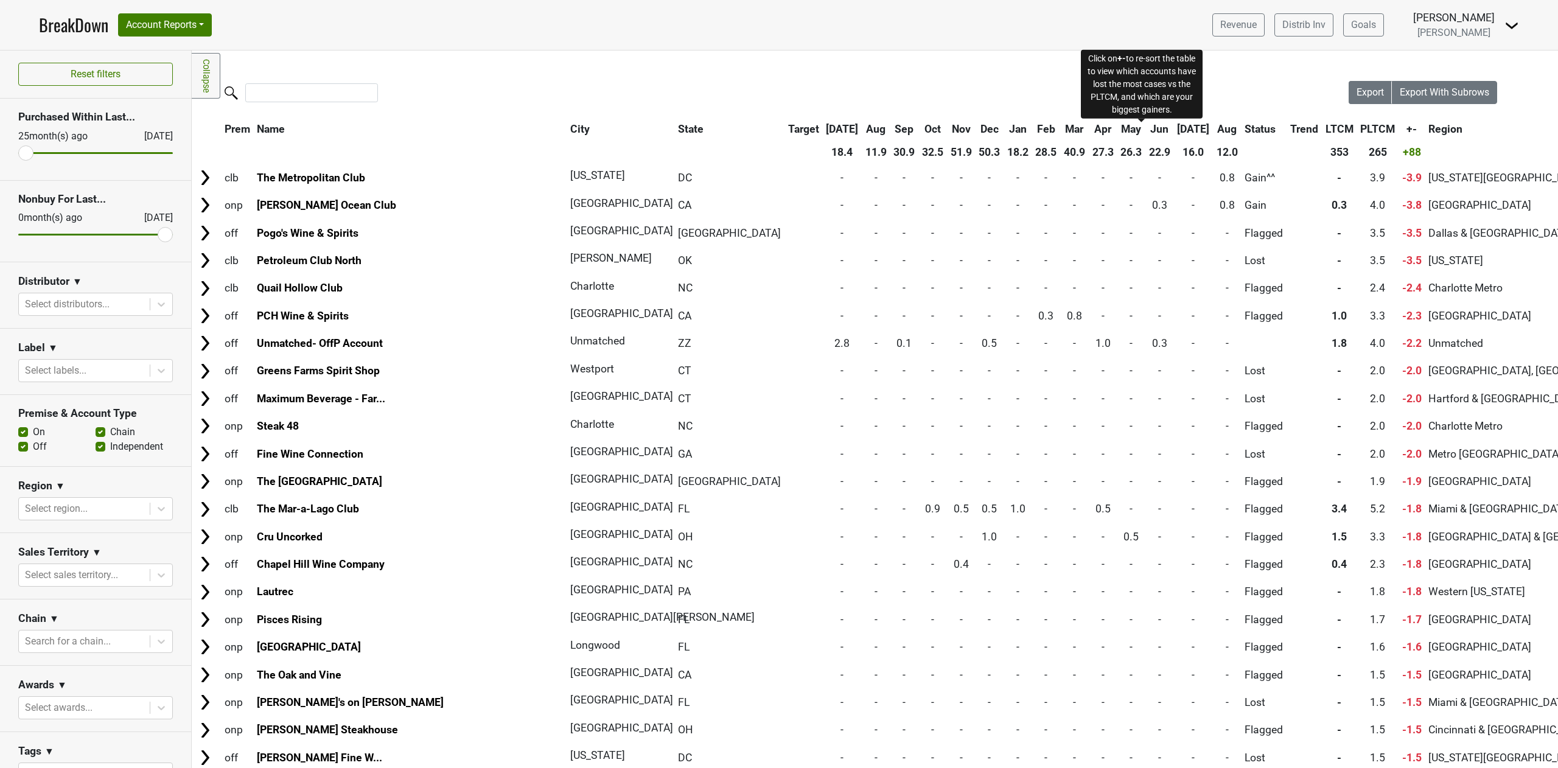
click at [1038, 129] on span "+-" at bounding box center [1411, 129] width 10 height 12
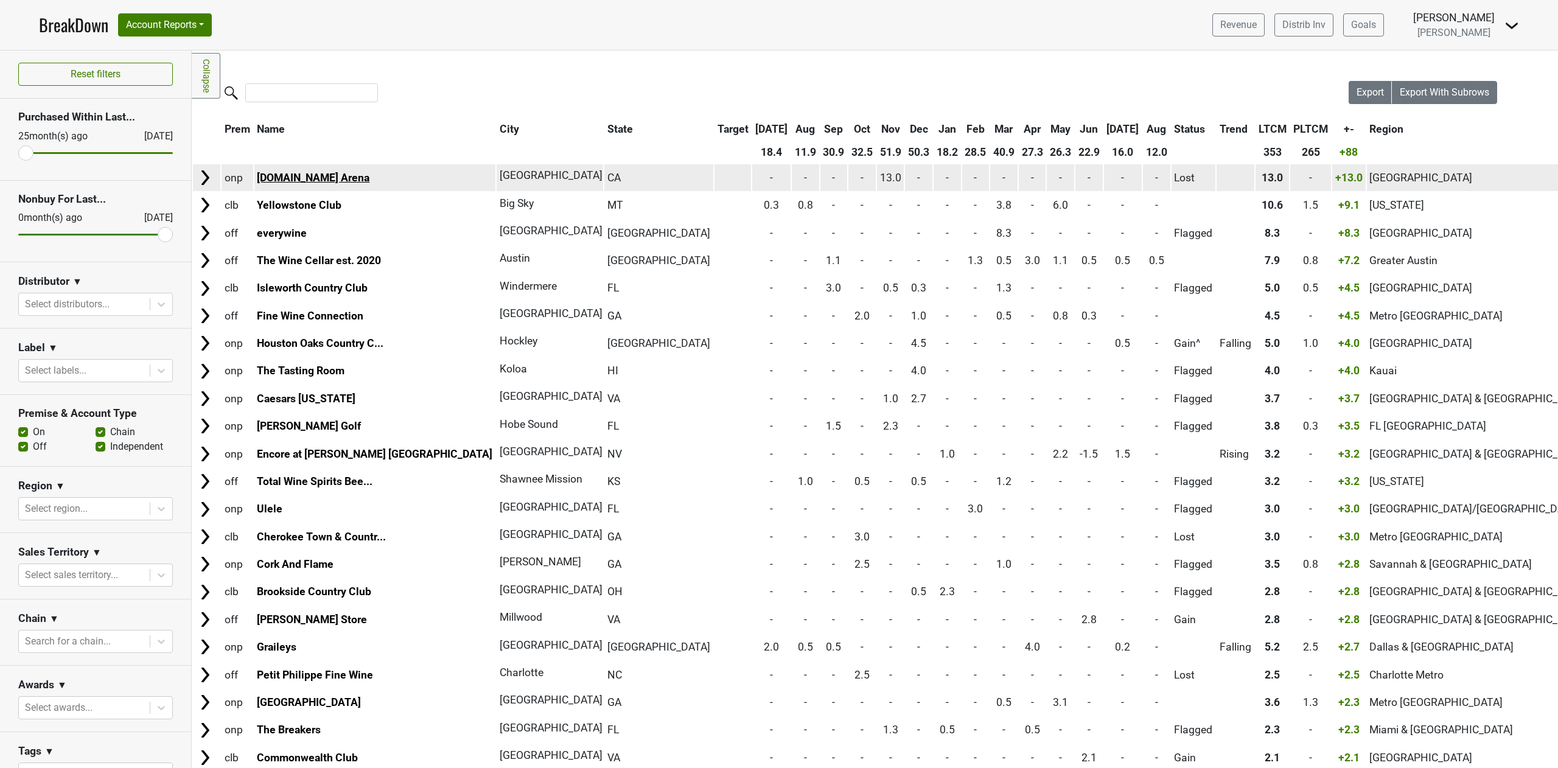
click at [303, 180] on link "Crypto.com Arena" at bounding box center [313, 178] width 113 height 12
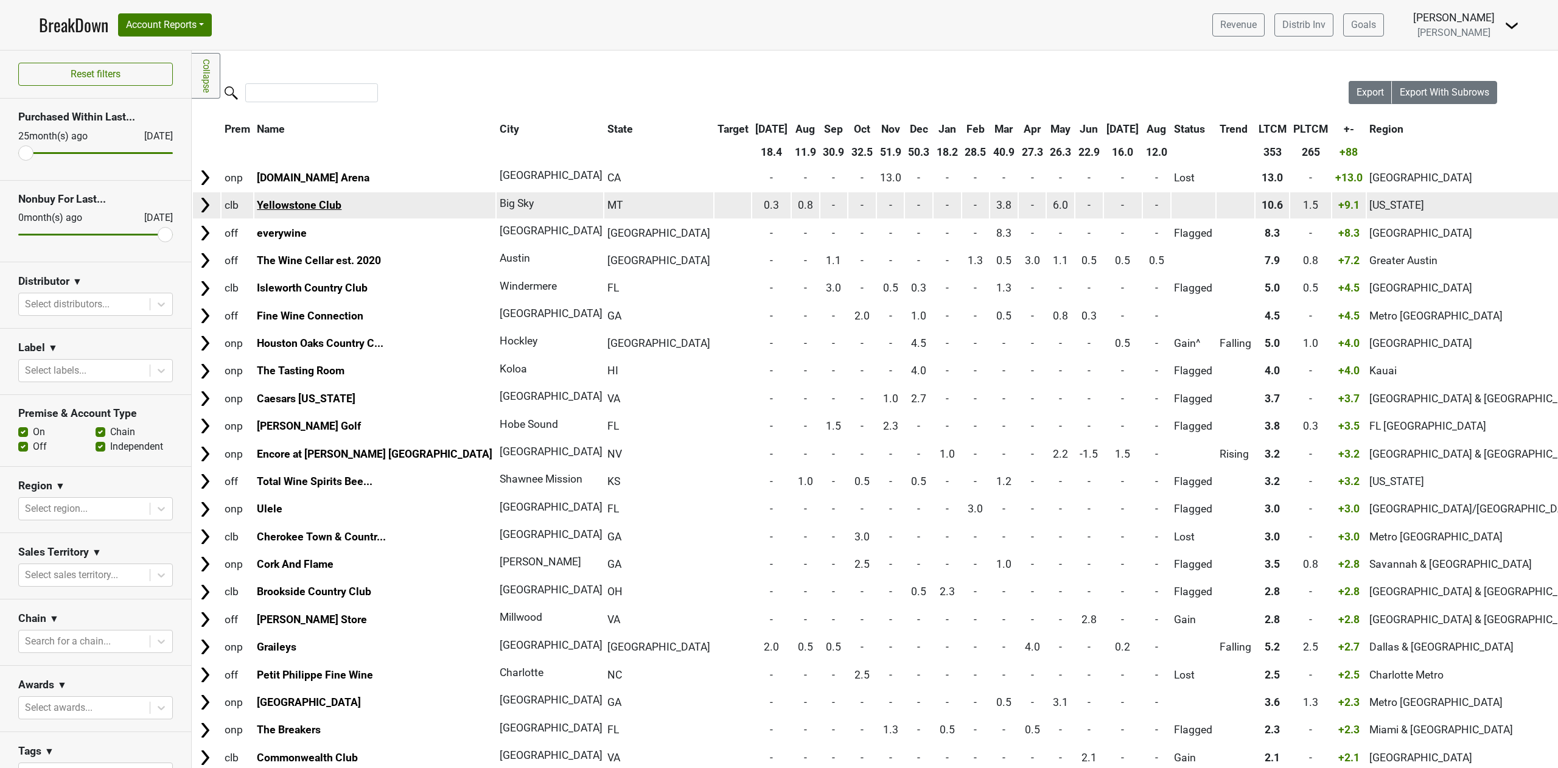
click at [320, 200] on link "Yellowstone Club" at bounding box center [299, 205] width 85 height 12
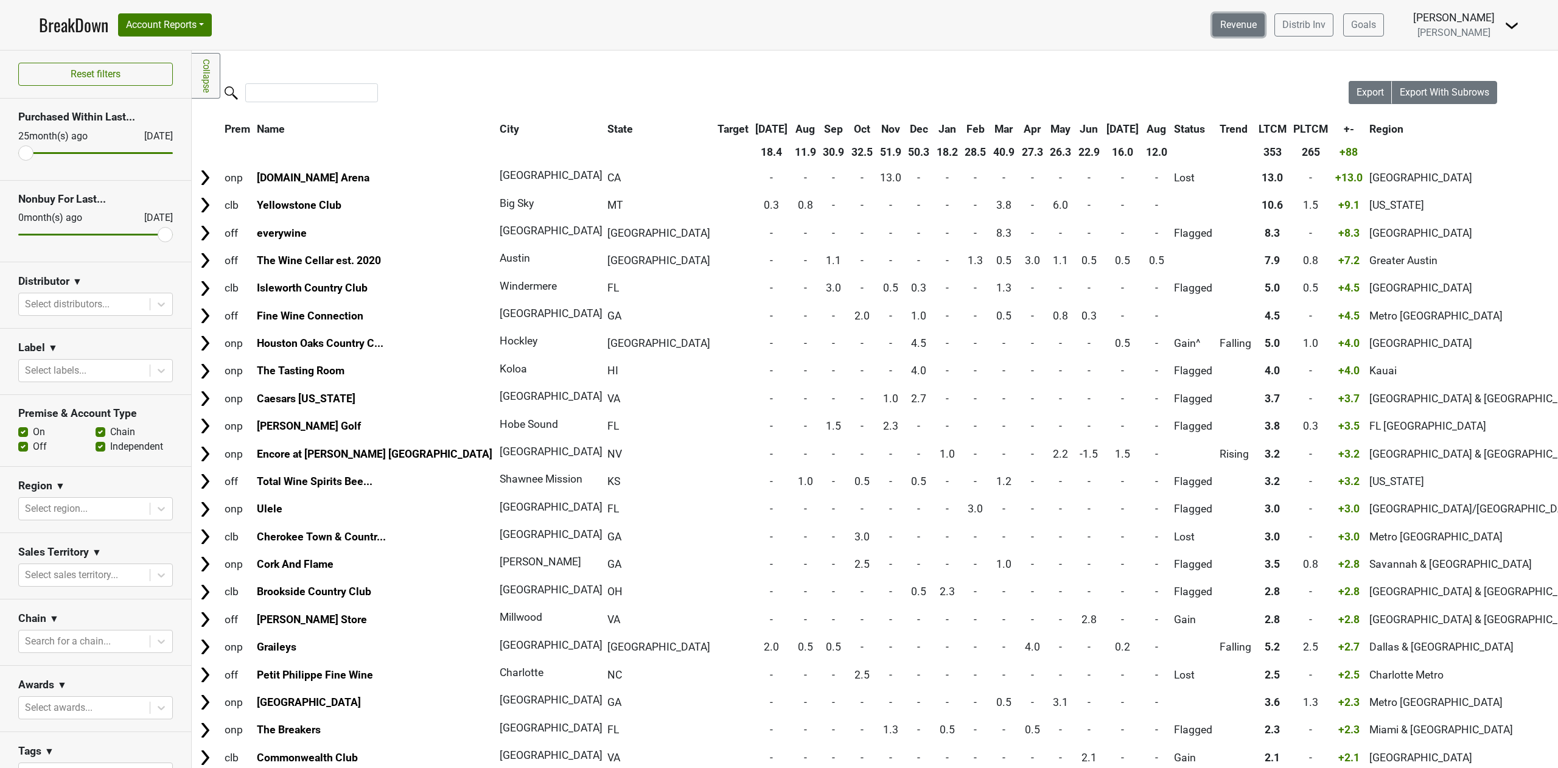
click at [1038, 26] on link "Revenue" at bounding box center [1238, 24] width 52 height 23
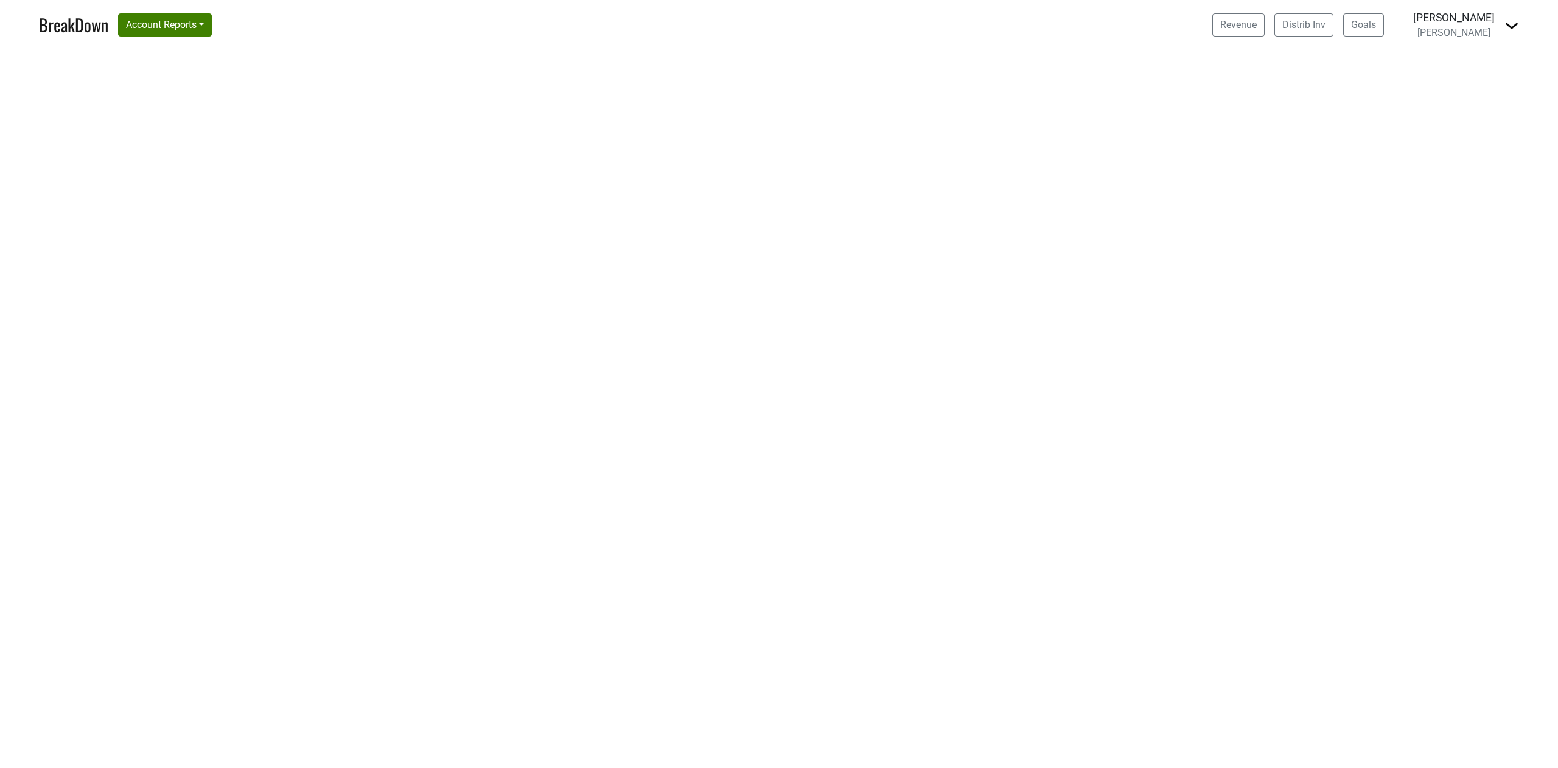
select select "CA"
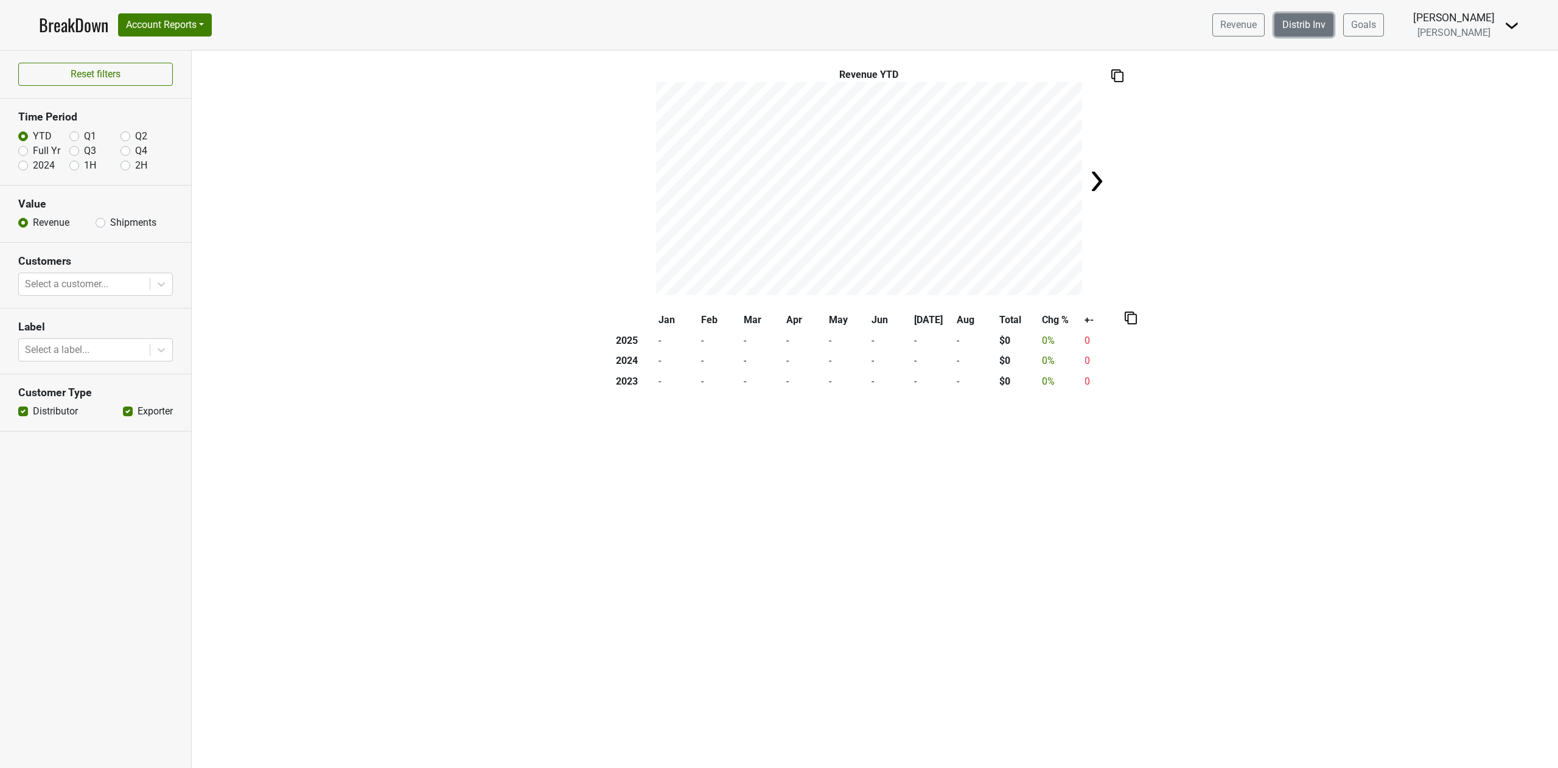
click at [1327, 29] on link "Distrib Inv" at bounding box center [1303, 24] width 59 height 23
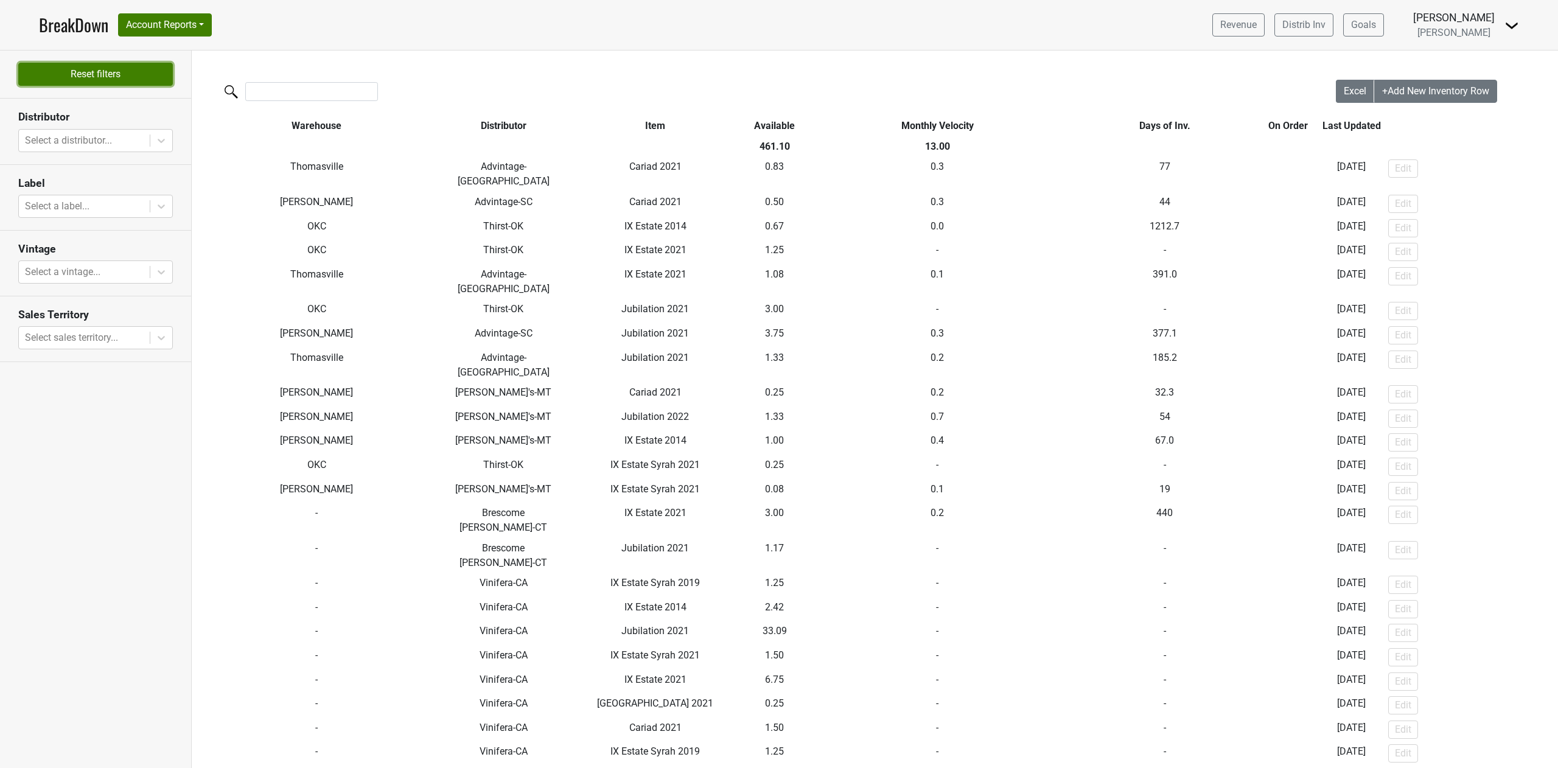
click at [96, 68] on button "Reset filters" at bounding box center [95, 74] width 155 height 23
click at [180, 19] on button "Account Reports" at bounding box center [165, 24] width 94 height 23
click at [69, 22] on link "BreakDown" at bounding box center [73, 25] width 69 height 26
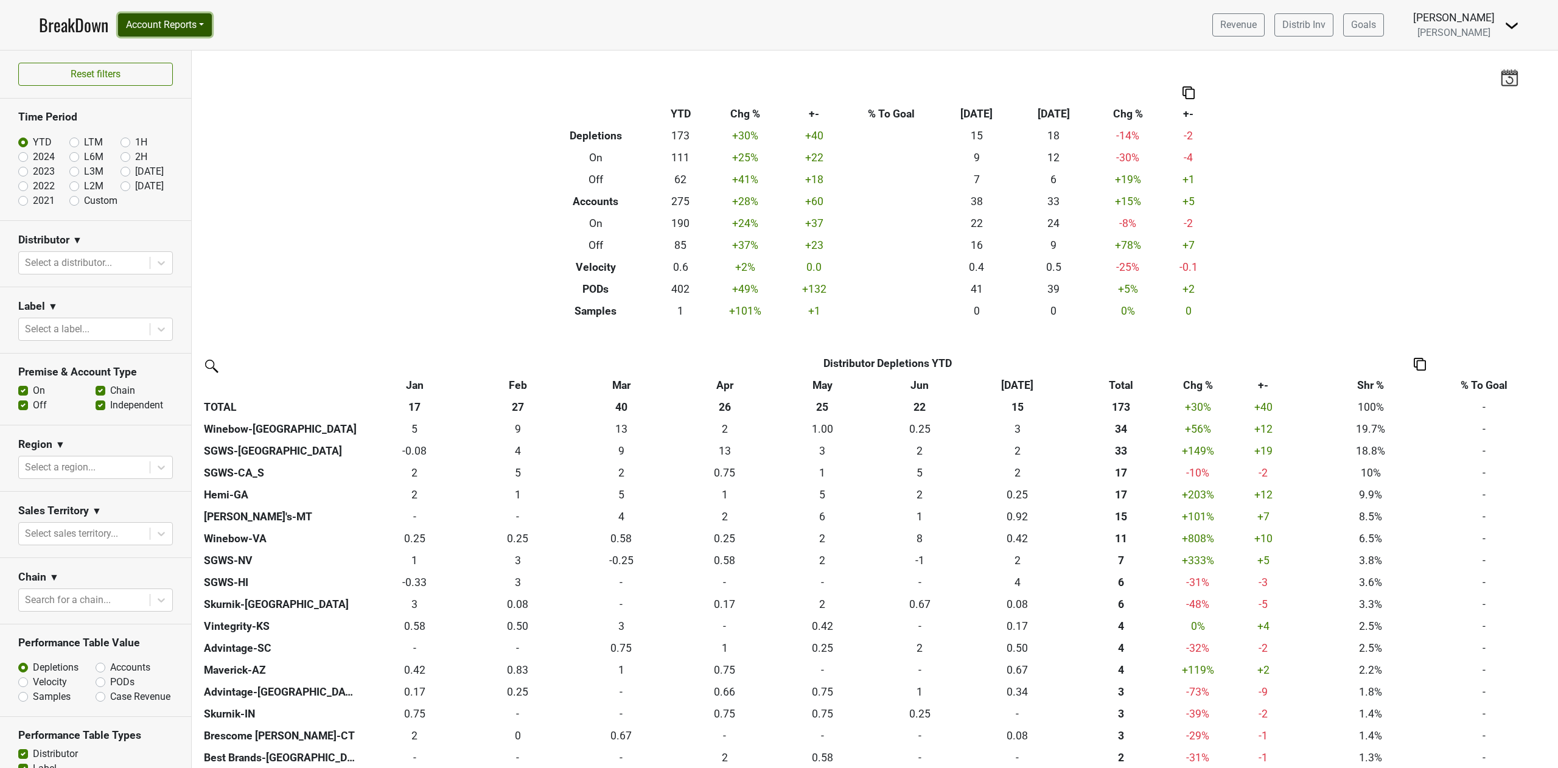
click at [209, 19] on button "Account Reports" at bounding box center [165, 24] width 94 height 23
click at [417, 23] on nav "BreakDown Account Reports SuperRanker Map Award Progress Chain Compliance CRM N…" at bounding box center [778, 25] width 1499 height 50
click at [1383, 21] on link "Goals" at bounding box center [1363, 24] width 41 height 23
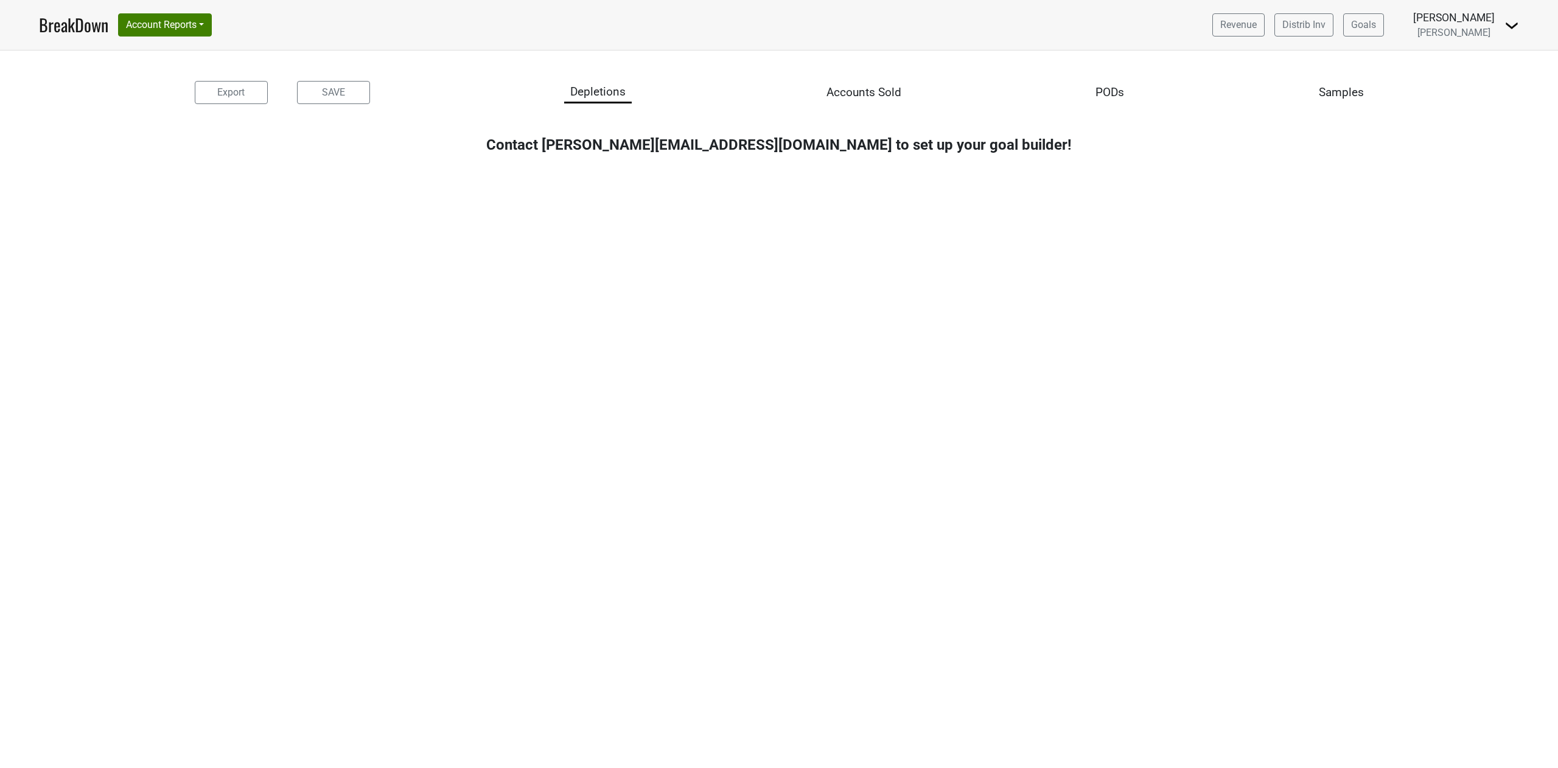
click at [44, 21] on link "BreakDown" at bounding box center [73, 25] width 69 height 26
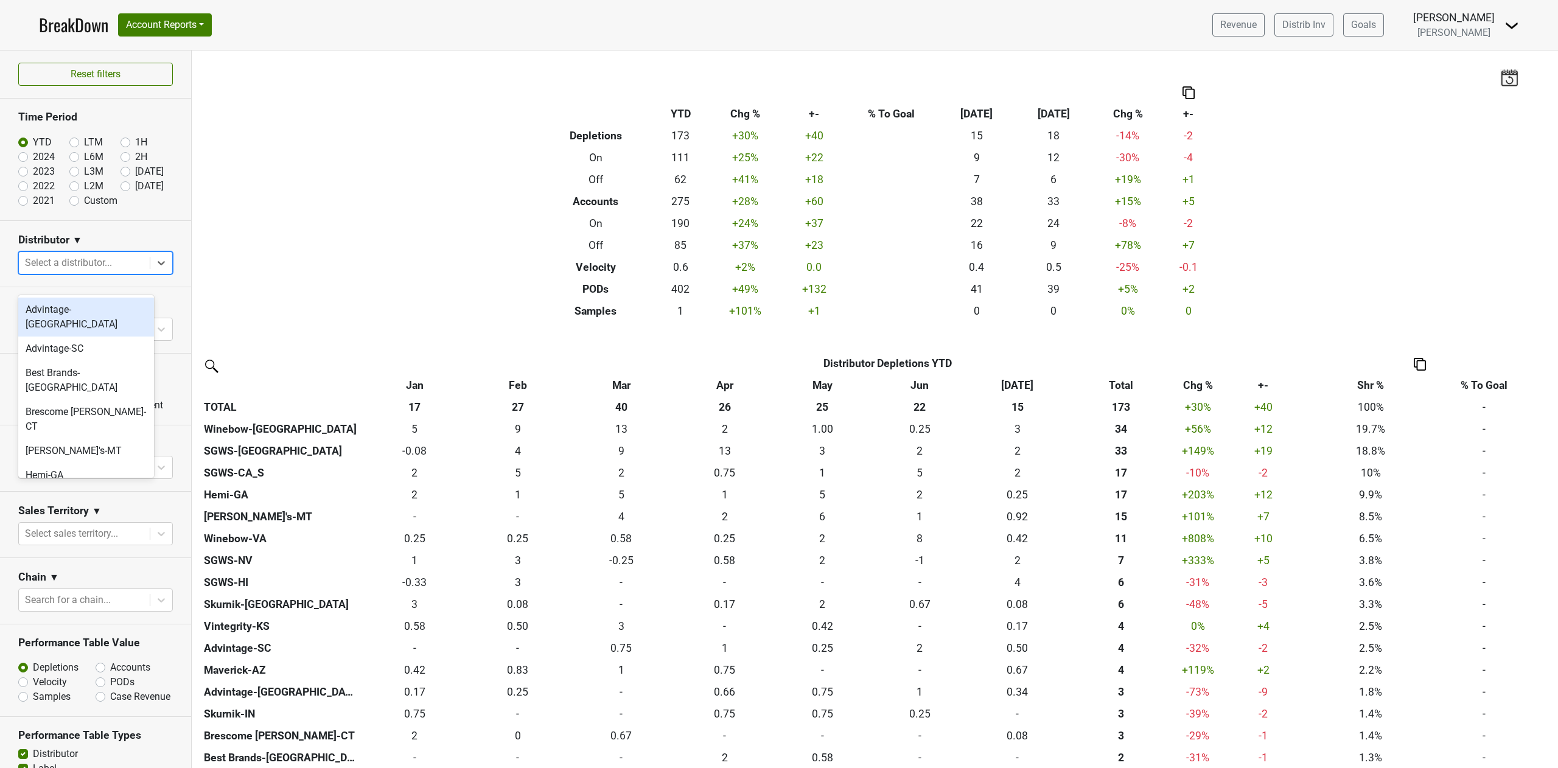
click at [90, 271] on div at bounding box center [84, 262] width 119 height 17
click at [103, 575] on div "Winebow-[GEOGRAPHIC_DATA]" at bounding box center [86, 594] width 136 height 39
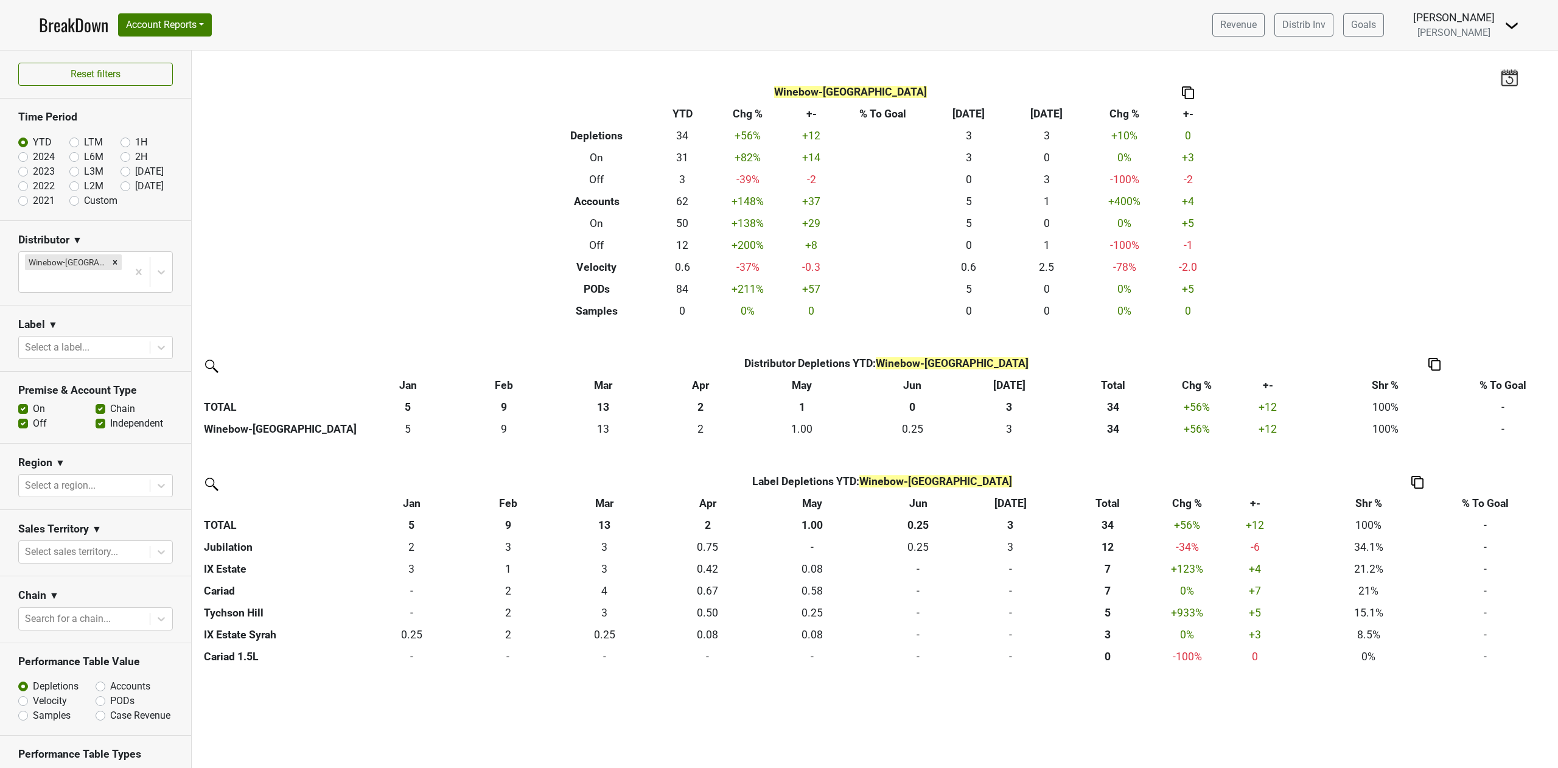
click at [1193, 89] on img at bounding box center [1188, 92] width 12 height 13
click at [1184, 92] on img at bounding box center [1188, 92] width 12 height 13
click at [1185, 91] on img at bounding box center [1188, 92] width 12 height 13
click at [1502, 82] on img at bounding box center [1509, 77] width 18 height 17
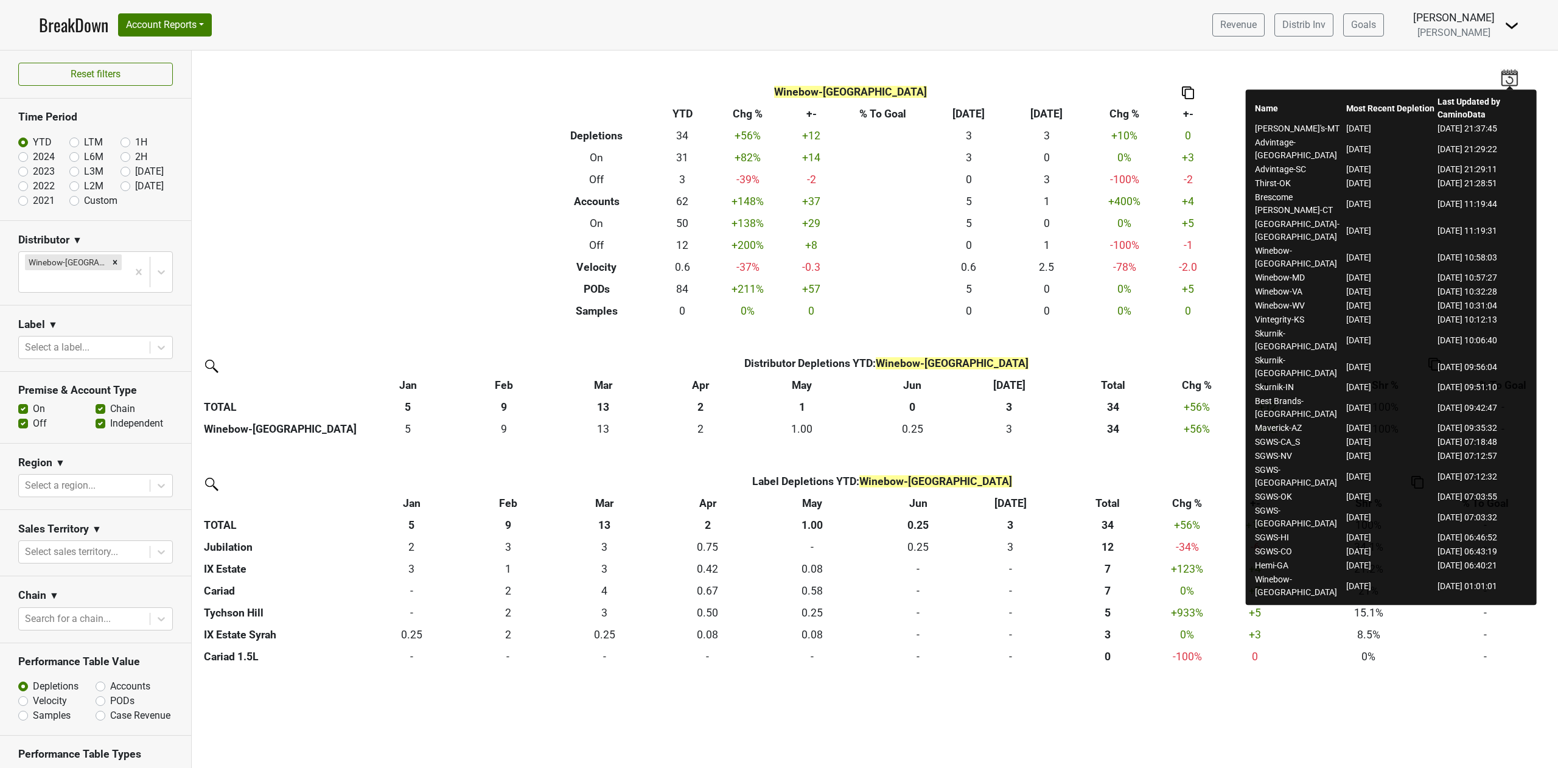
click at [518, 50] on nav "BreakDown Account Reports SuperRanker Map Award Progress Chain Compliance CRM N…" at bounding box center [778, 25] width 1499 height 50
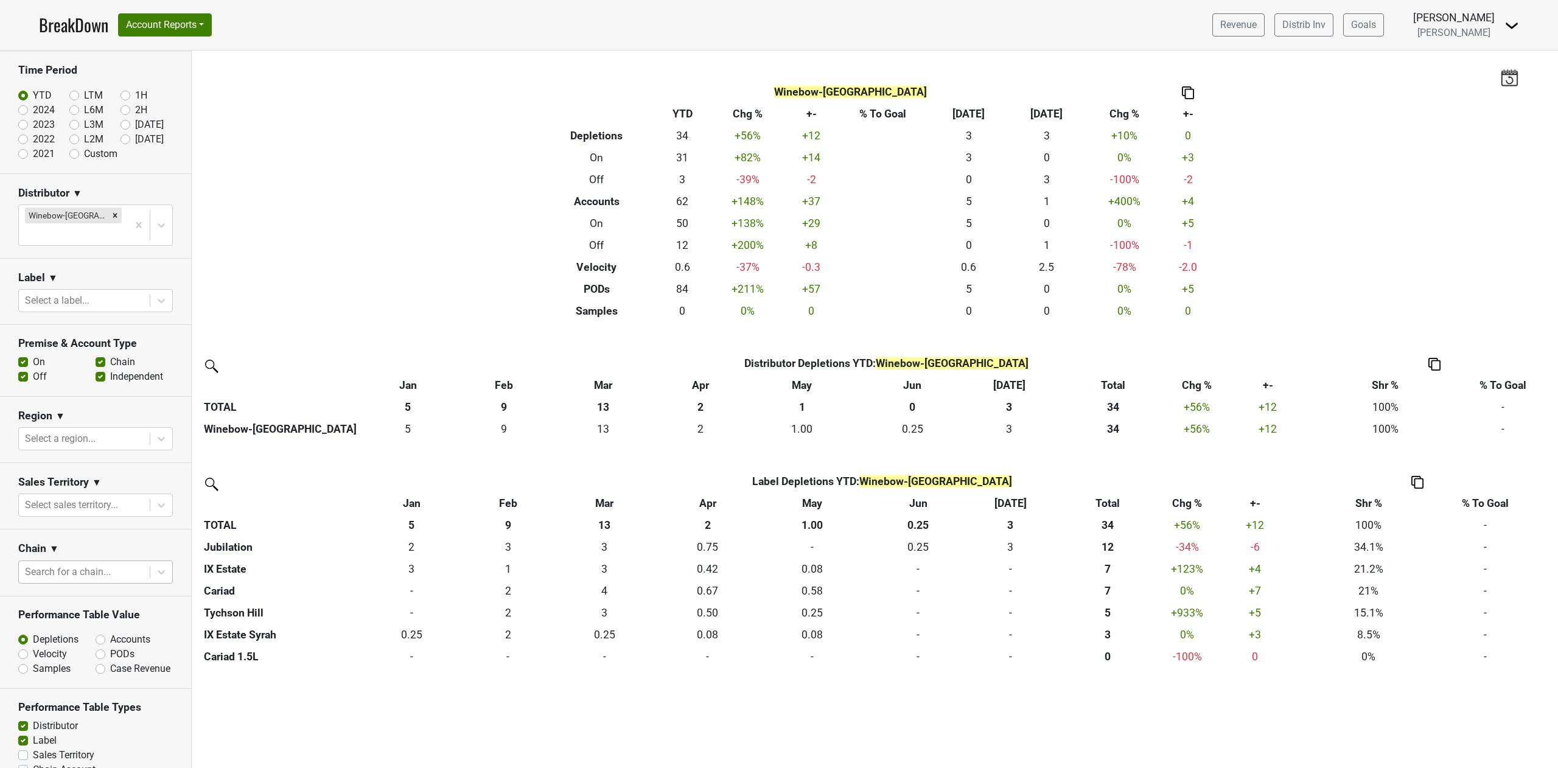
scroll to position [0, 0]
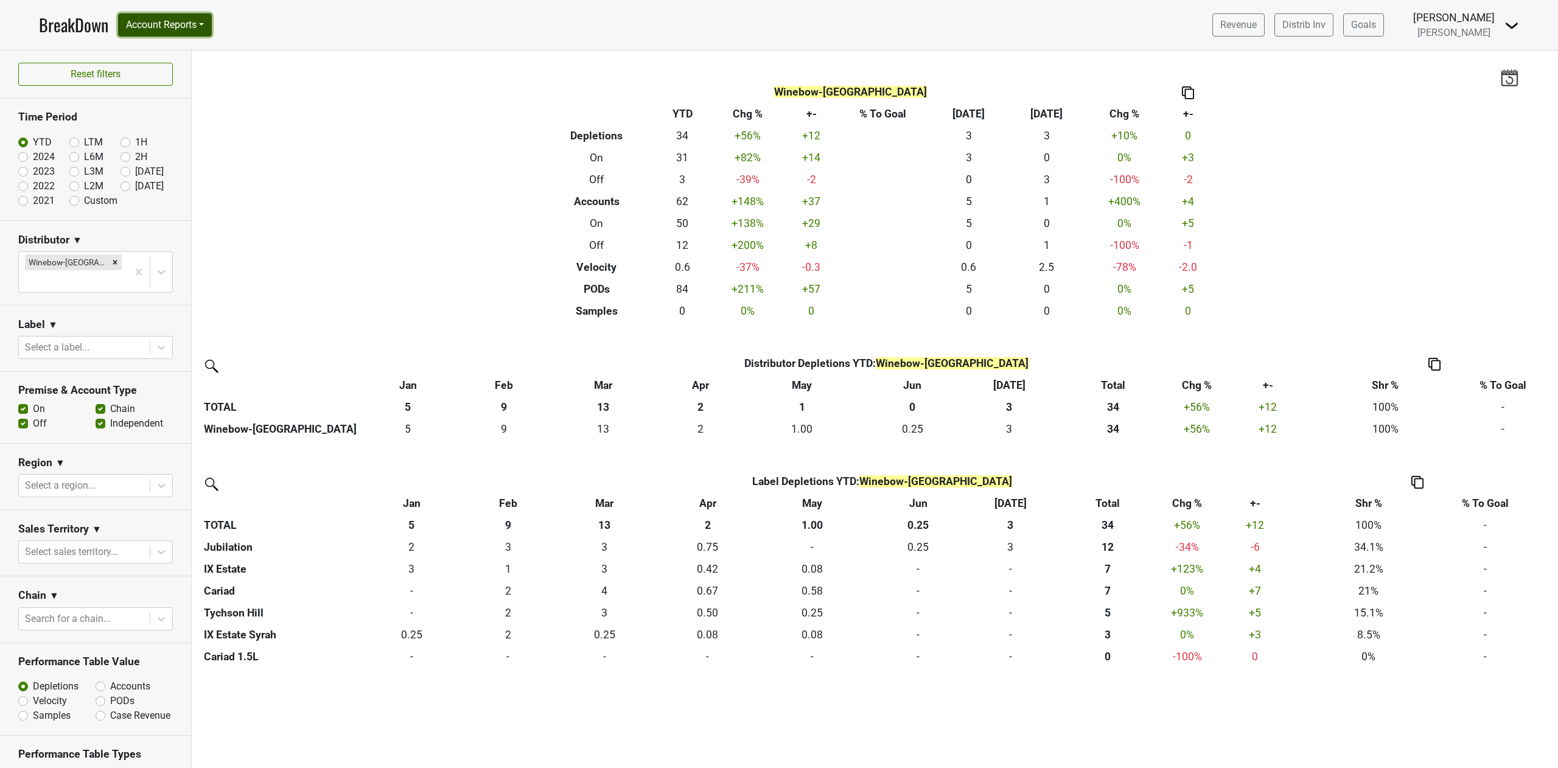
click at [192, 19] on button "Account Reports" at bounding box center [165, 24] width 94 height 23
click at [157, 72] on link "Map" at bounding box center [173, 72] width 108 height 19
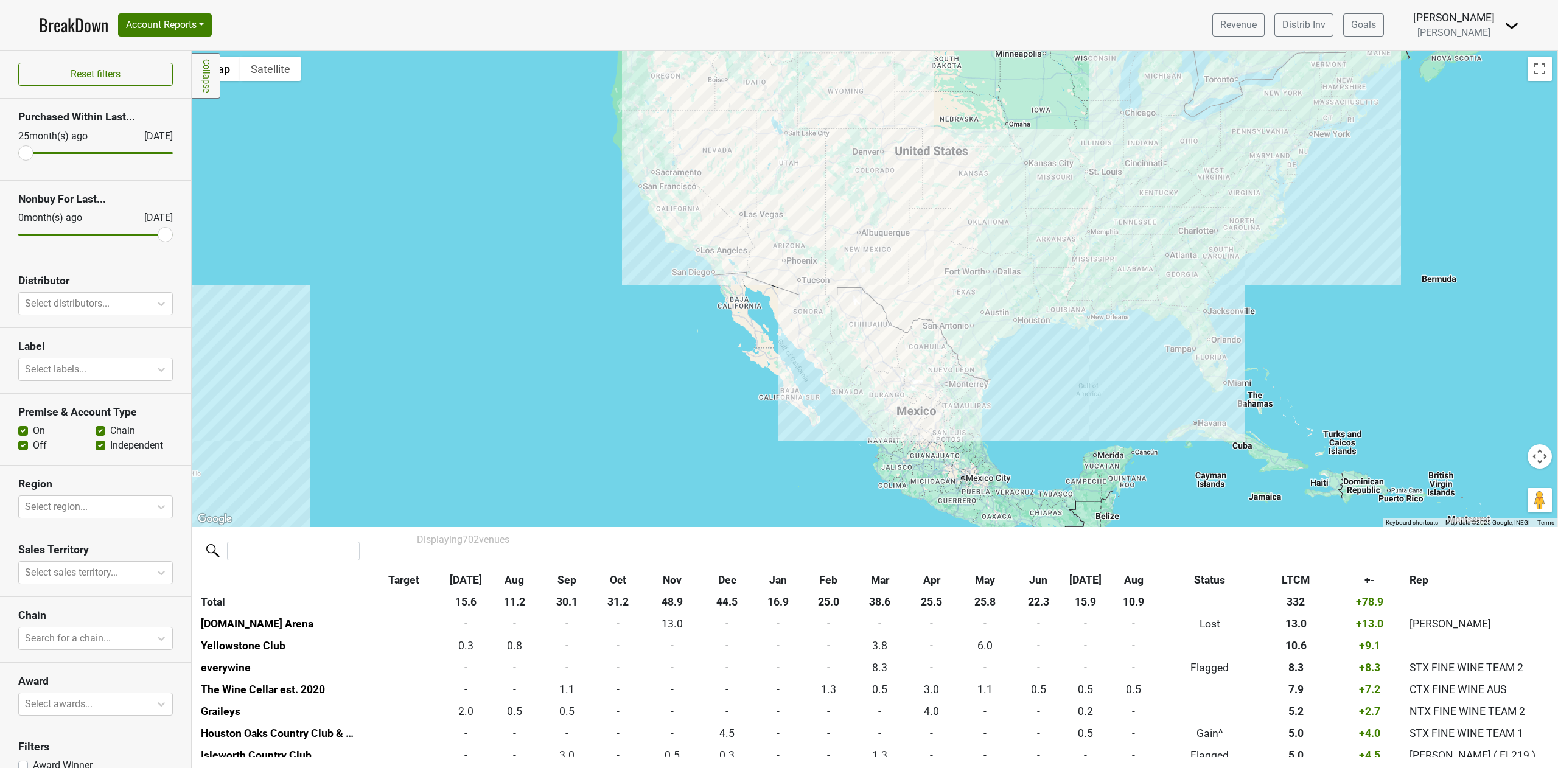
drag, startPoint x: 982, startPoint y: 250, endPoint x: 960, endPoint y: 332, distance: 85.0
click at [960, 332] on div at bounding box center [875, 289] width 1366 height 476
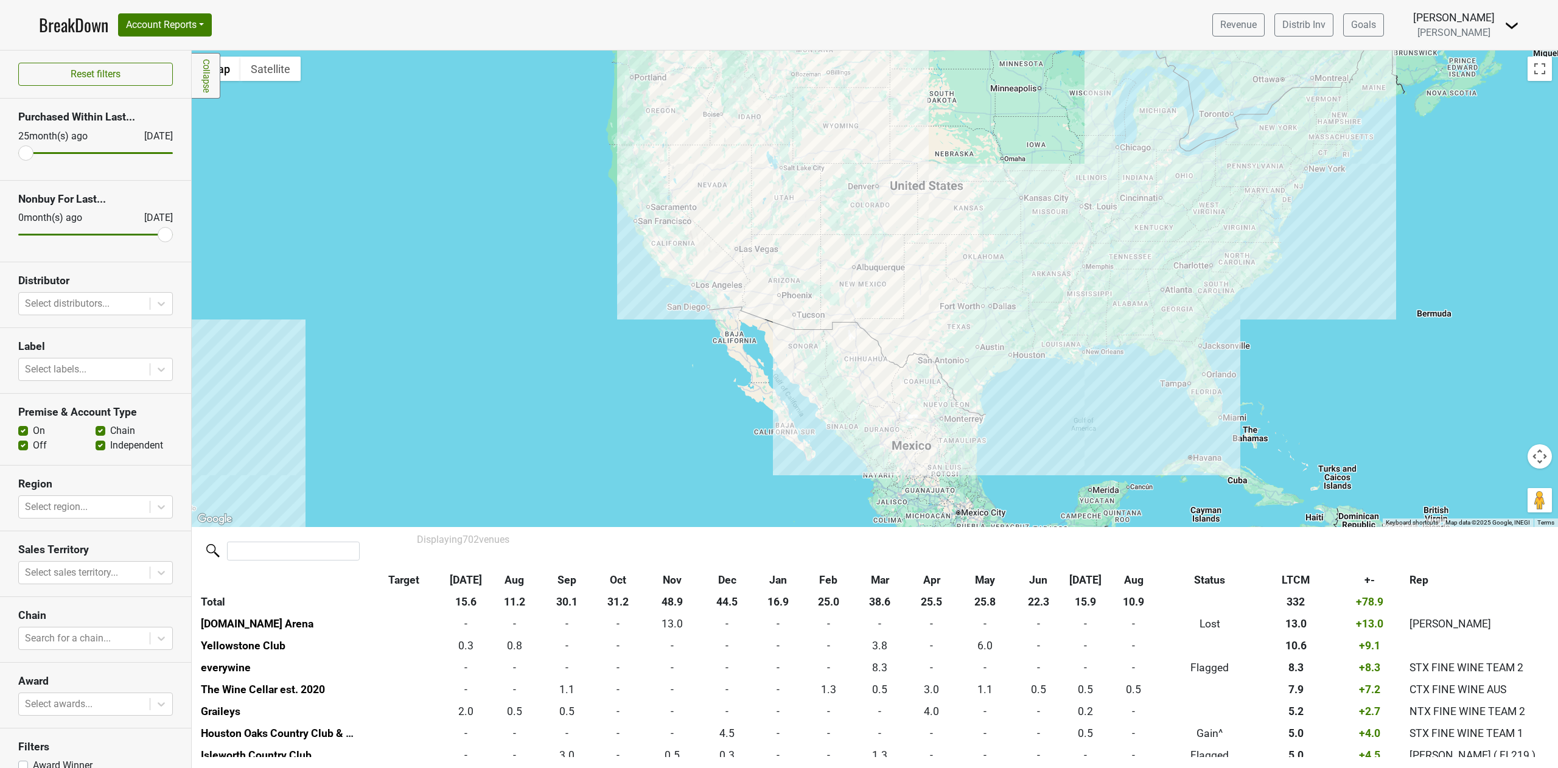
click at [1015, 185] on div at bounding box center [875, 289] width 1366 height 476
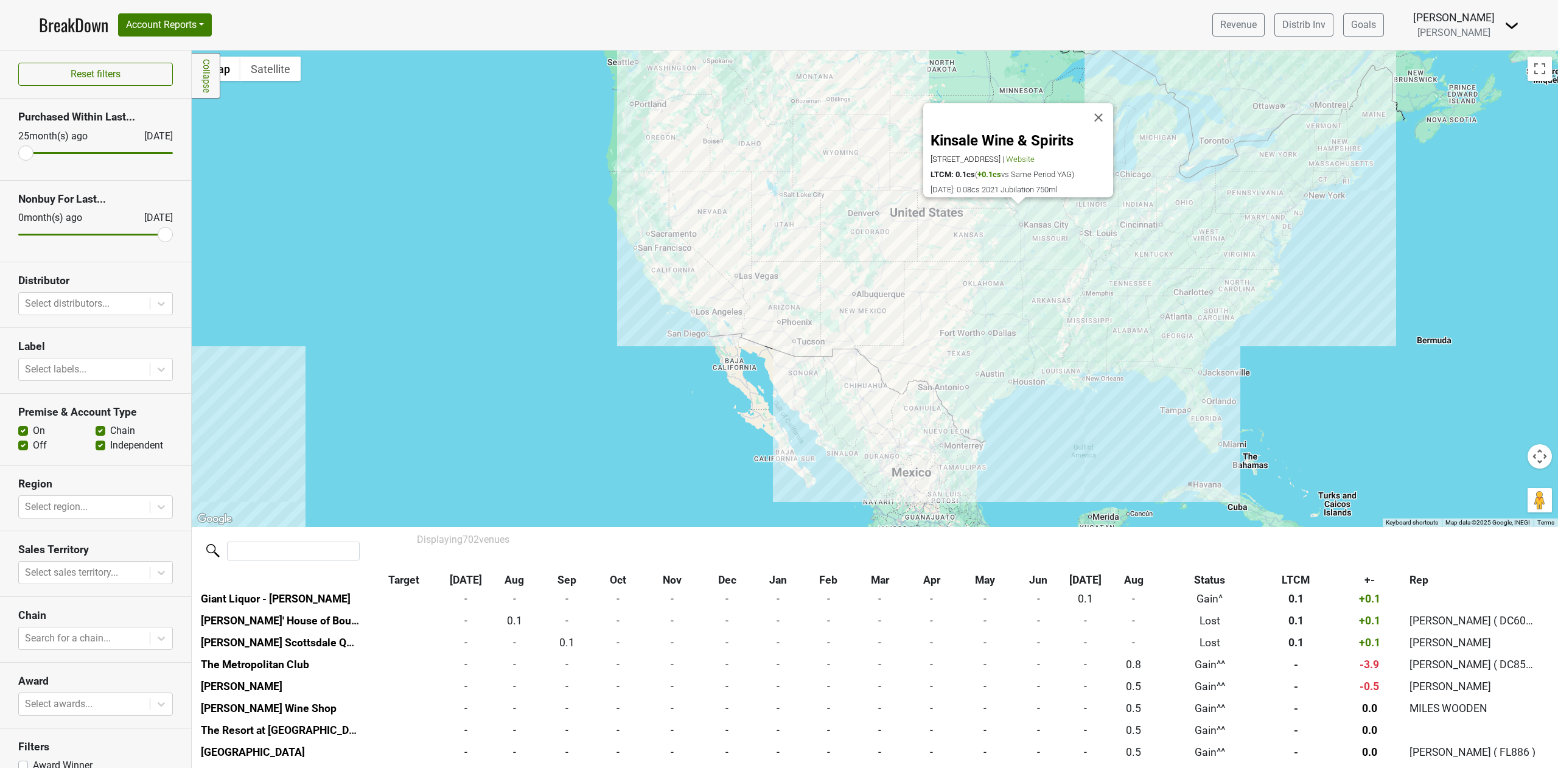
scroll to position [9264, 0]
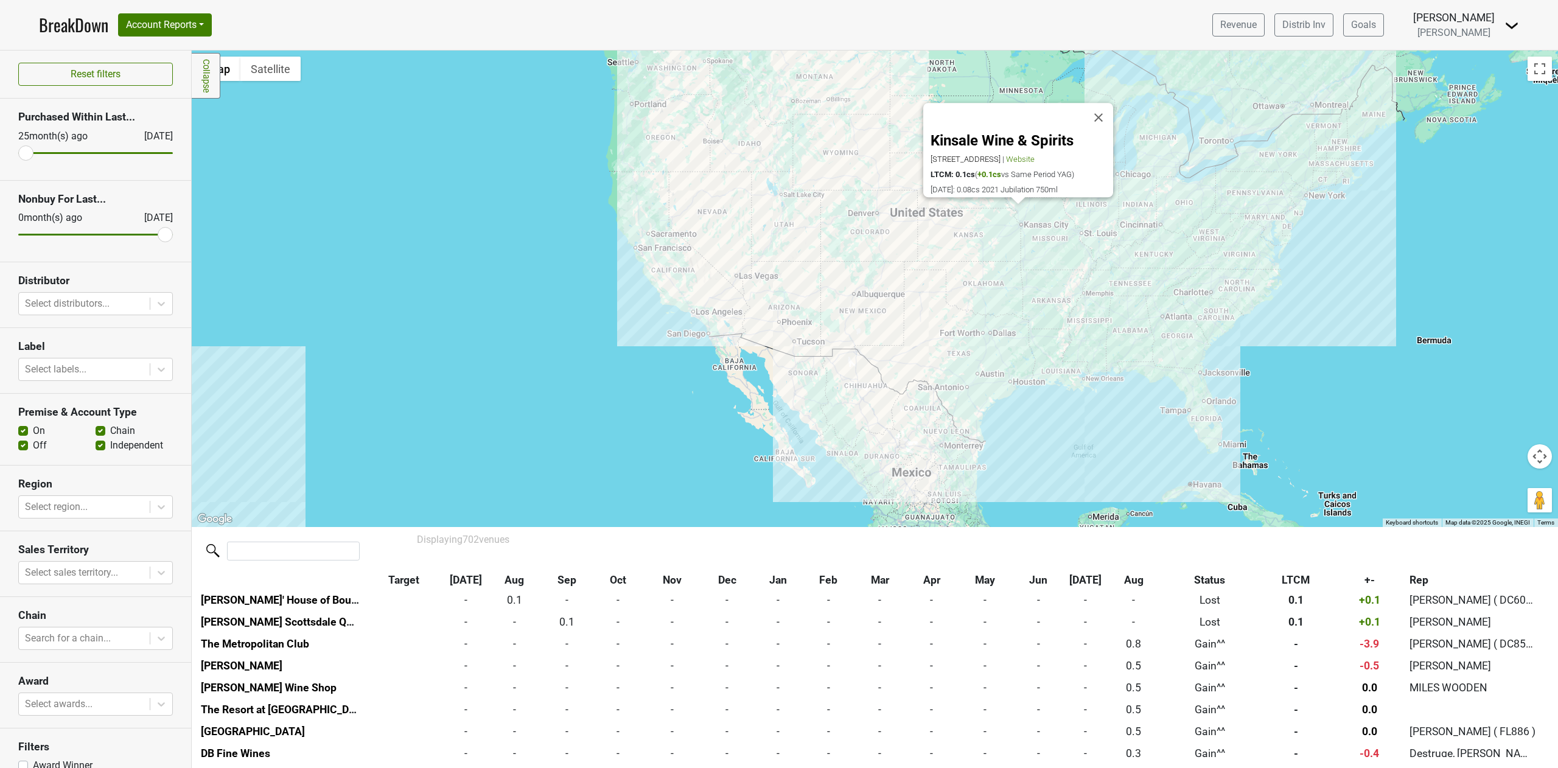
click at [846, 208] on div "Kinsale Wine & Spirits 16517 W 159th Terrace, Olathe, KS 66062 | Website LTCM: …" at bounding box center [875, 289] width 1366 height 476
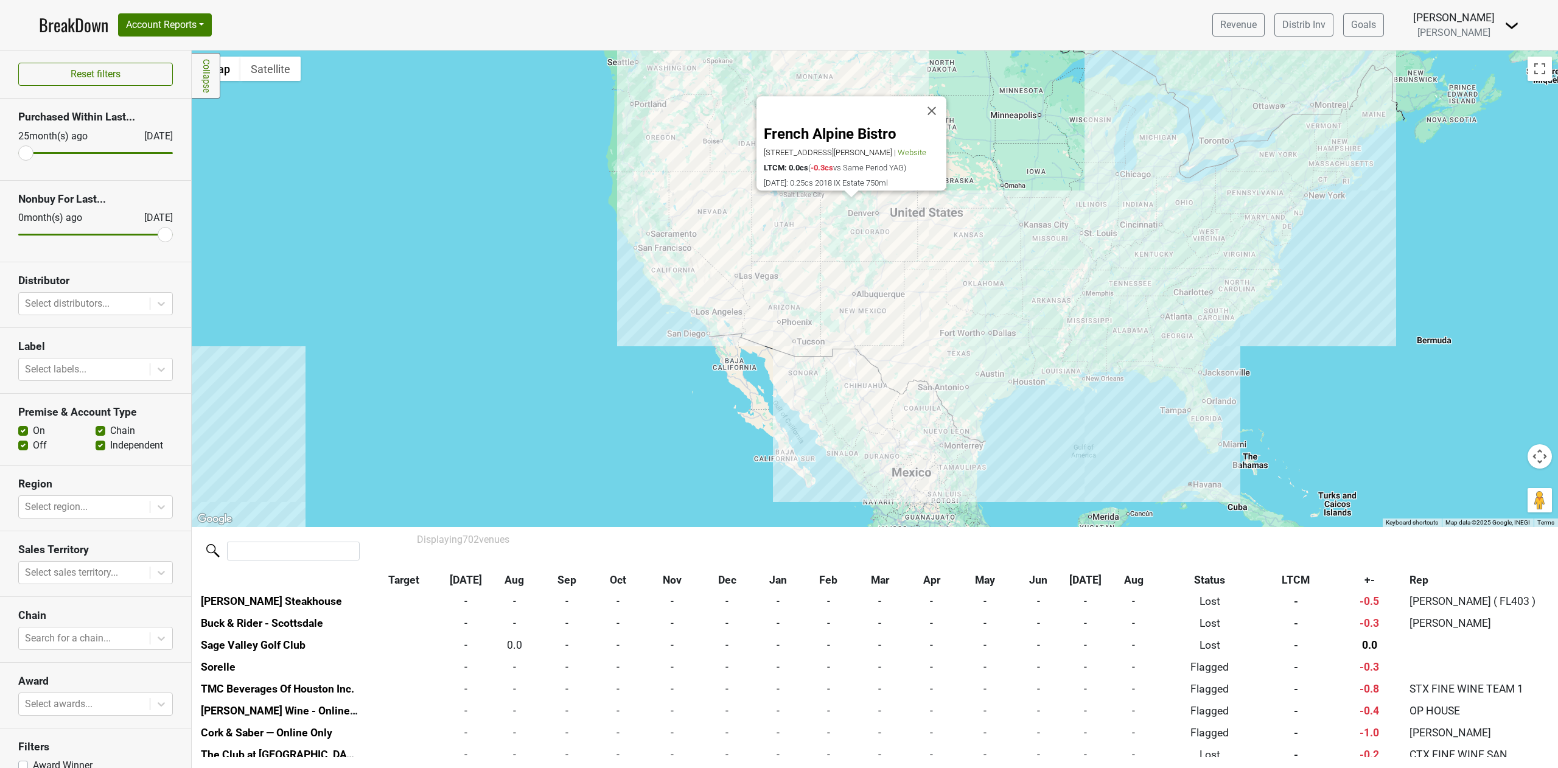
click at [877, 218] on div "French Alpine Bistro 400 E Hopkins Ave, Aspen, CO 81611 | Website LTCM: 0.0cs (…" at bounding box center [875, 289] width 1366 height 476
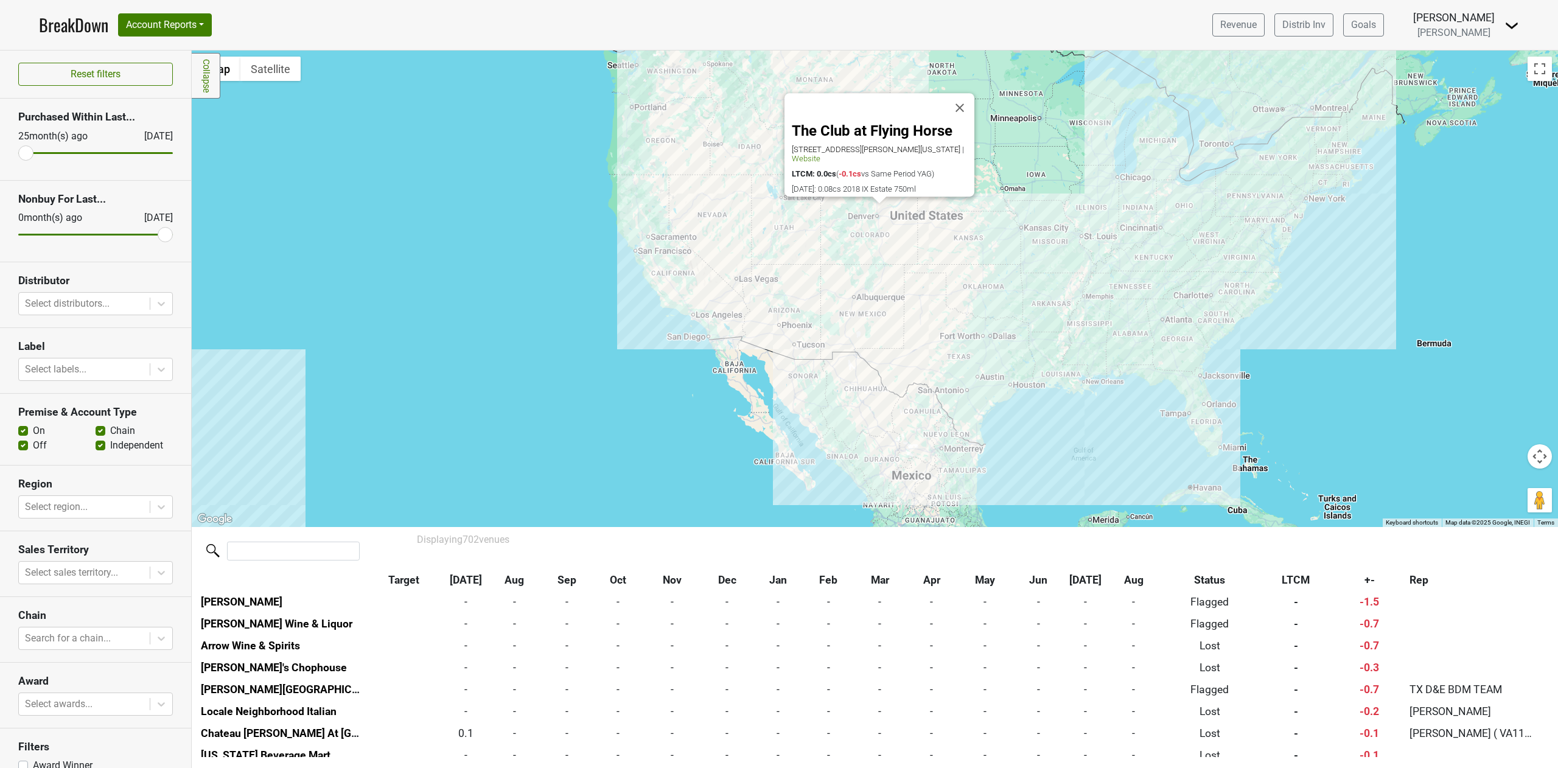
scroll to position [13577, 0]
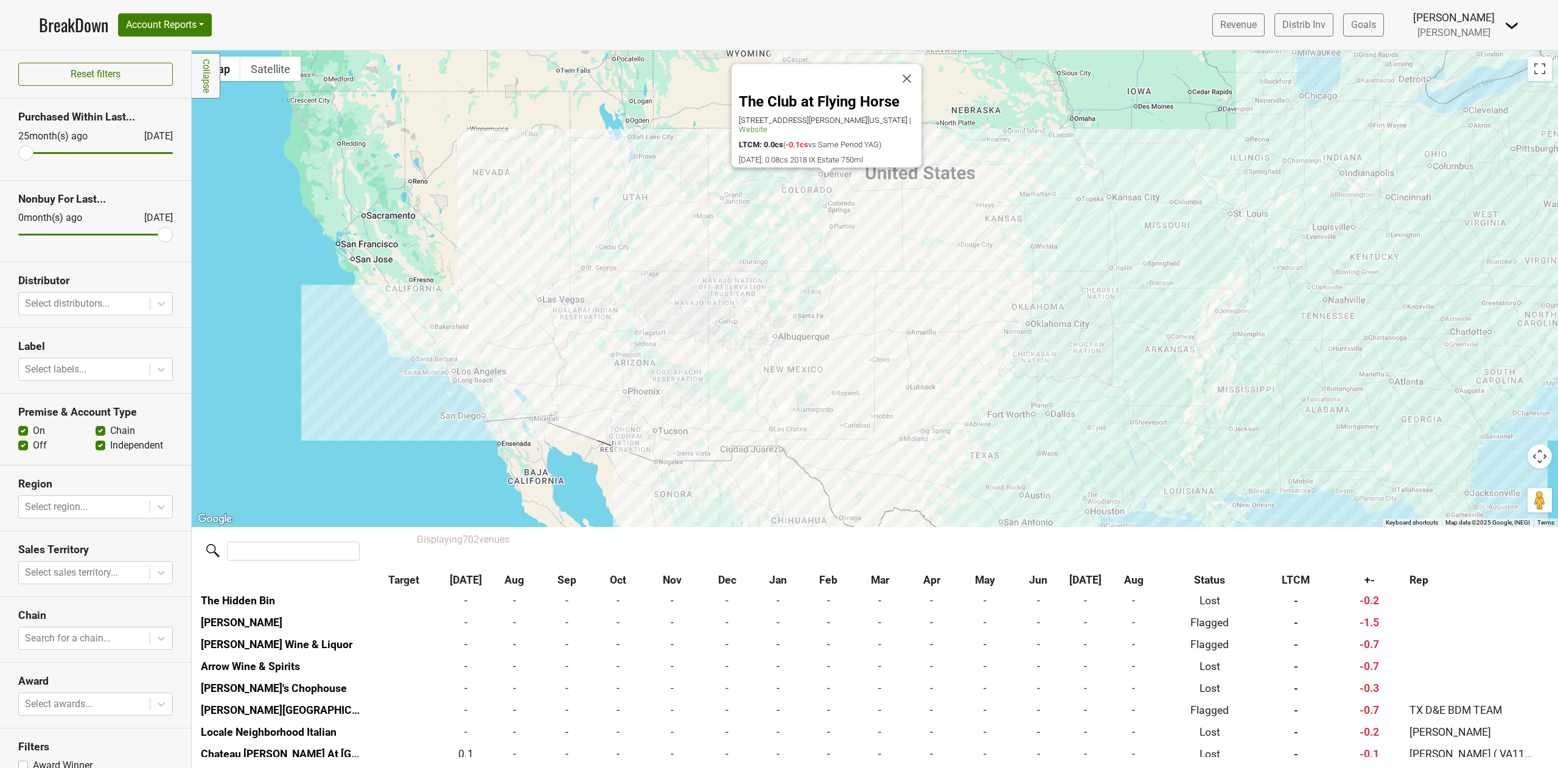
drag, startPoint x: 921, startPoint y: 330, endPoint x: 897, endPoint y: 411, distance: 84.5
click at [924, 416] on div "The Club at Flying Horse 1880 Weiskopf Point, Colorado Springs, CO 80921 | Webs…" at bounding box center [875, 289] width 1366 height 476
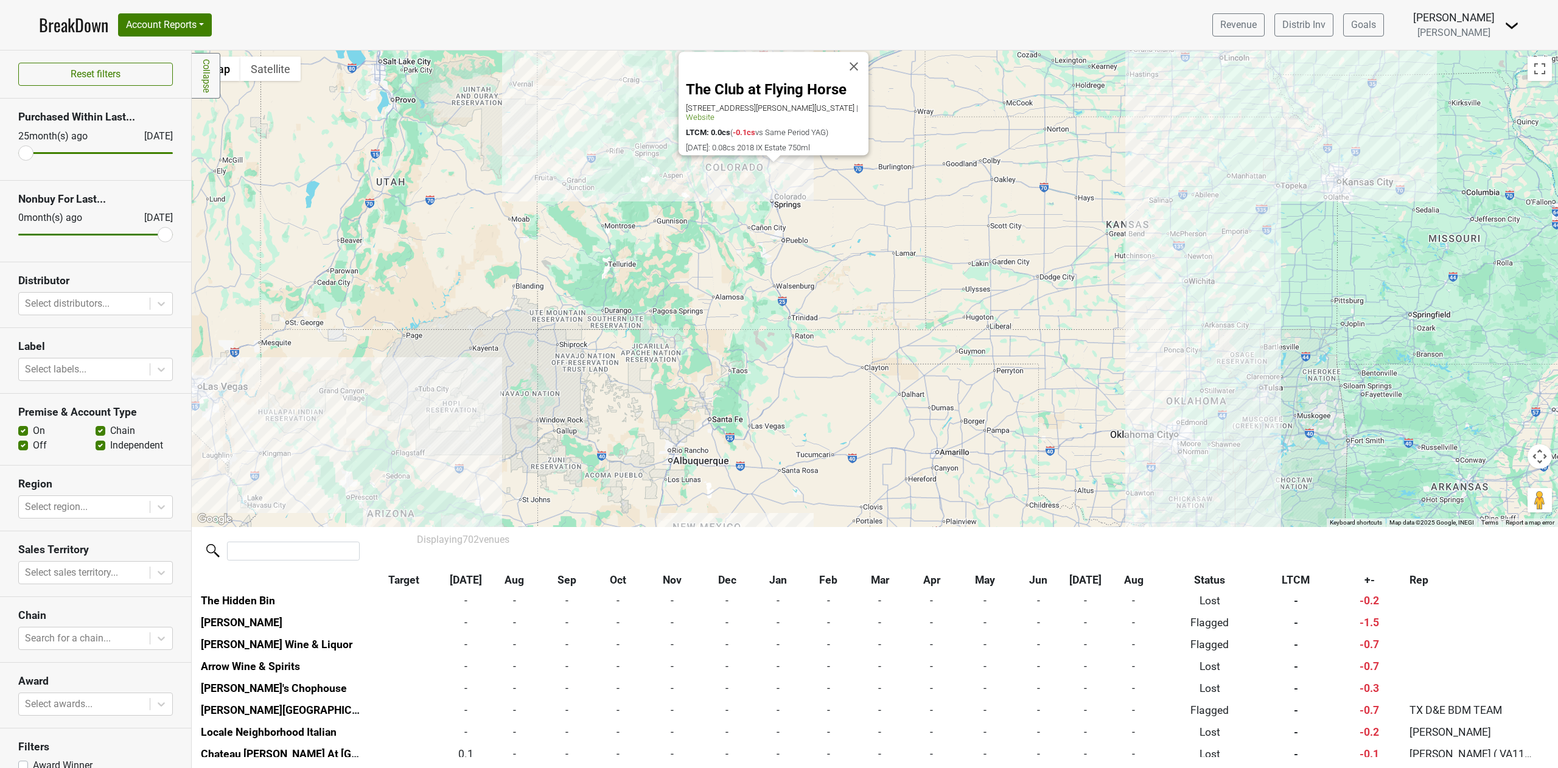
drag, startPoint x: 1176, startPoint y: 308, endPoint x: 815, endPoint y: 428, distance: 379.9
click at [815, 428] on div "The Club at Flying Horse 1880 Weiskopf Point, Colorado Springs, CO 80921 | Webs…" at bounding box center [875, 289] width 1366 height 476
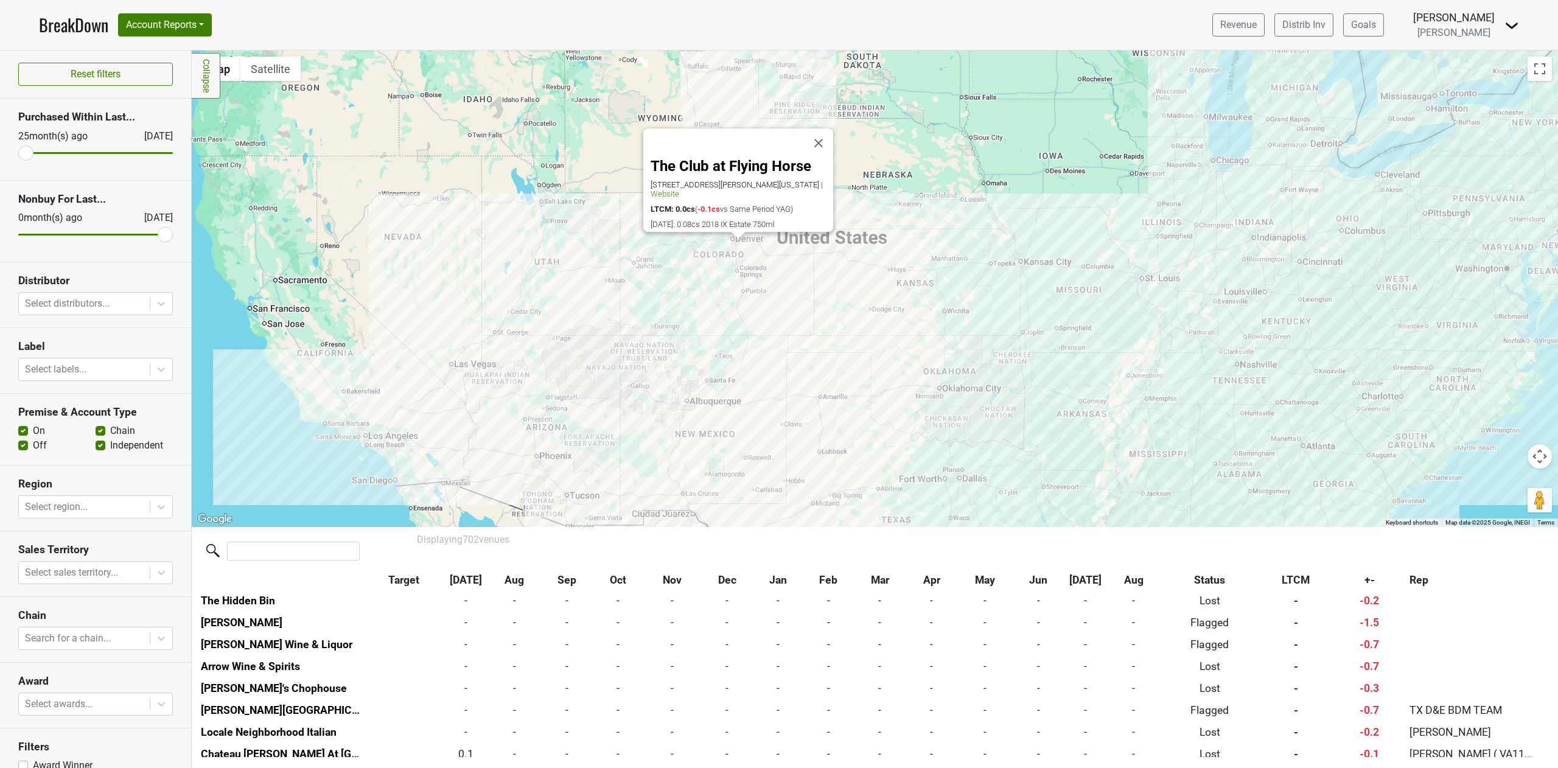
drag, startPoint x: 1490, startPoint y: 353, endPoint x: 1329, endPoint y: 292, distance: 171.8
click at [1329, 292] on div "The Club at Flying Horse 1880 Weiskopf Point, Colorado Springs, CO 80921 | Webs…" at bounding box center [875, 289] width 1366 height 476
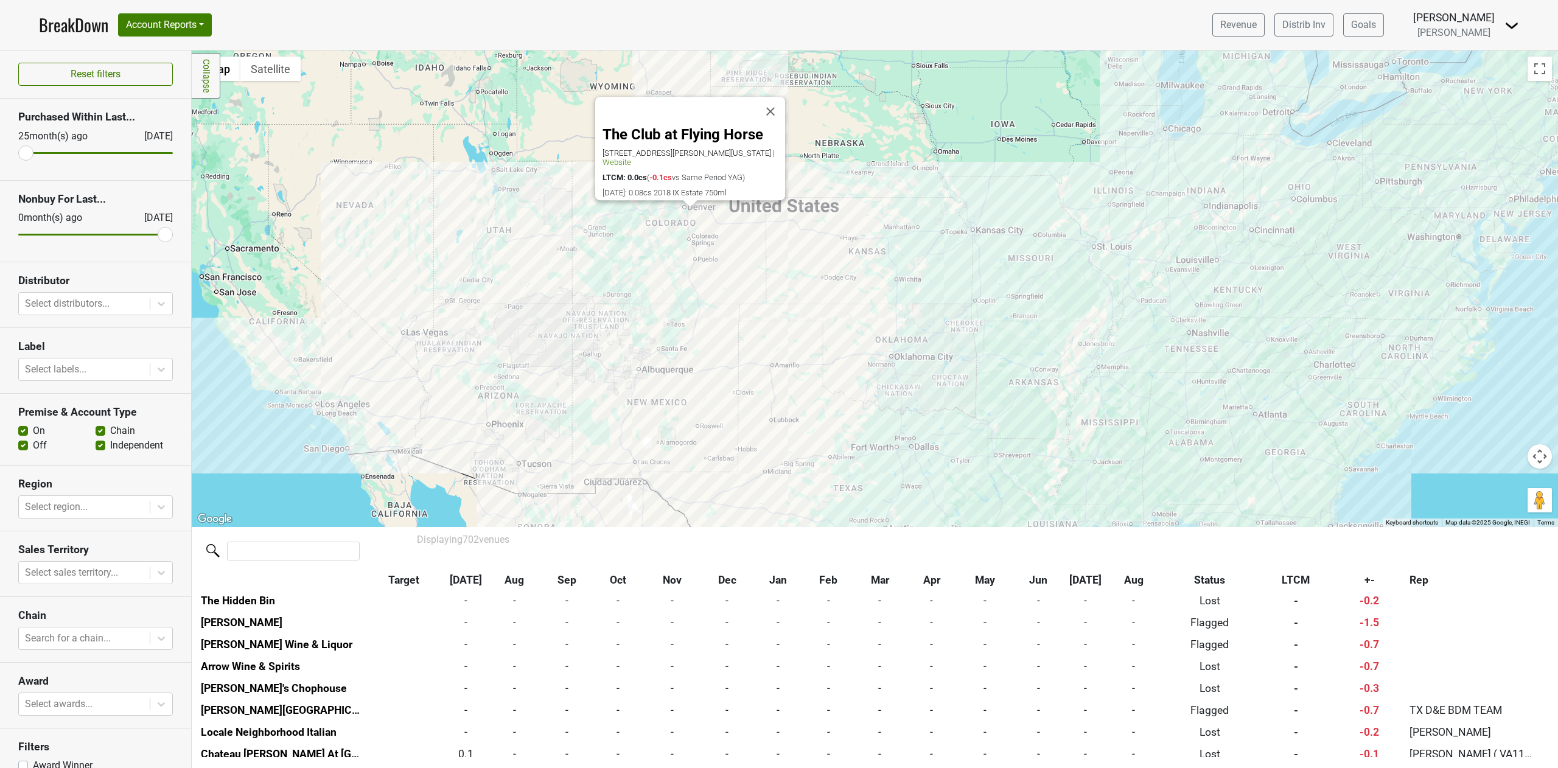
click at [1325, 318] on div "The Club at Flying Horse 1880 Weiskopf Point, Colorado Springs, CO 80921 | Webs…" at bounding box center [875, 289] width 1366 height 476
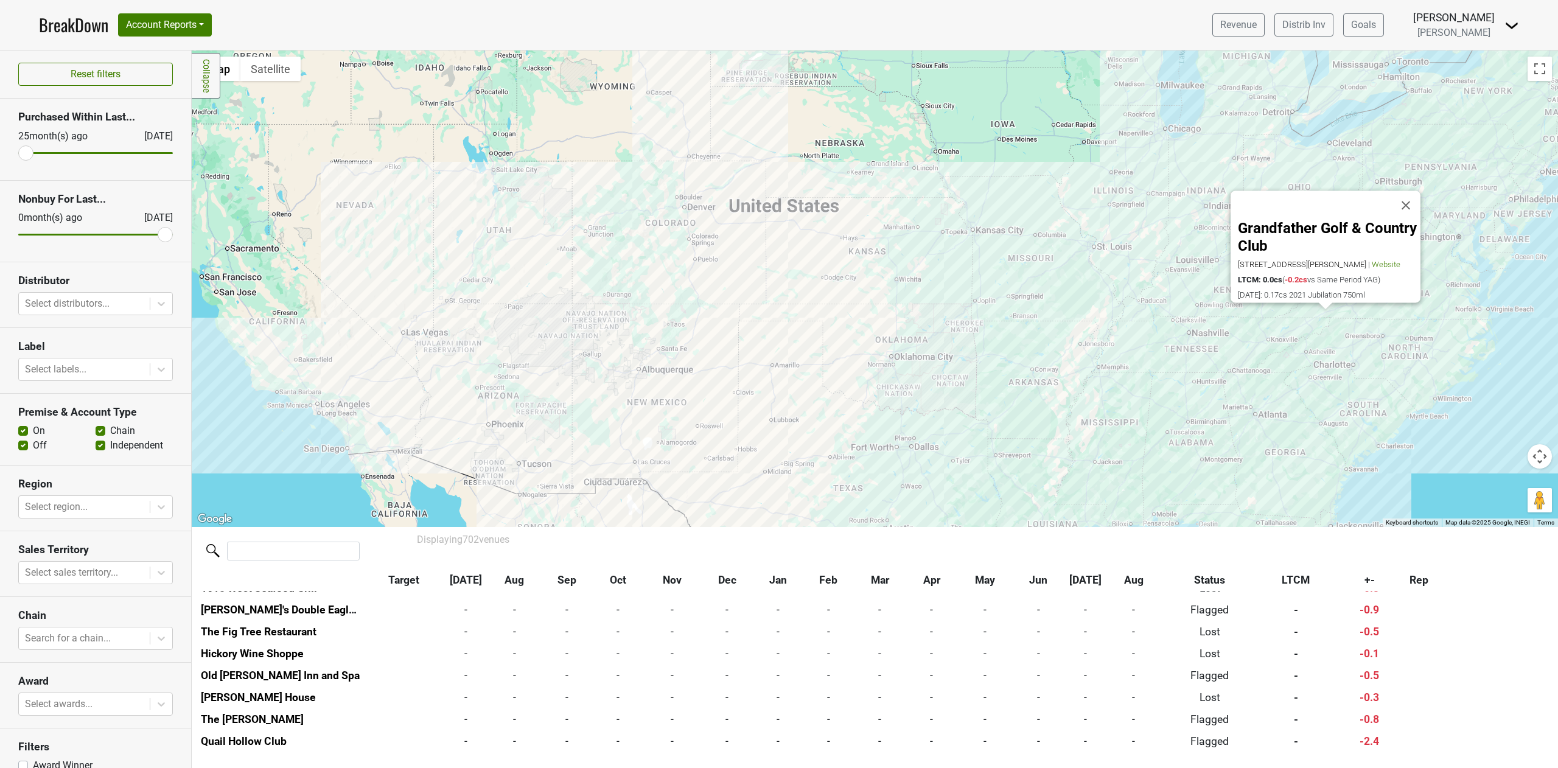
scroll to position [12307, 0]
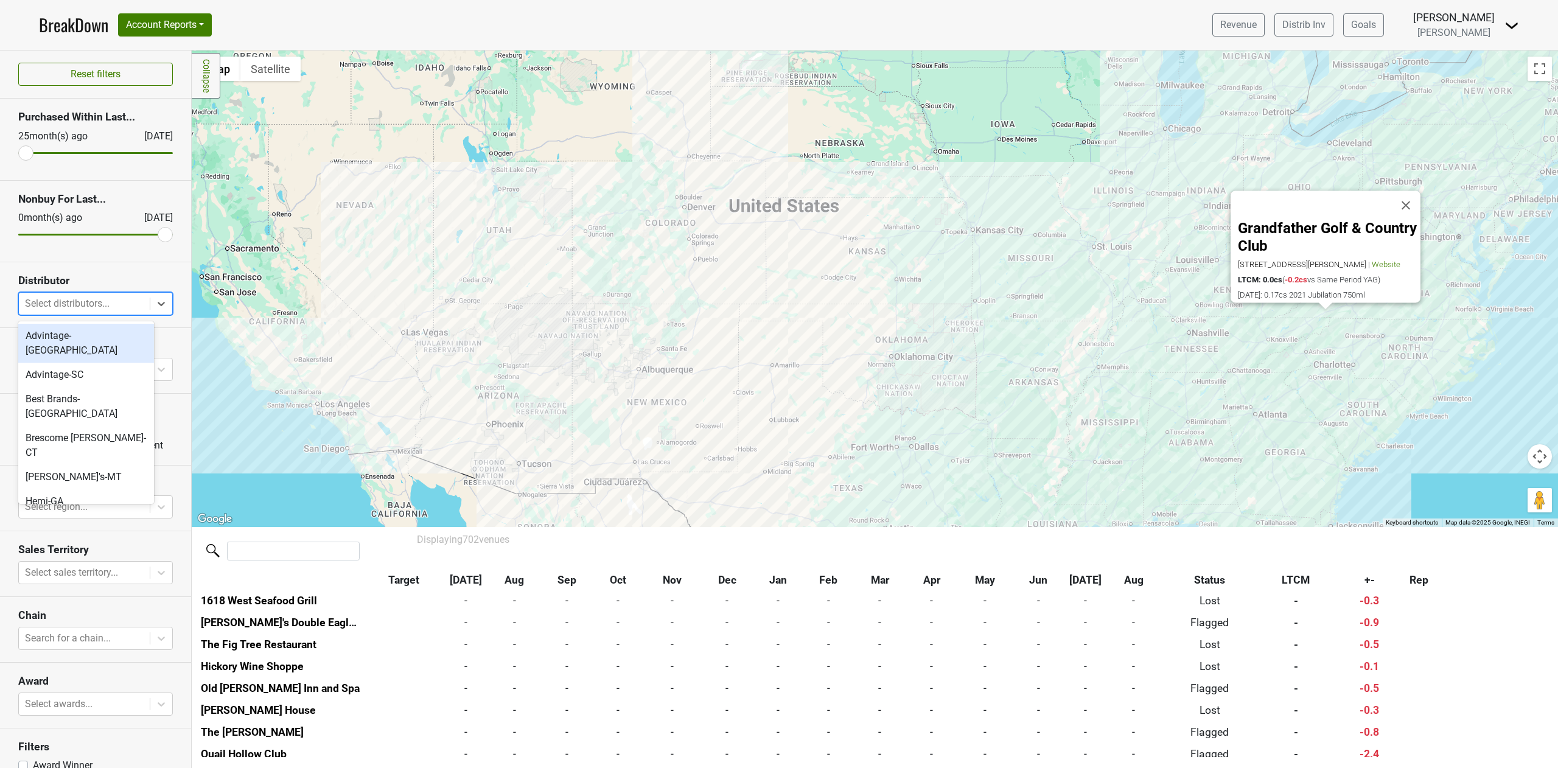
click at [42, 304] on div at bounding box center [84, 303] width 119 height 17
click at [0, 414] on section "Premise & Account Type On Off Chain Independent" at bounding box center [95, 430] width 191 height 72
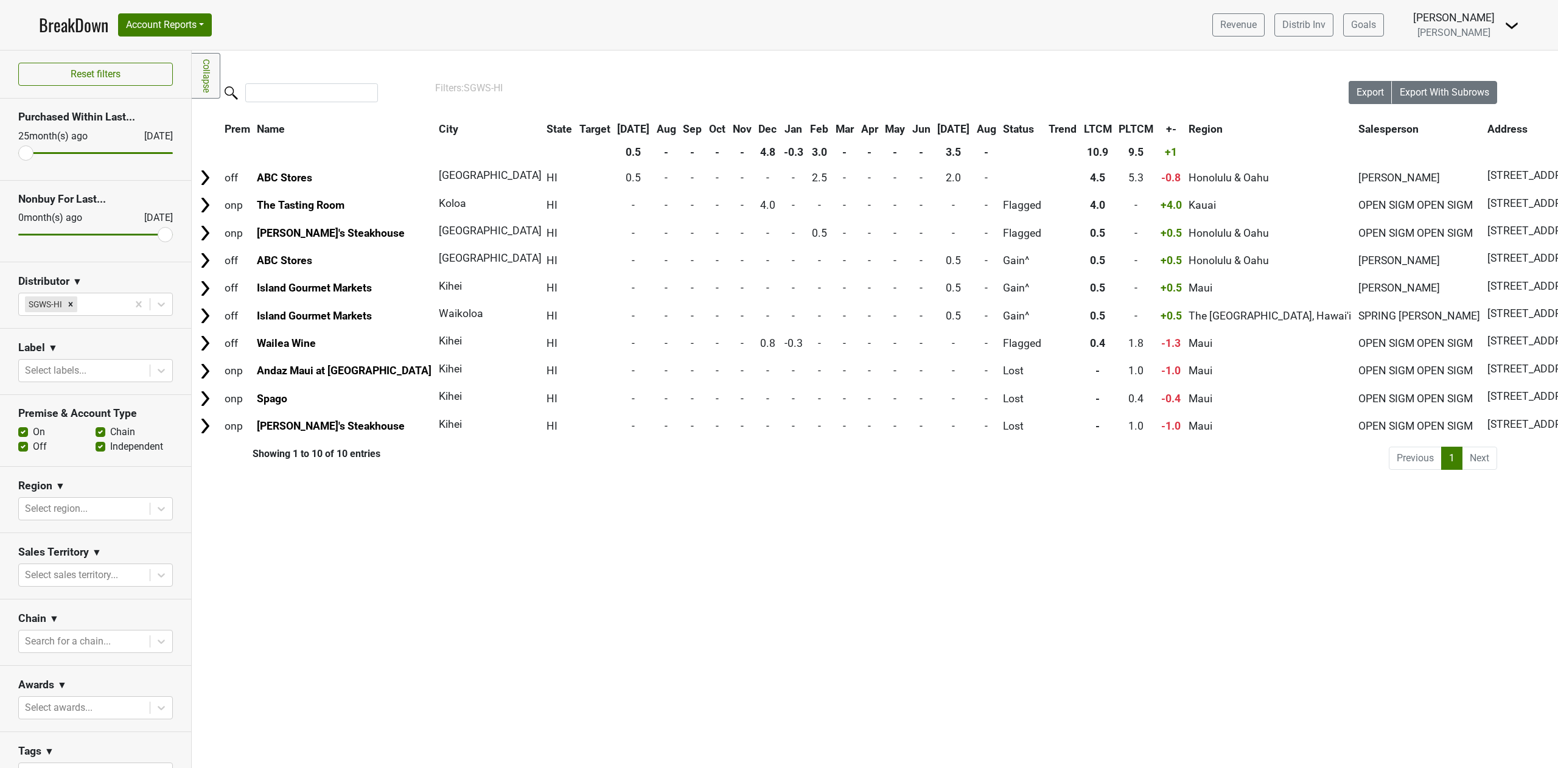
scroll to position [0, 79]
